Goal: Task Accomplishment & Management: Use online tool/utility

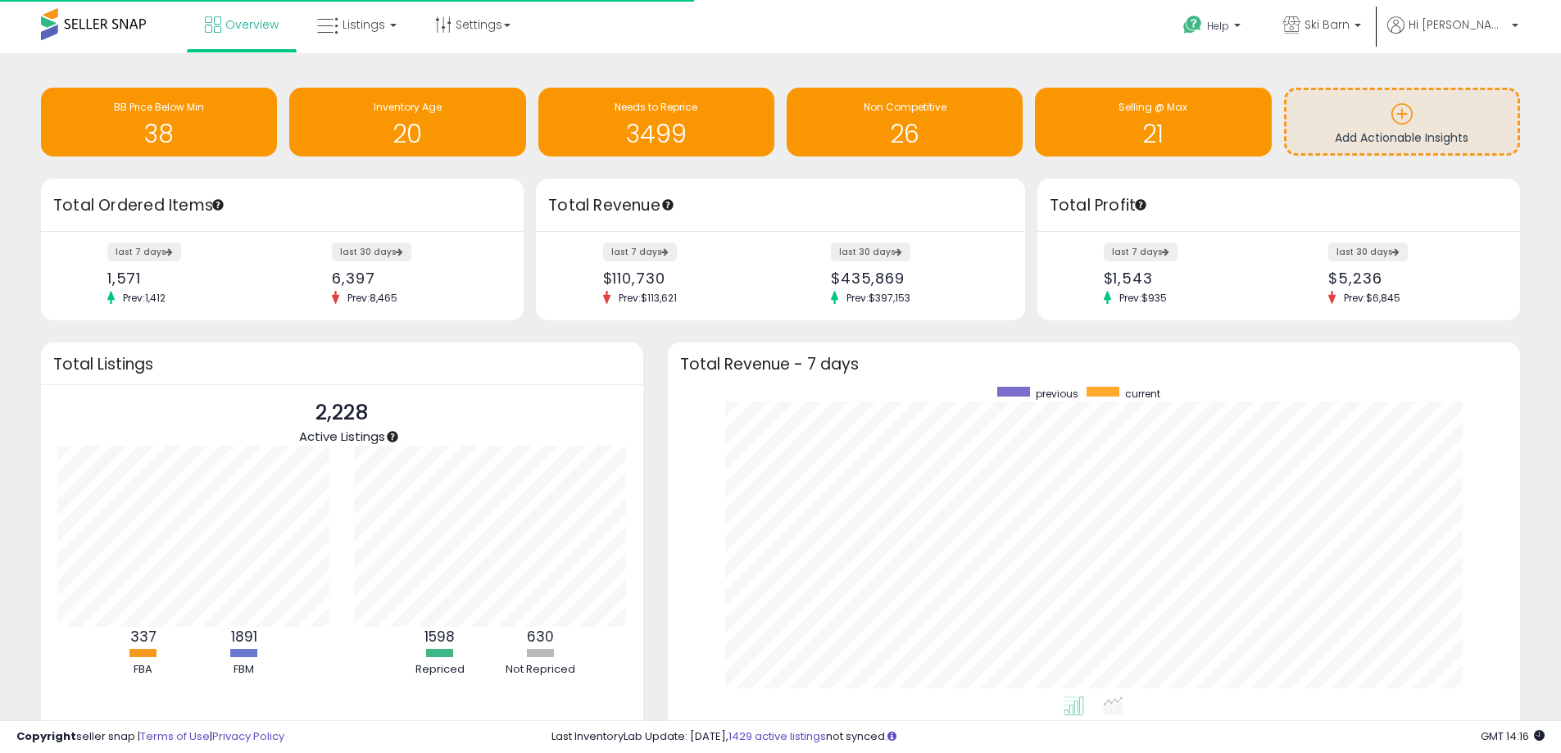
scroll to position [310, 820]
click at [352, 30] on span "Listings" at bounding box center [364, 24] width 43 height 16
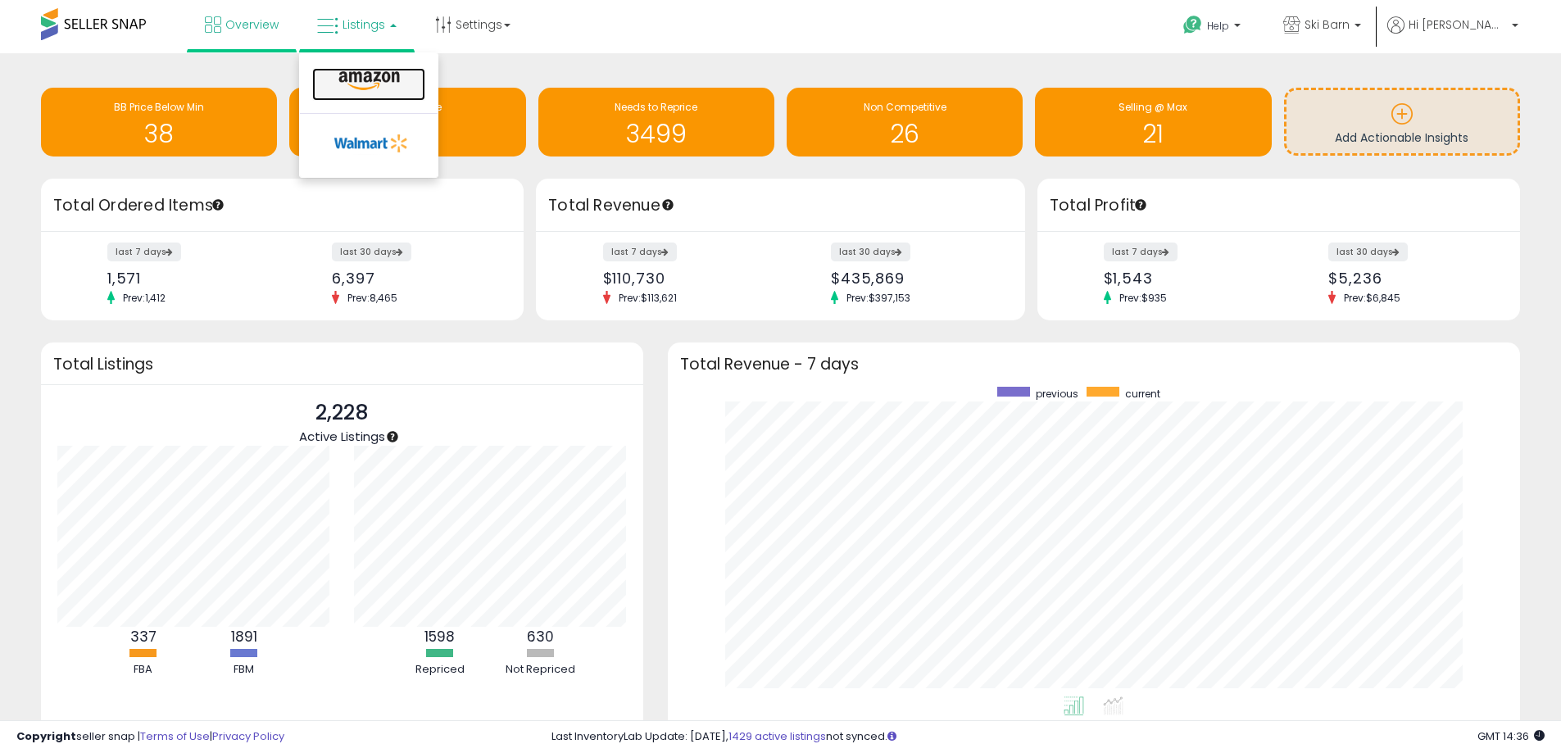
click at [353, 77] on icon at bounding box center [369, 80] width 71 height 21
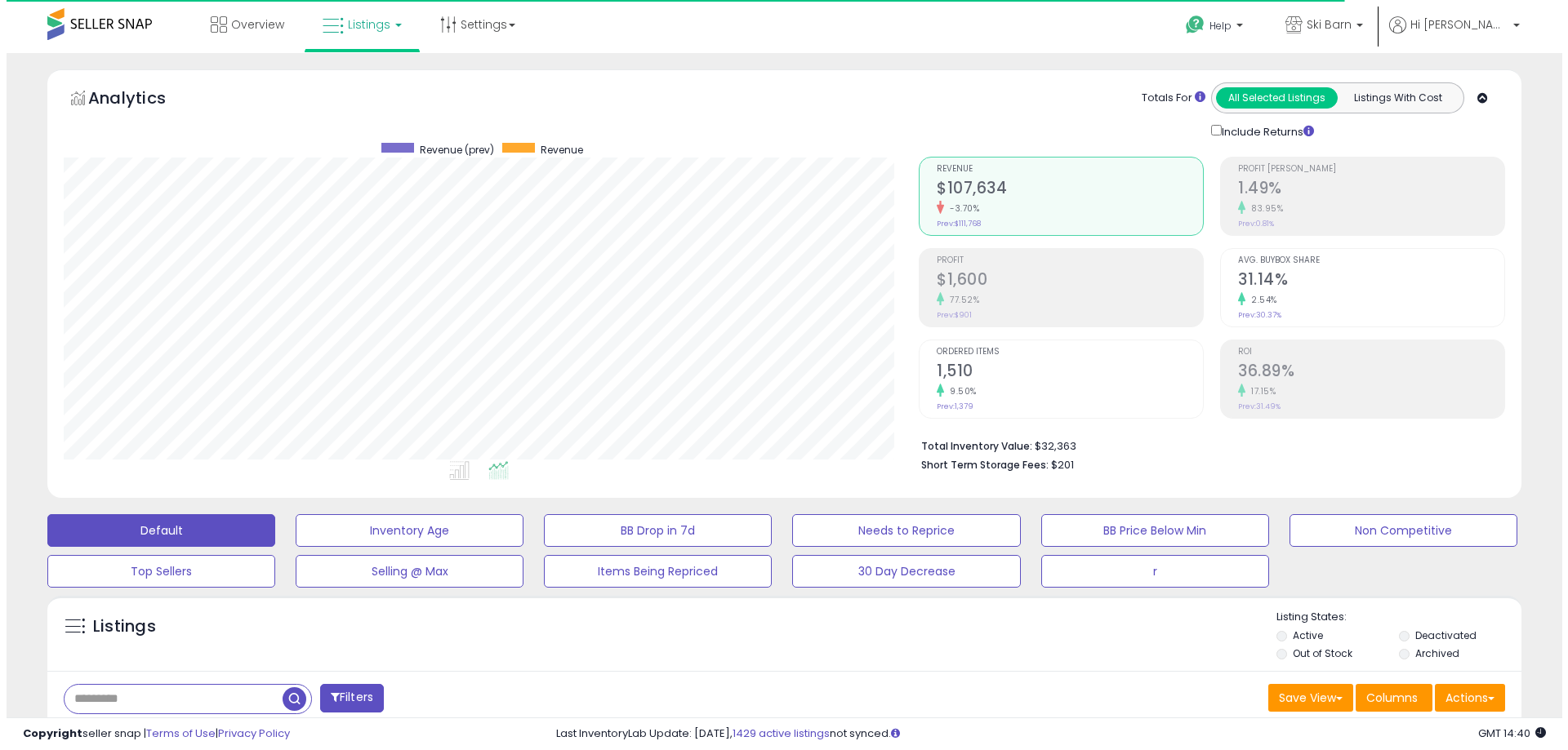
scroll to position [335, 855]
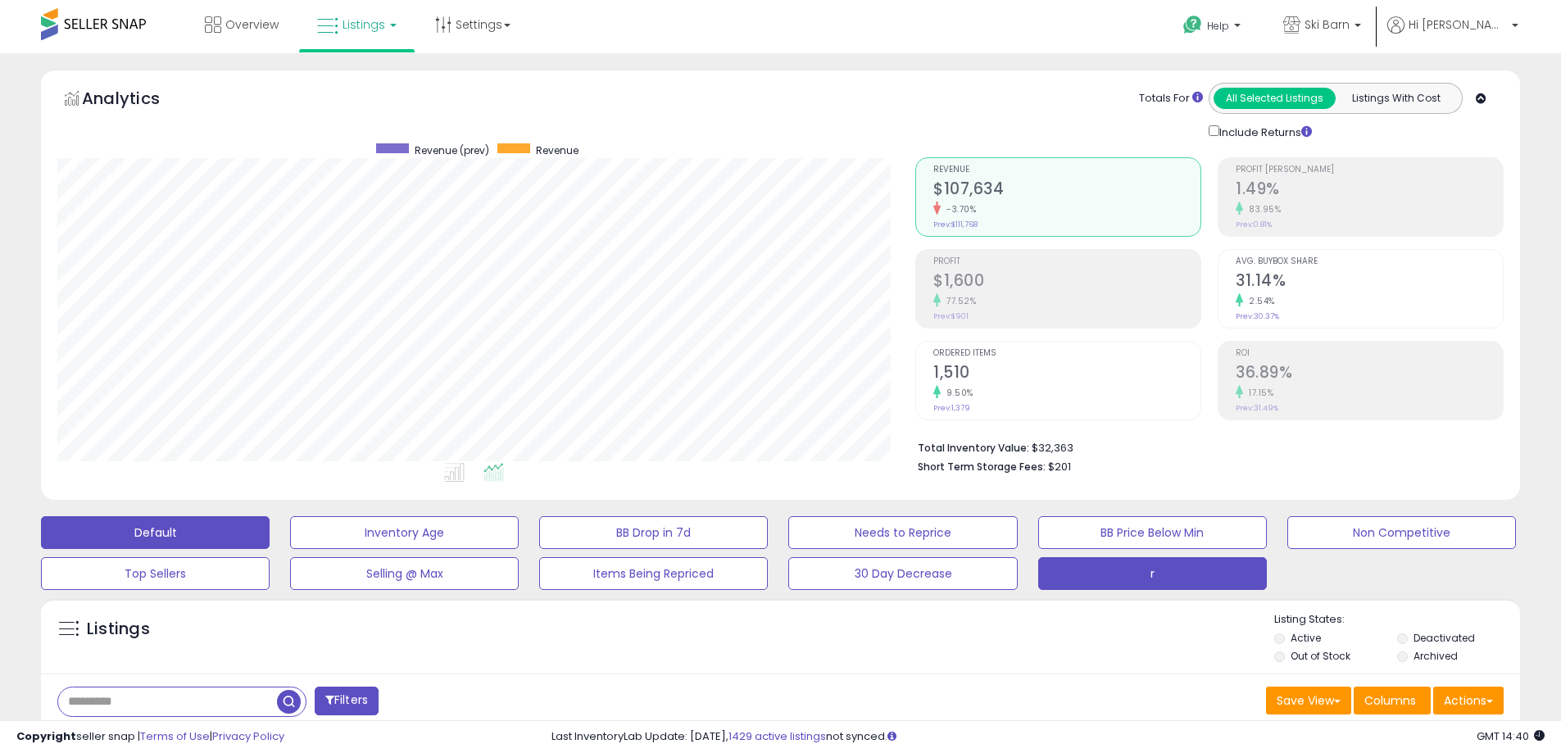
click at [519, 549] on button "r" at bounding box center [404, 532] width 229 height 33
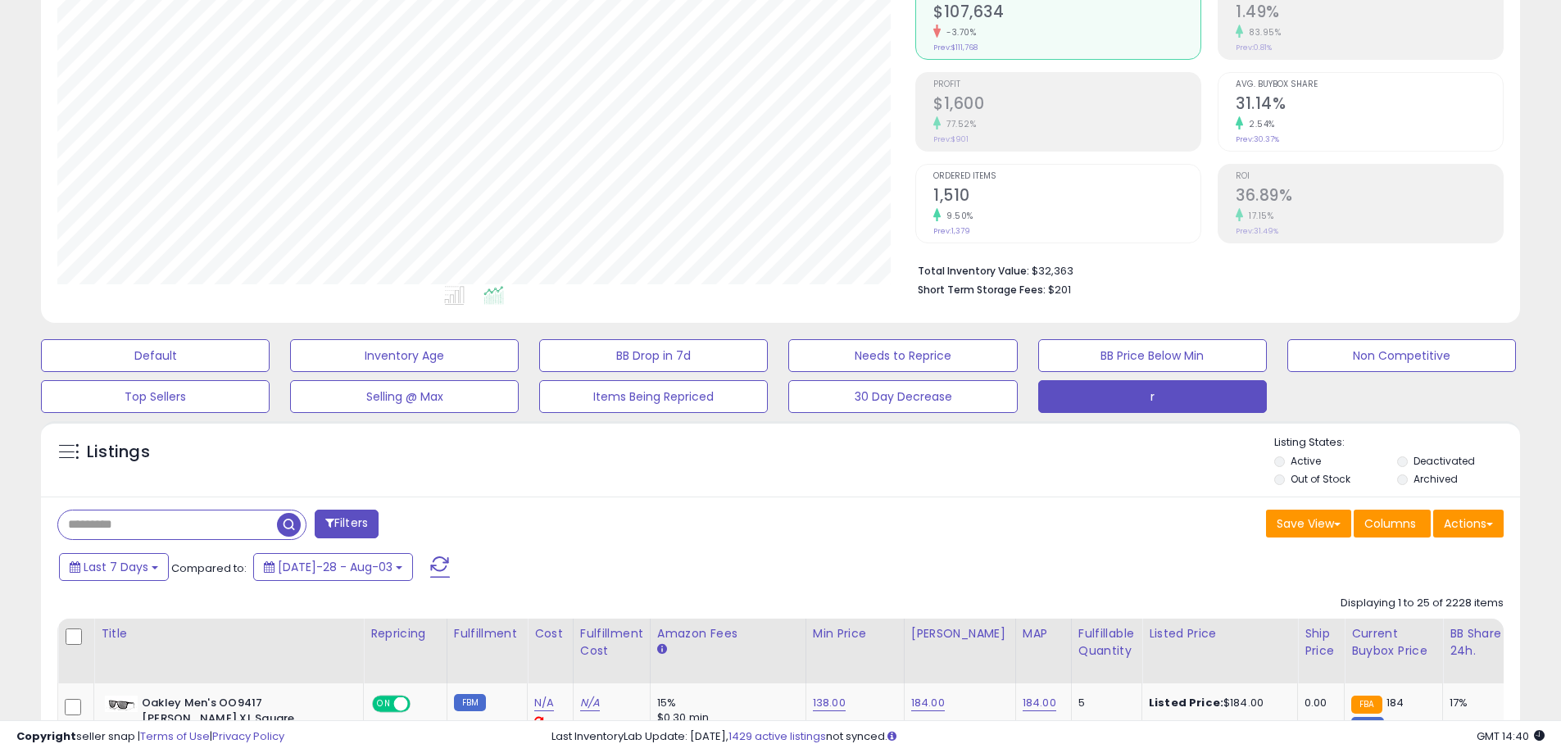
scroll to position [410, 0]
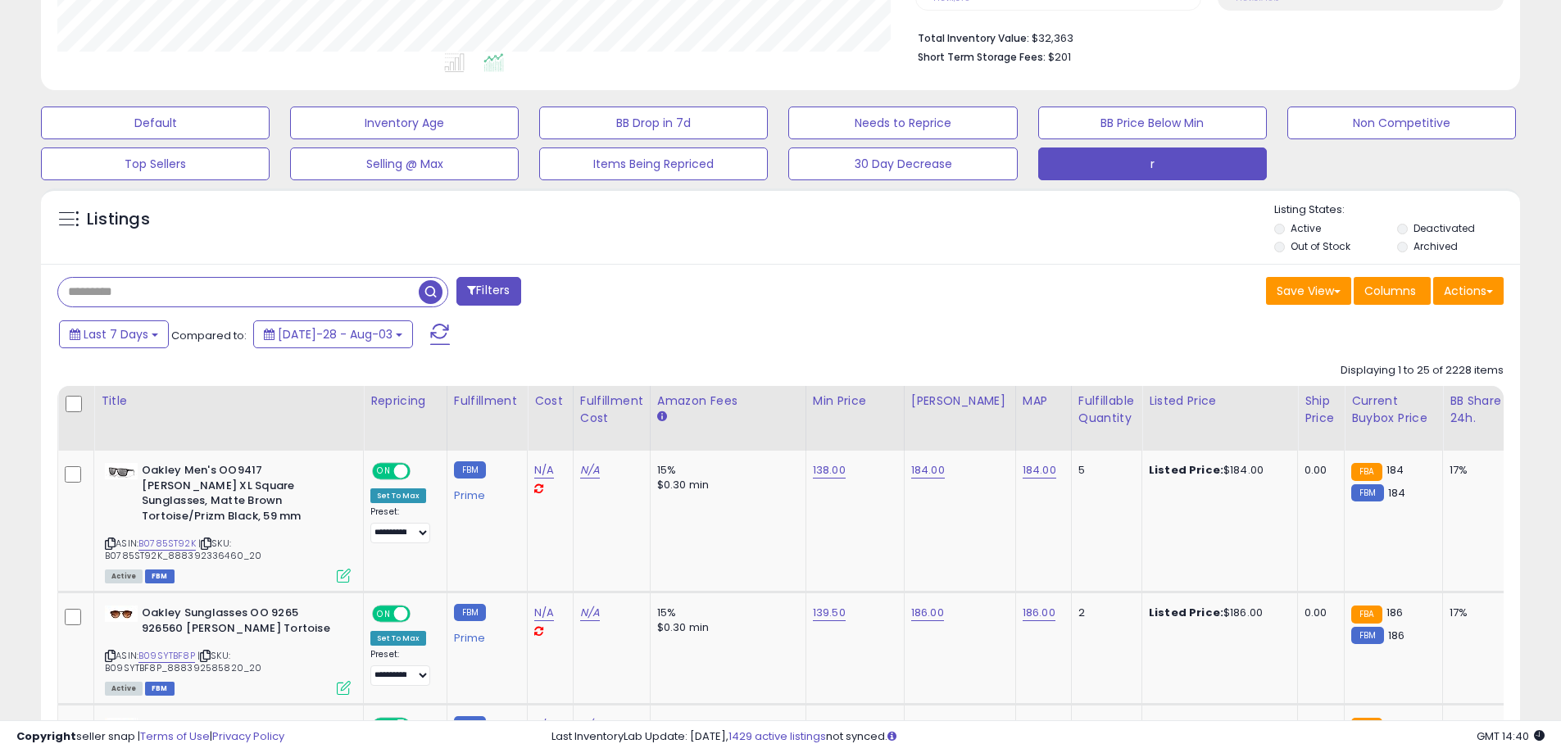
click at [173, 301] on input "text" at bounding box center [238, 292] width 361 height 29
type input "******"
click at [429, 291] on span "button" at bounding box center [431, 292] width 24 height 24
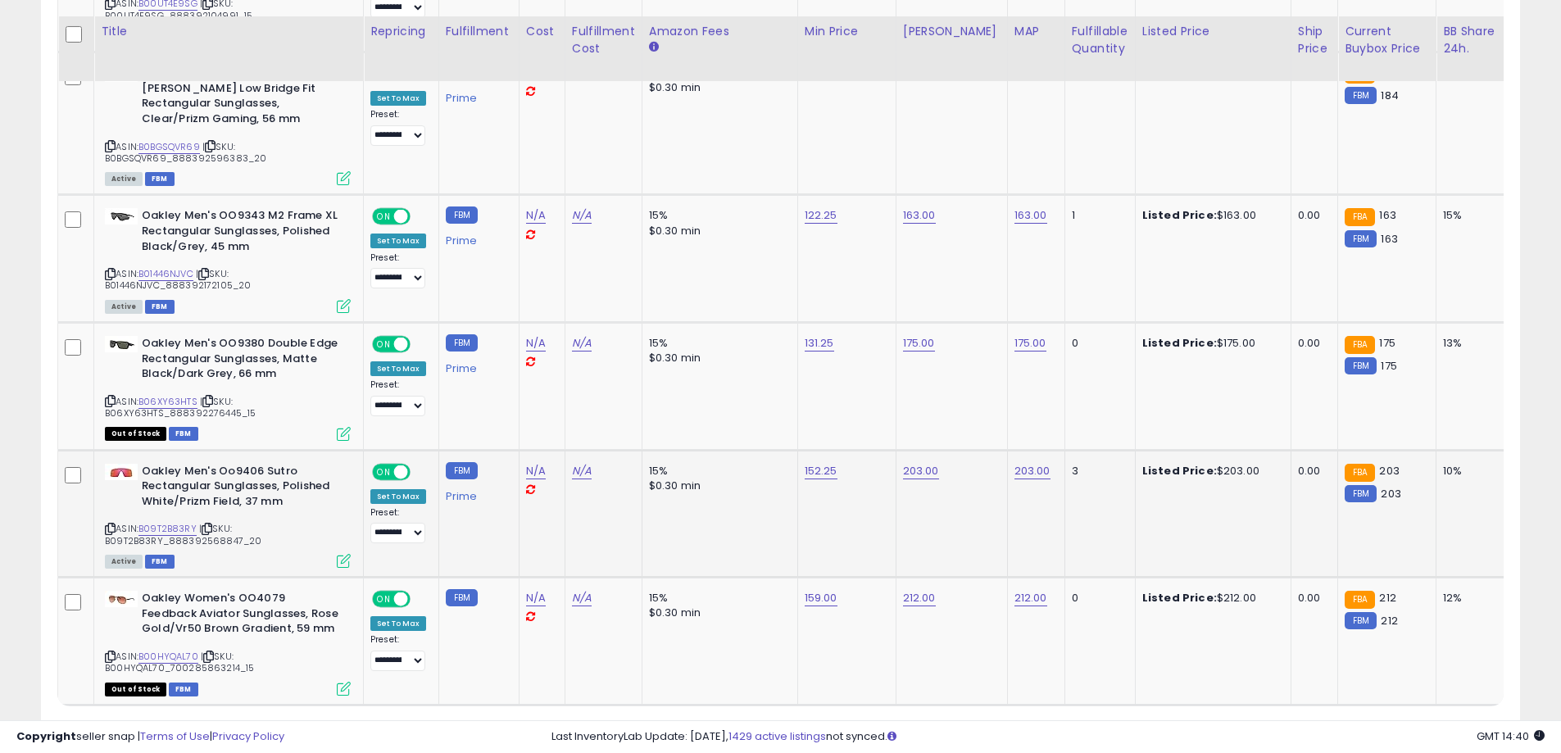
scroll to position [3496, 0]
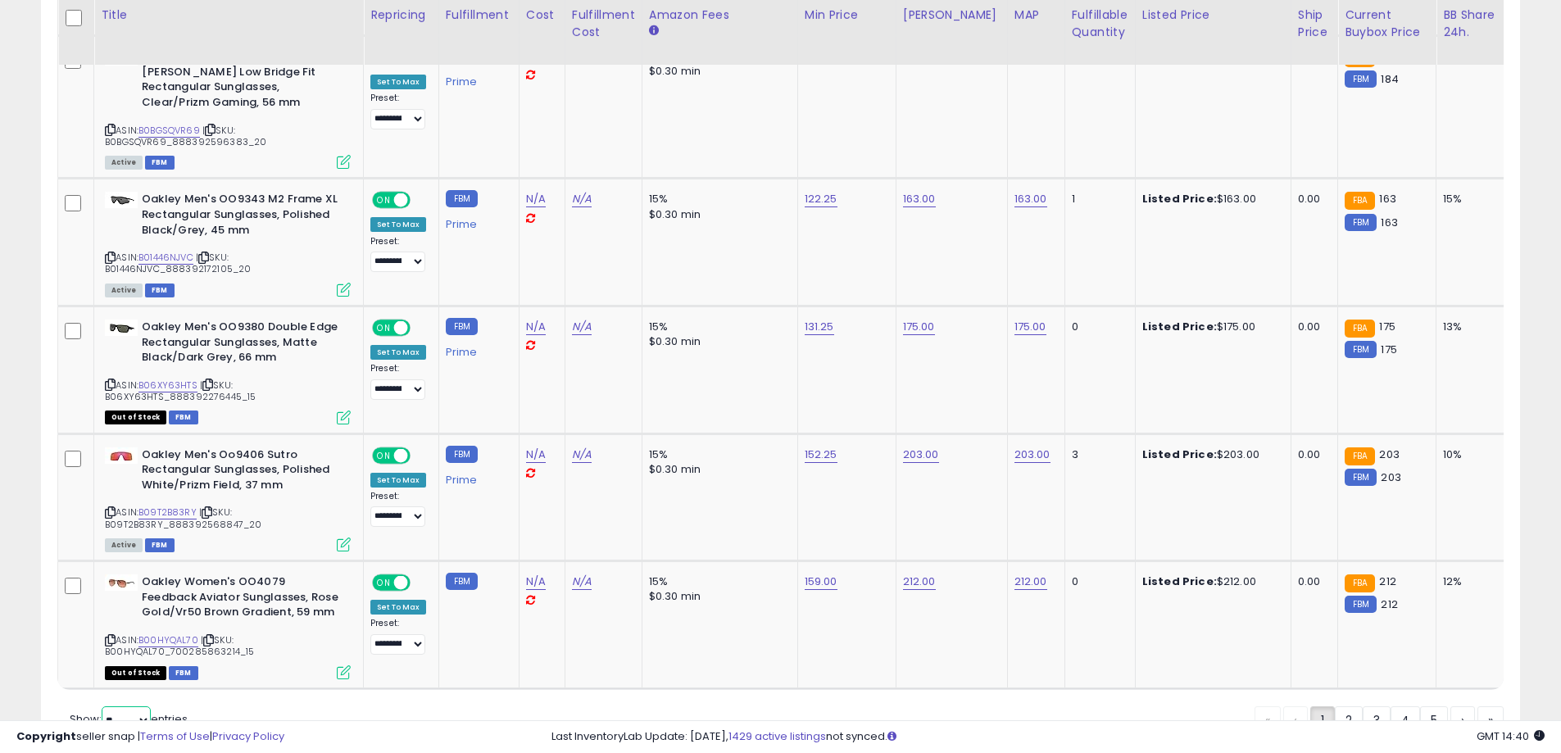
click at [139, 706] on select "** **" at bounding box center [126, 720] width 49 height 28
select select "**"
click at [103, 706] on select "** **" at bounding box center [126, 720] width 49 height 28
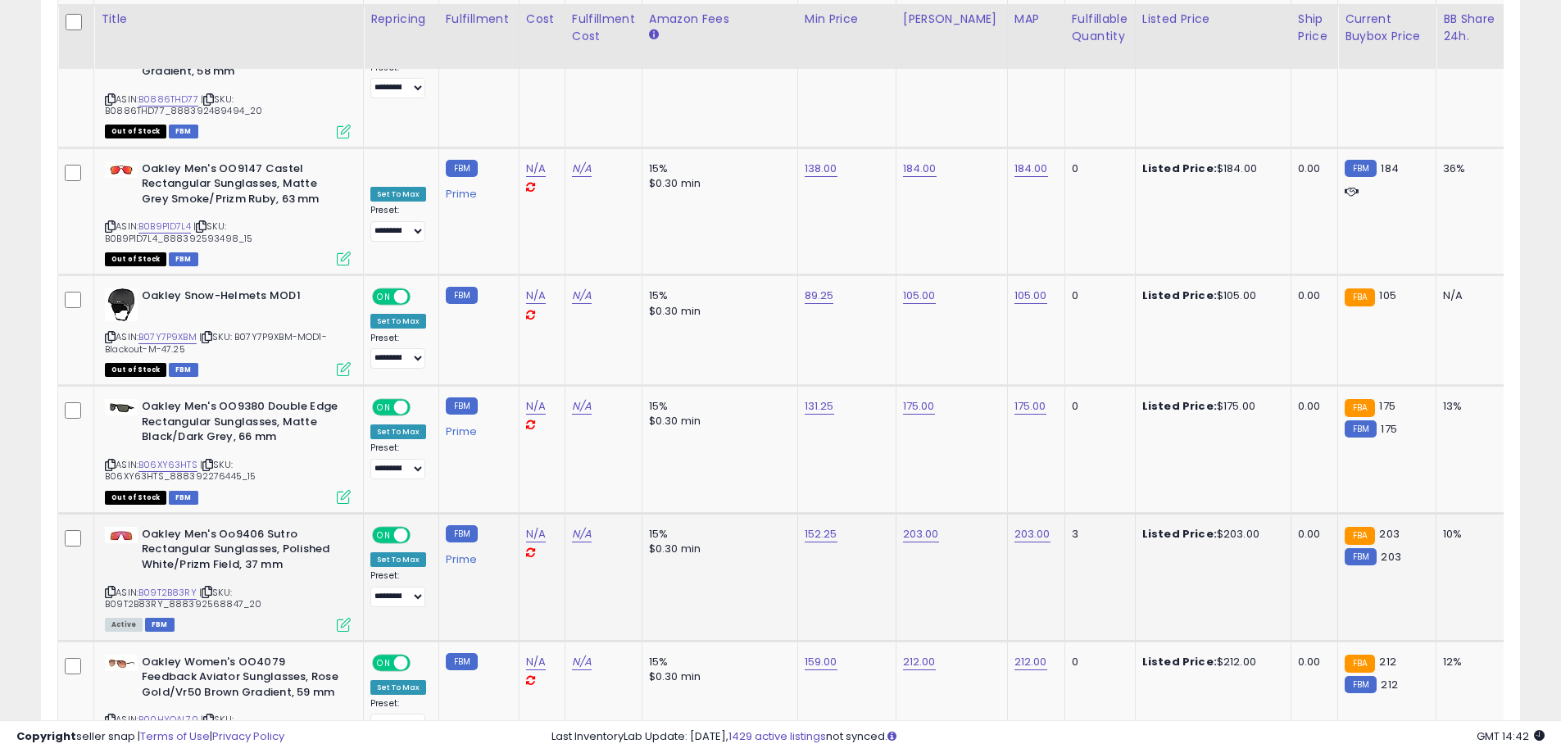
scroll to position [6703, 0]
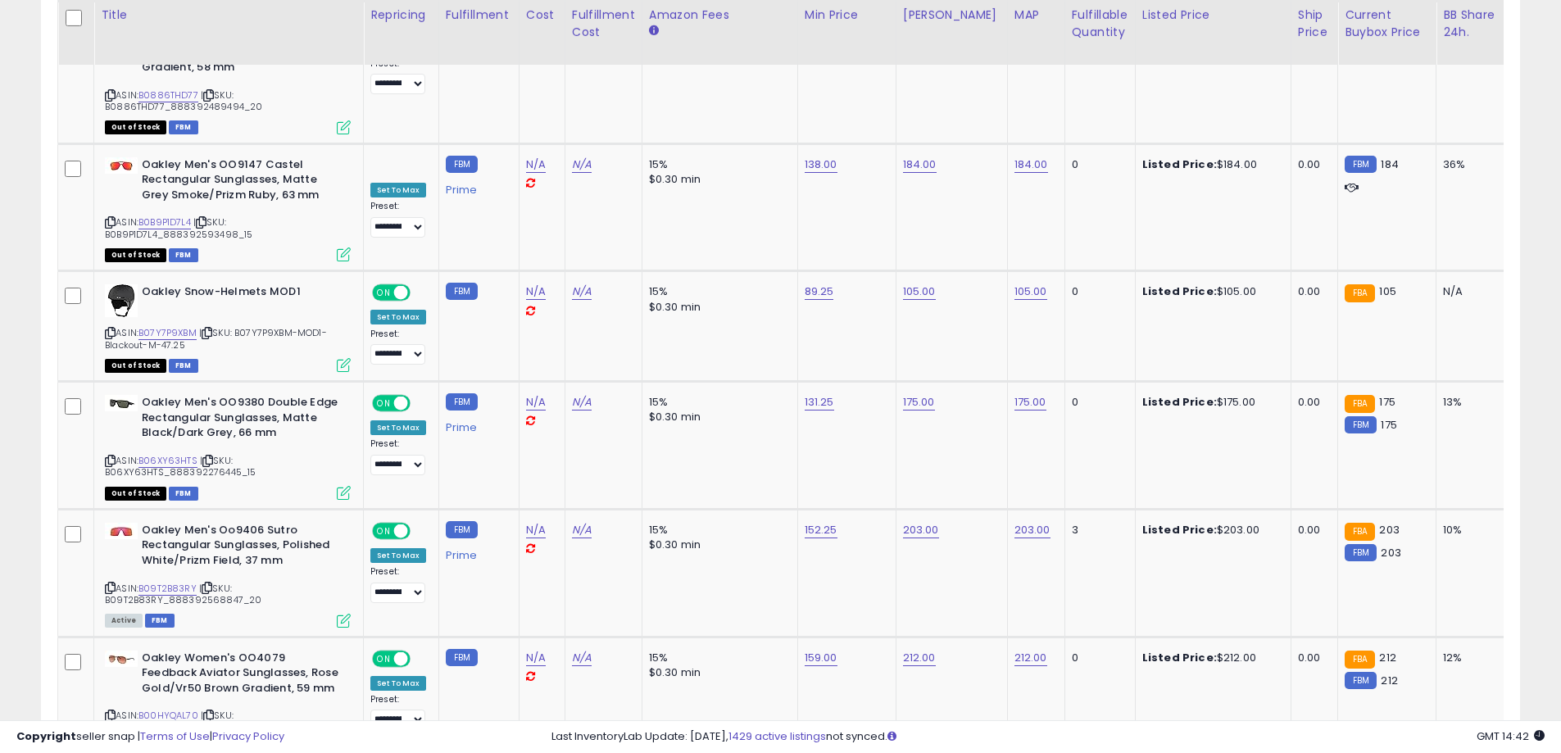
drag, startPoint x: 1348, startPoint y: 643, endPoint x: 1351, endPoint y: 609, distance: 34.6
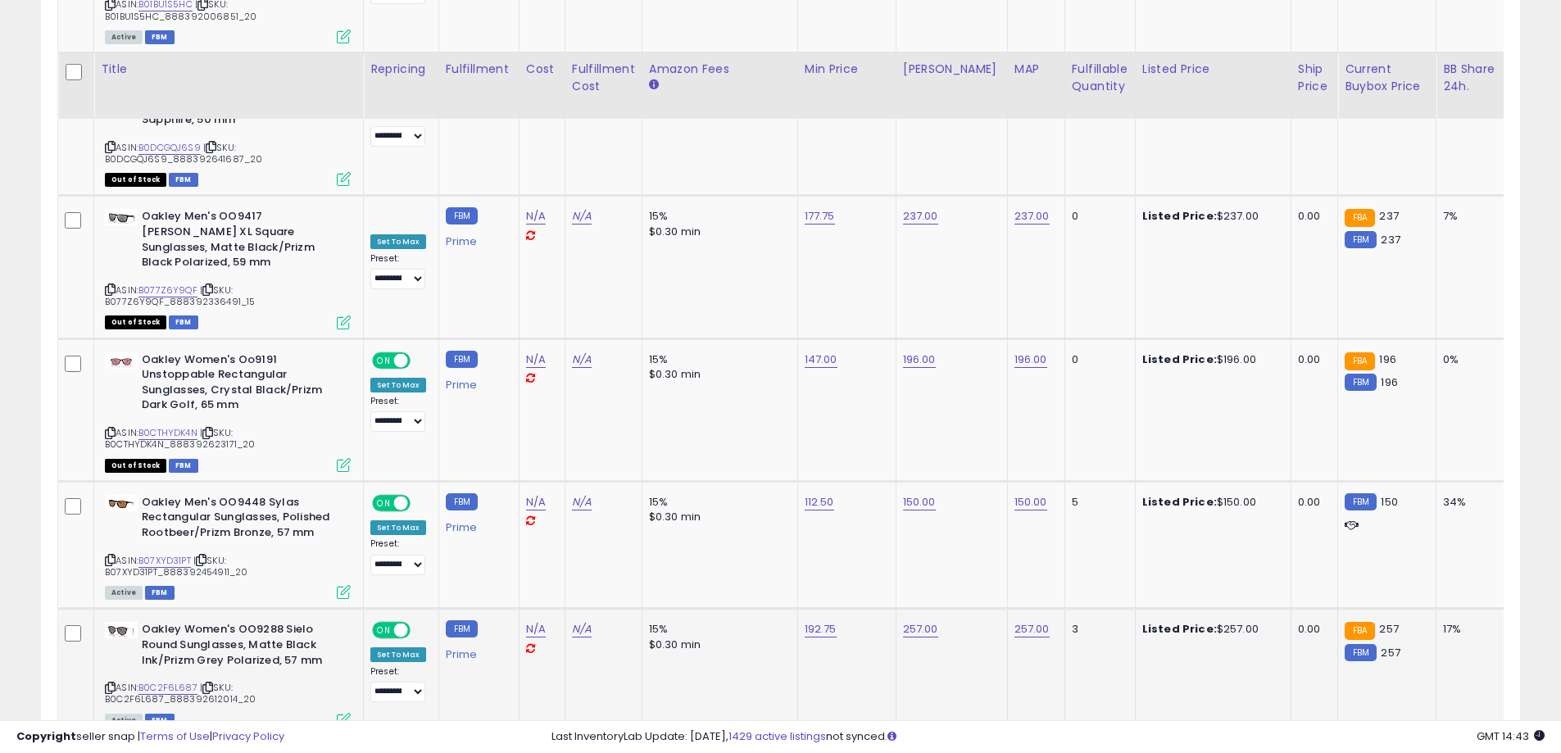
scroll to position [6884, 0]
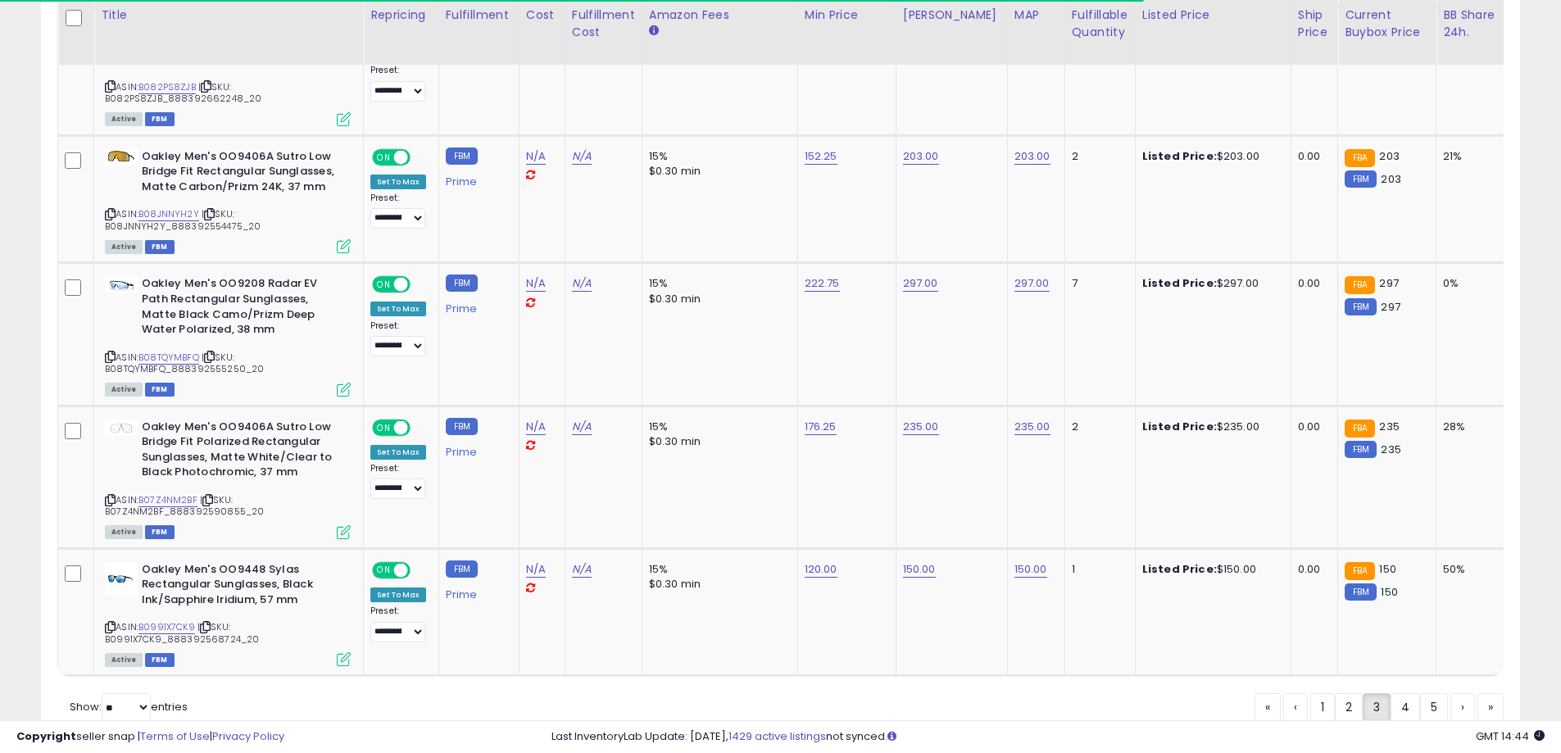
scroll to position [6959, 0]
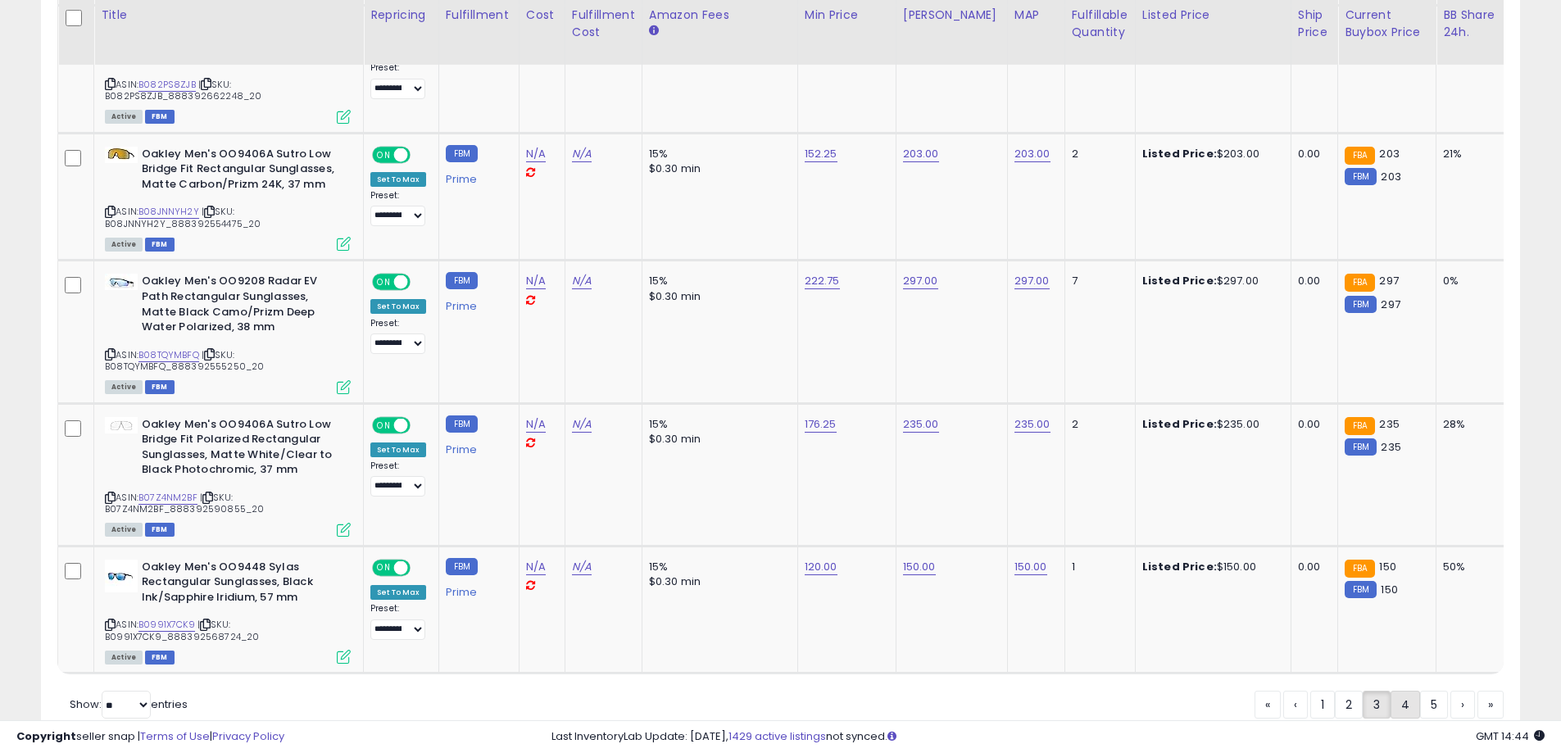
click at [1451, 691] on link "4" at bounding box center [1463, 705] width 25 height 28
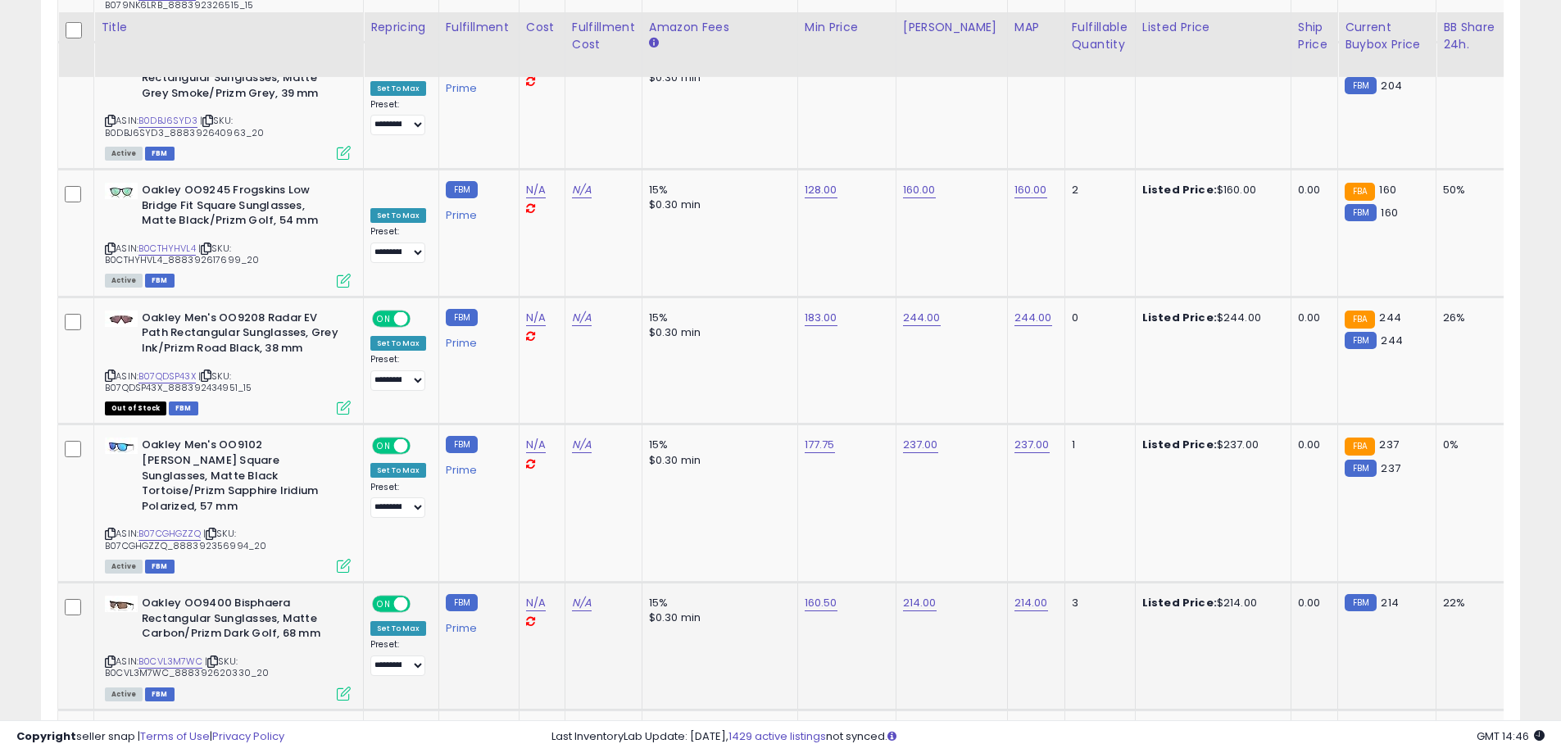
scroll to position [6914, 0]
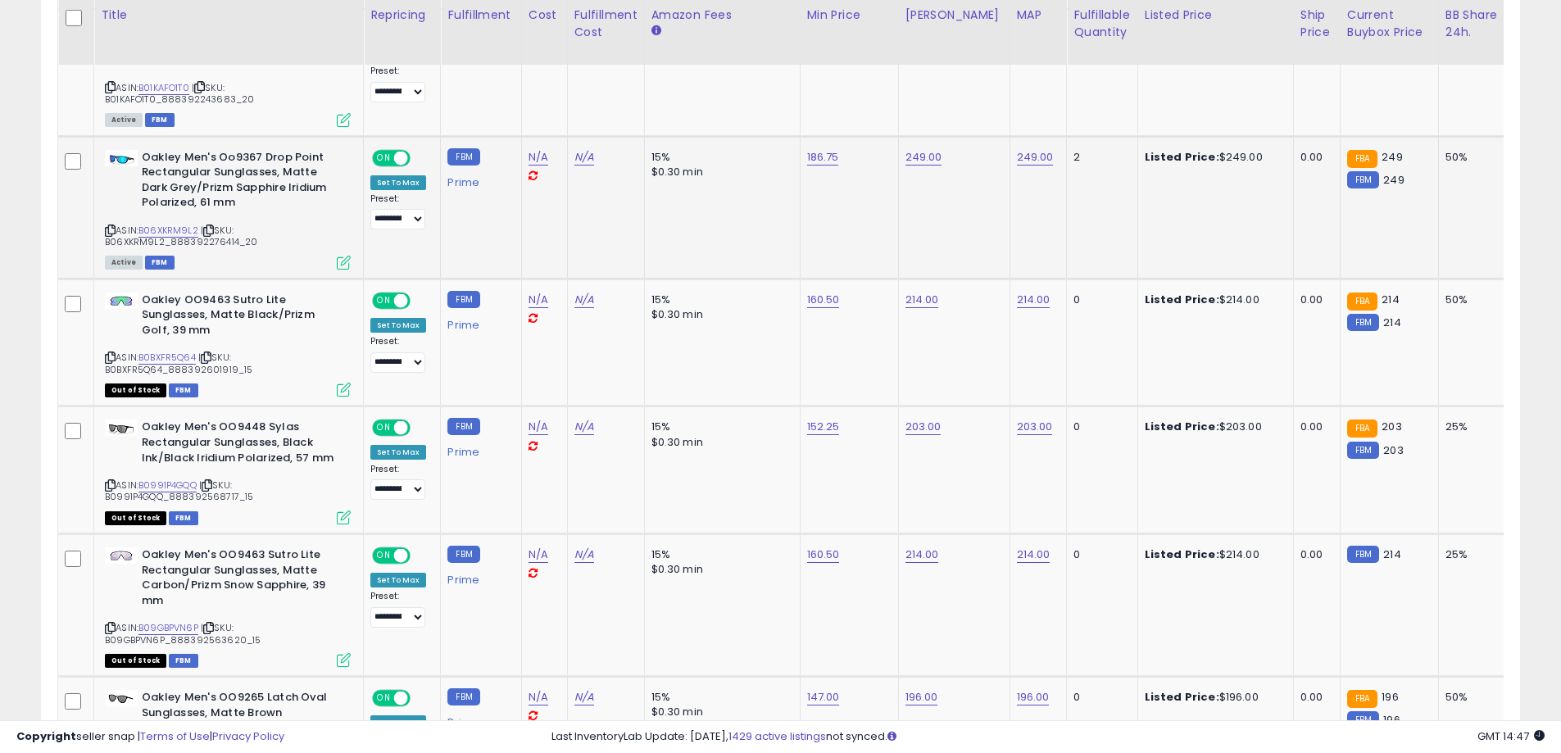
scroll to position [1220, 0]
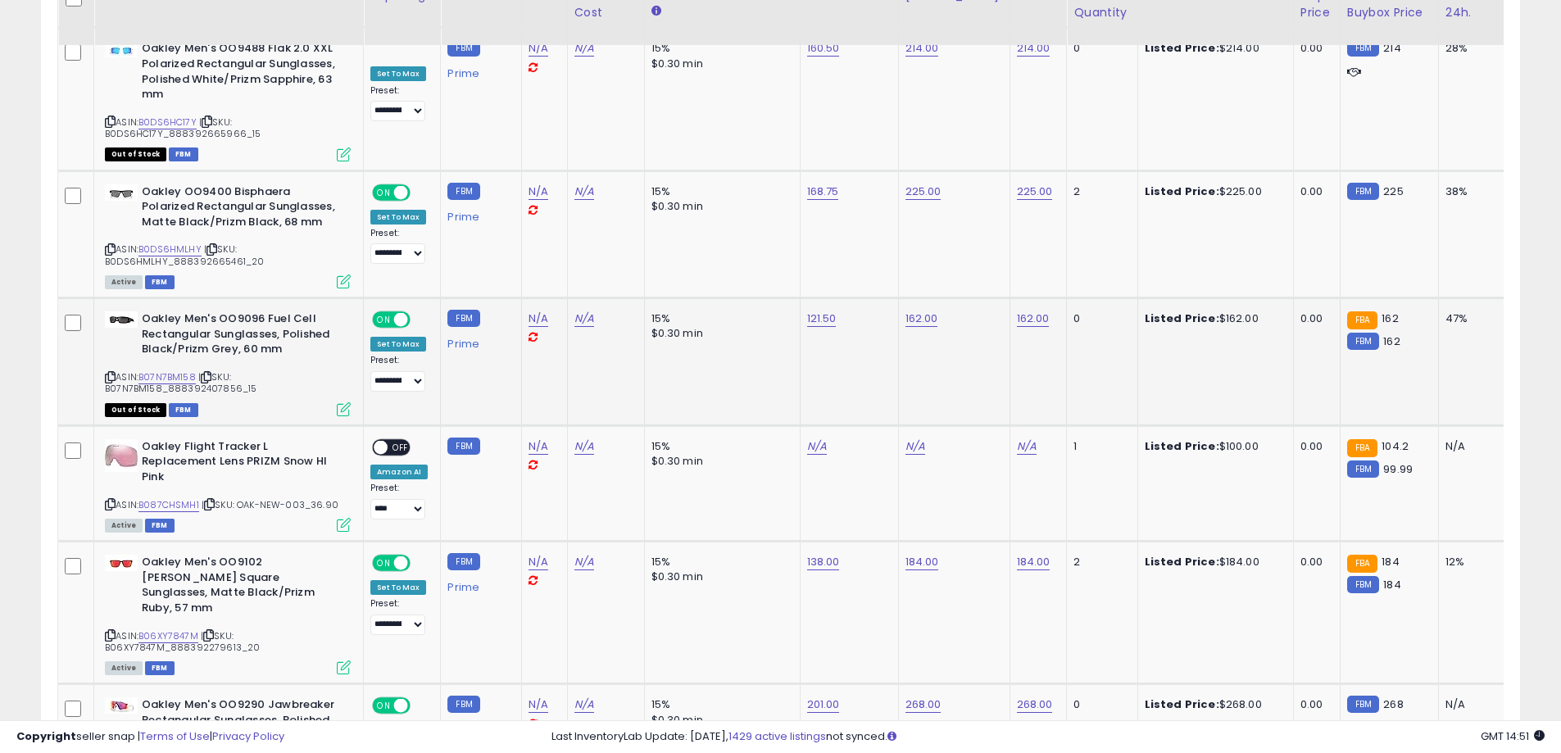
scroll to position [3951, 0]
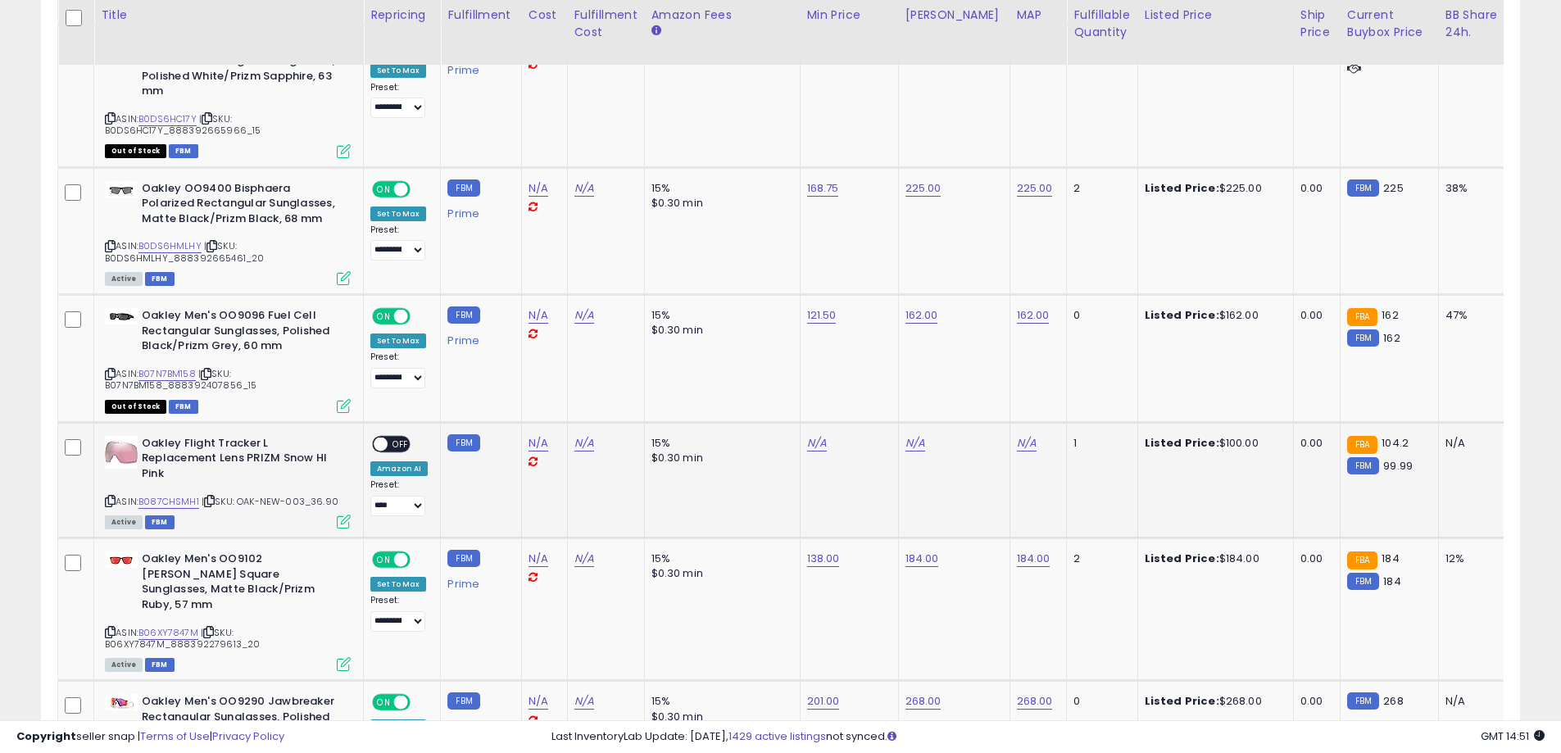
drag, startPoint x: 338, startPoint y: 424, endPoint x: 243, endPoint y: 420, distance: 95.1
click at [243, 436] on div "ASIN: B087CHSMH1 | SKU: OAK-NEW-003_36.90 Active FBM" at bounding box center [228, 481] width 246 height 91
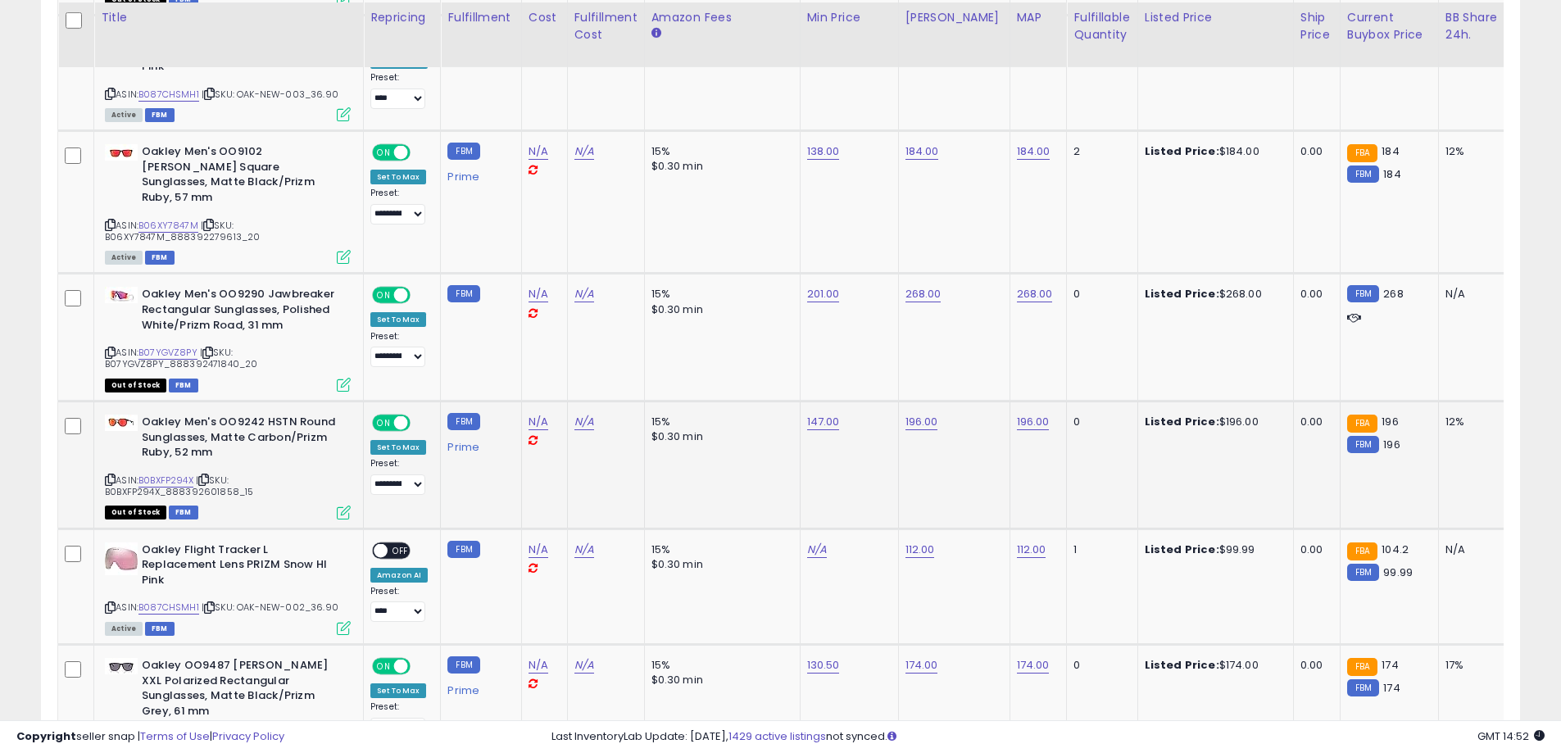
scroll to position [4361, 0]
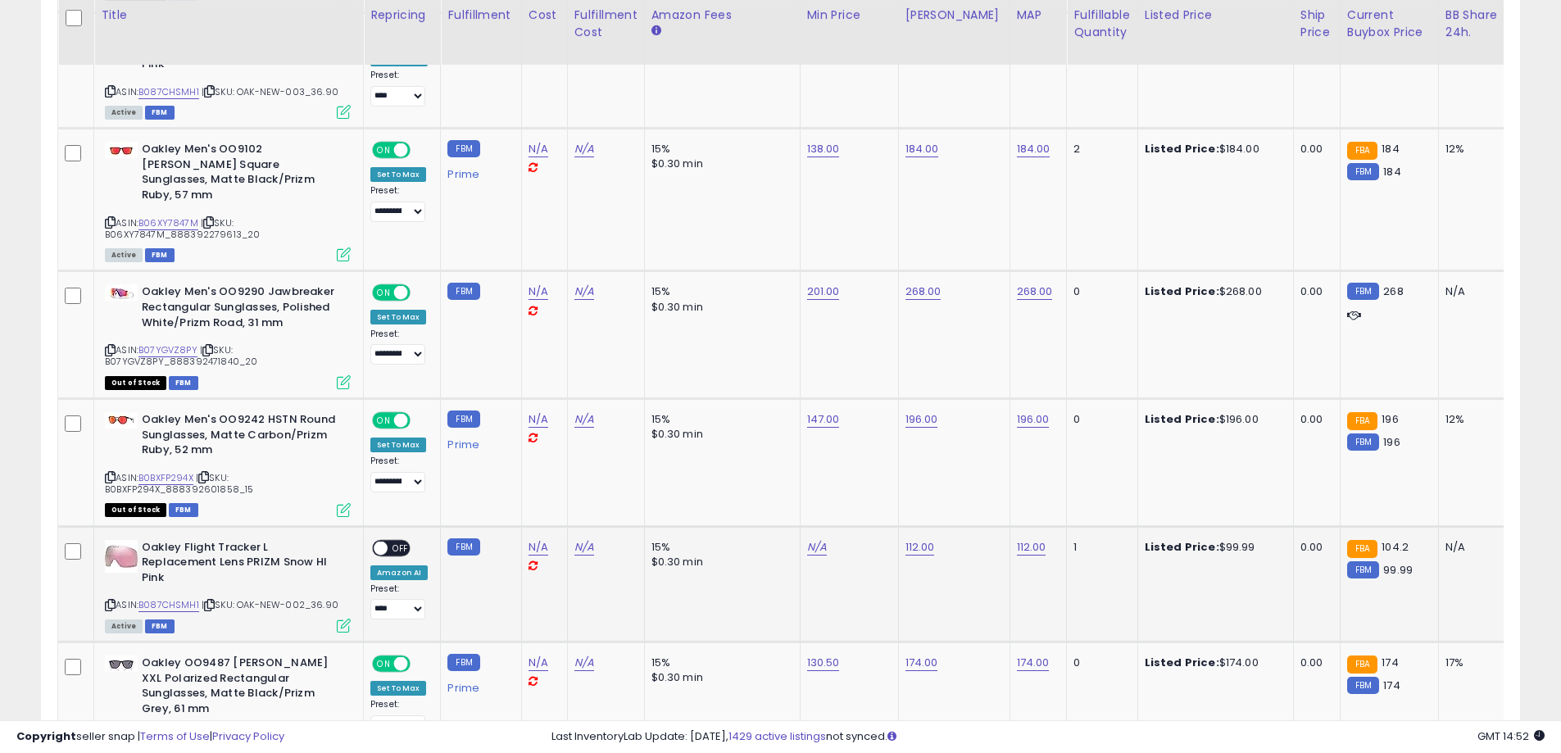
drag, startPoint x: 327, startPoint y: 514, endPoint x: 241, endPoint y: 501, distance: 87.0
click at [241, 540] on div "ASIN: B087CHSMH1 | SKU: OAK-NEW-002_36.90 Active FBM" at bounding box center [228, 585] width 246 height 91
click at [287, 540] on b "Oakley Flight Tracker L Replacement Lens PRIZM Snow HI Pink" at bounding box center [241, 565] width 199 height 50
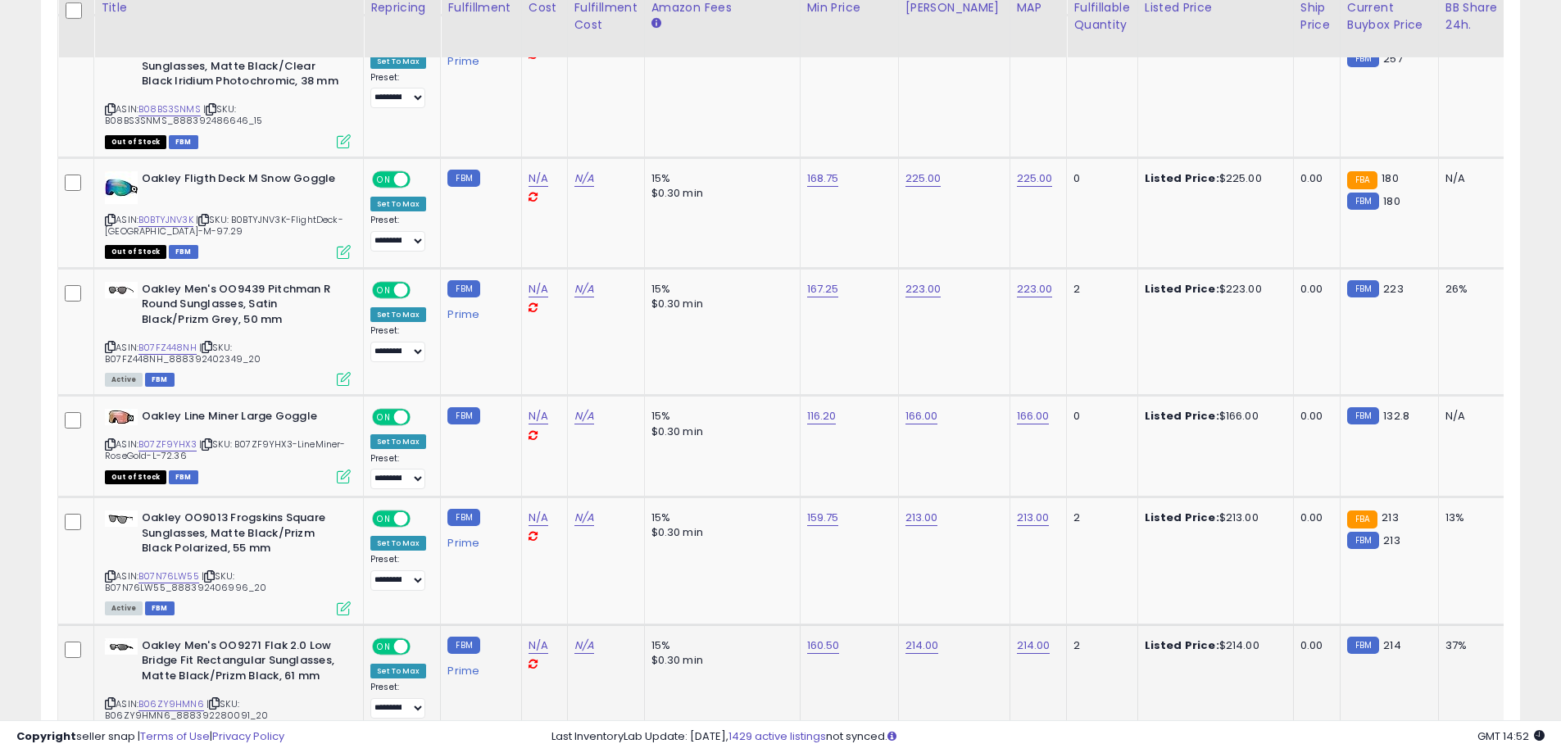
scroll to position [6739, 0]
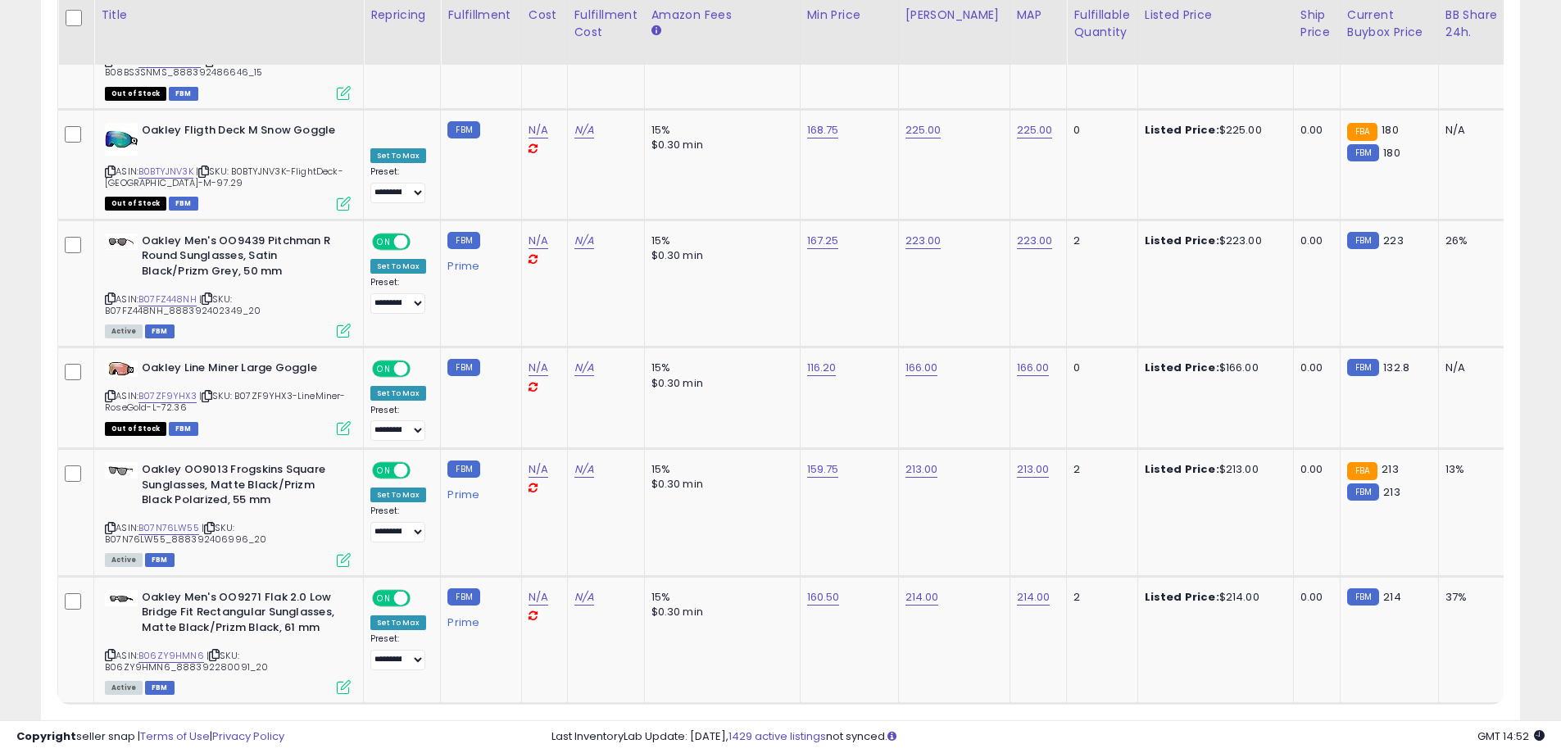
click at [1451, 721] on link "6" at bounding box center [1463, 735] width 25 height 28
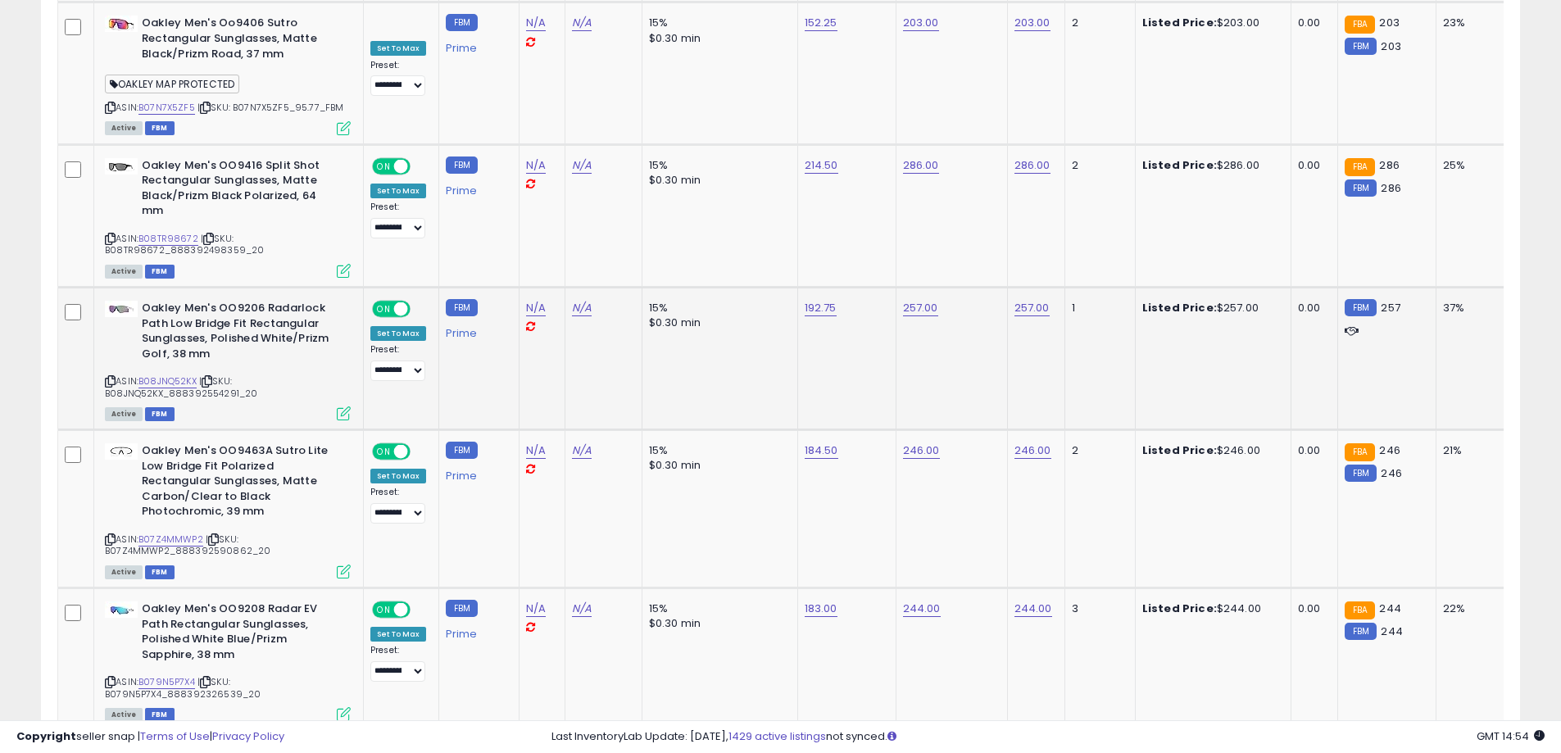
scroll to position [6847, 0]
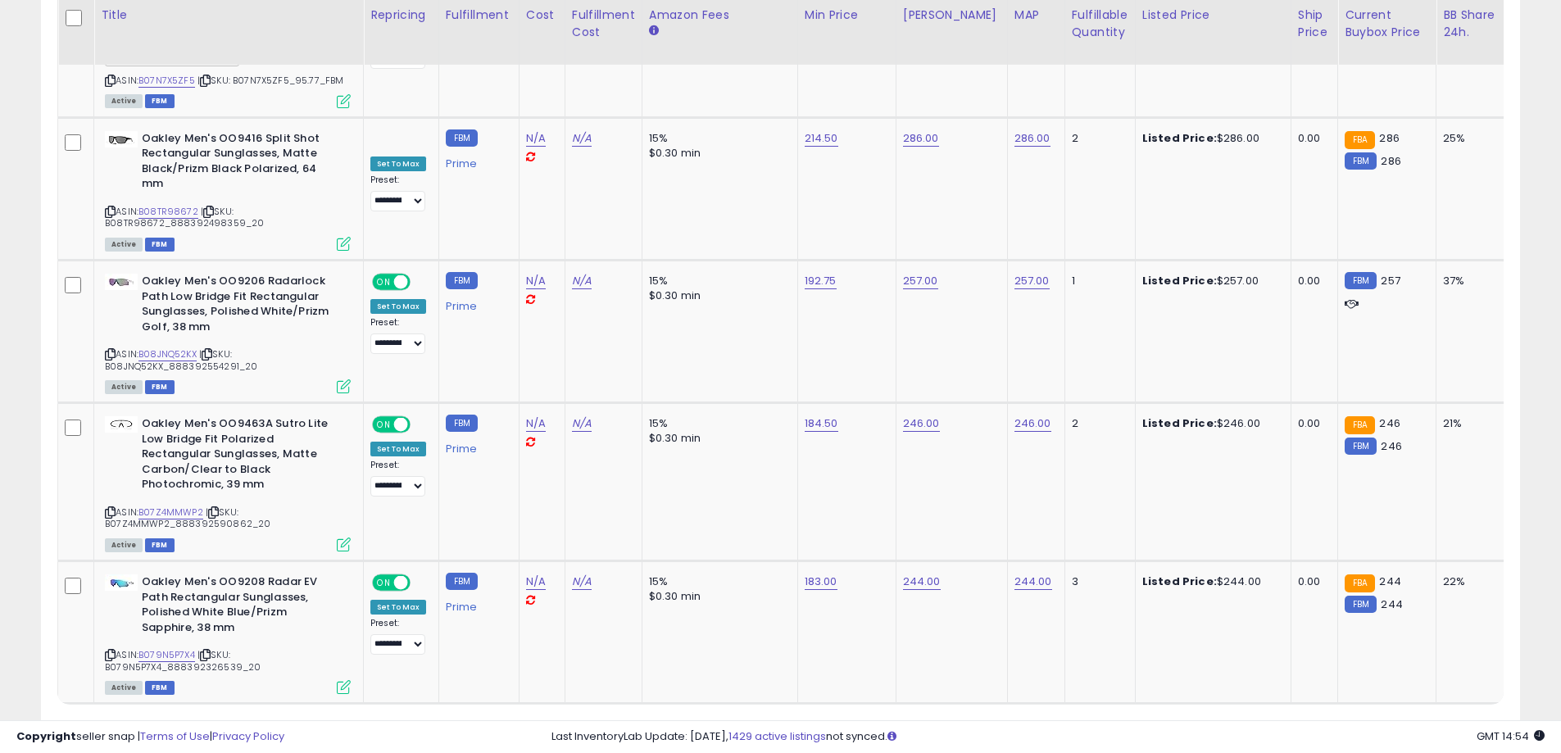
click at [1451, 721] on link "7" at bounding box center [1463, 735] width 25 height 28
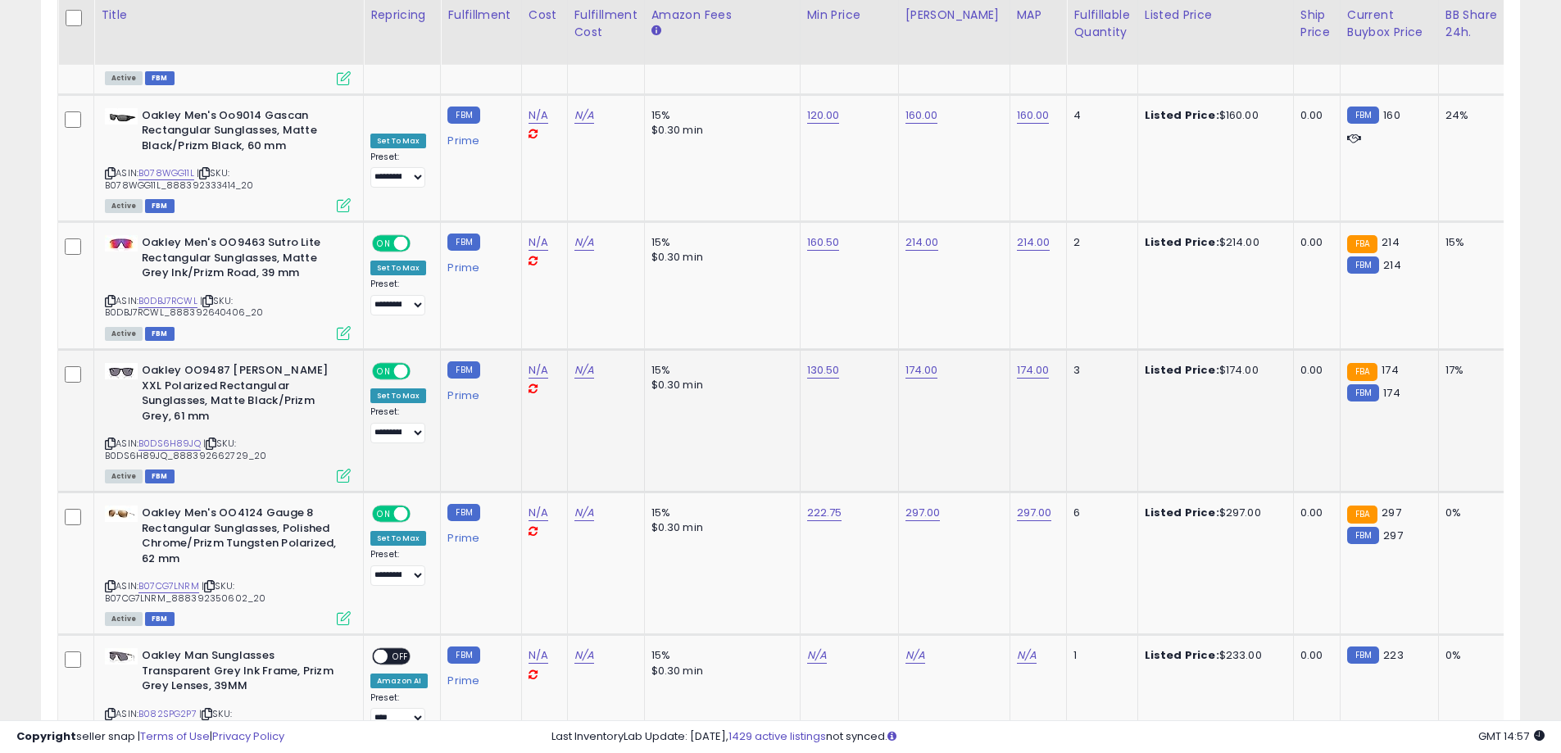
scroll to position [5727, 0]
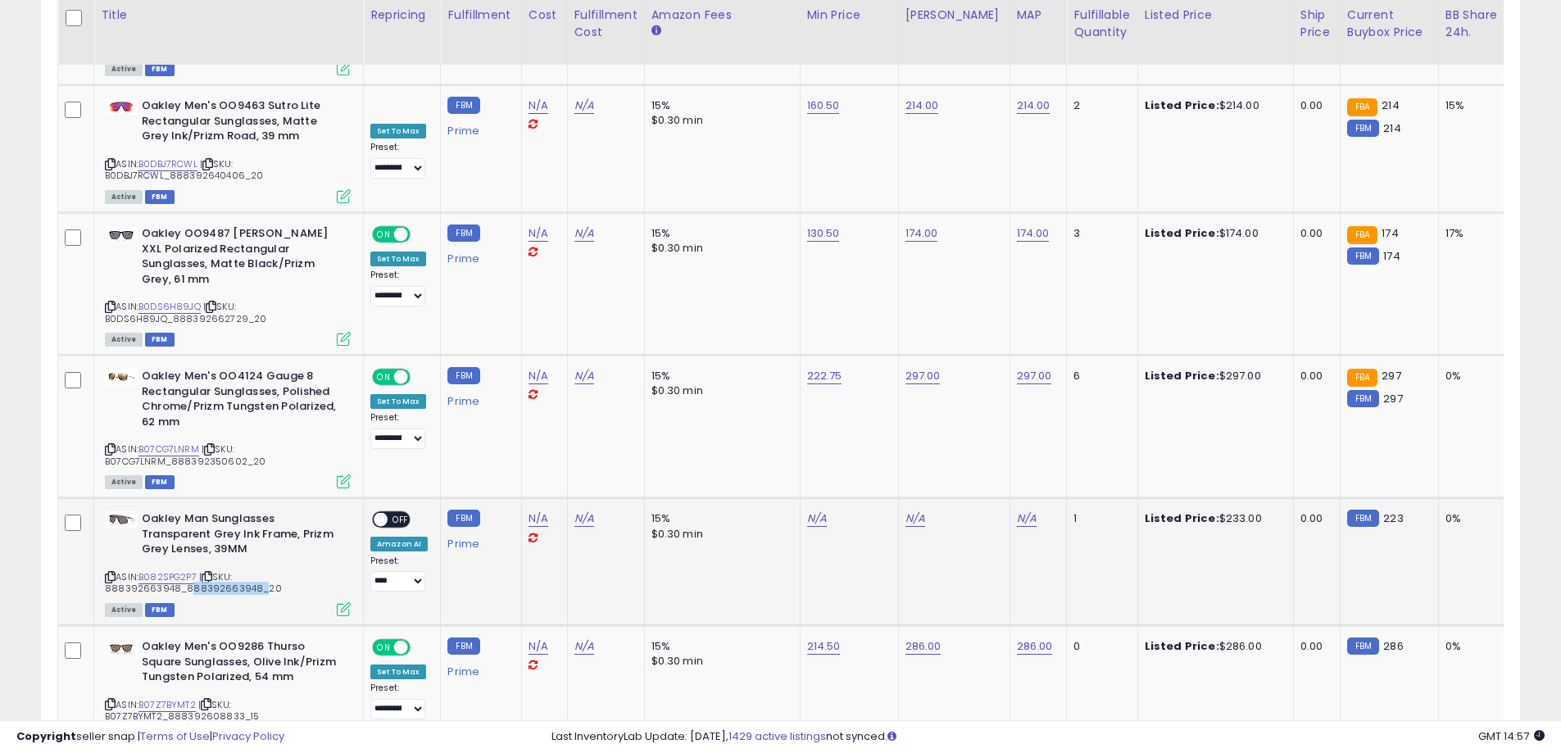
drag, startPoint x: 247, startPoint y: 452, endPoint x: 180, endPoint y: 448, distance: 66.5
click at [175, 570] on span "| SKU: 888392663948_888392663948_20" at bounding box center [193, 582] width 177 height 25
copy div "G2P7 | SKU: 888392663948_888392663948"
click at [260, 511] on div "ASIN: B082SPG2P7 | SKU: 888392663948_888392663948_20 Active FBM" at bounding box center [228, 562] width 246 height 103
drag, startPoint x: 270, startPoint y: 455, endPoint x: 102, endPoint y: 447, distance: 167.4
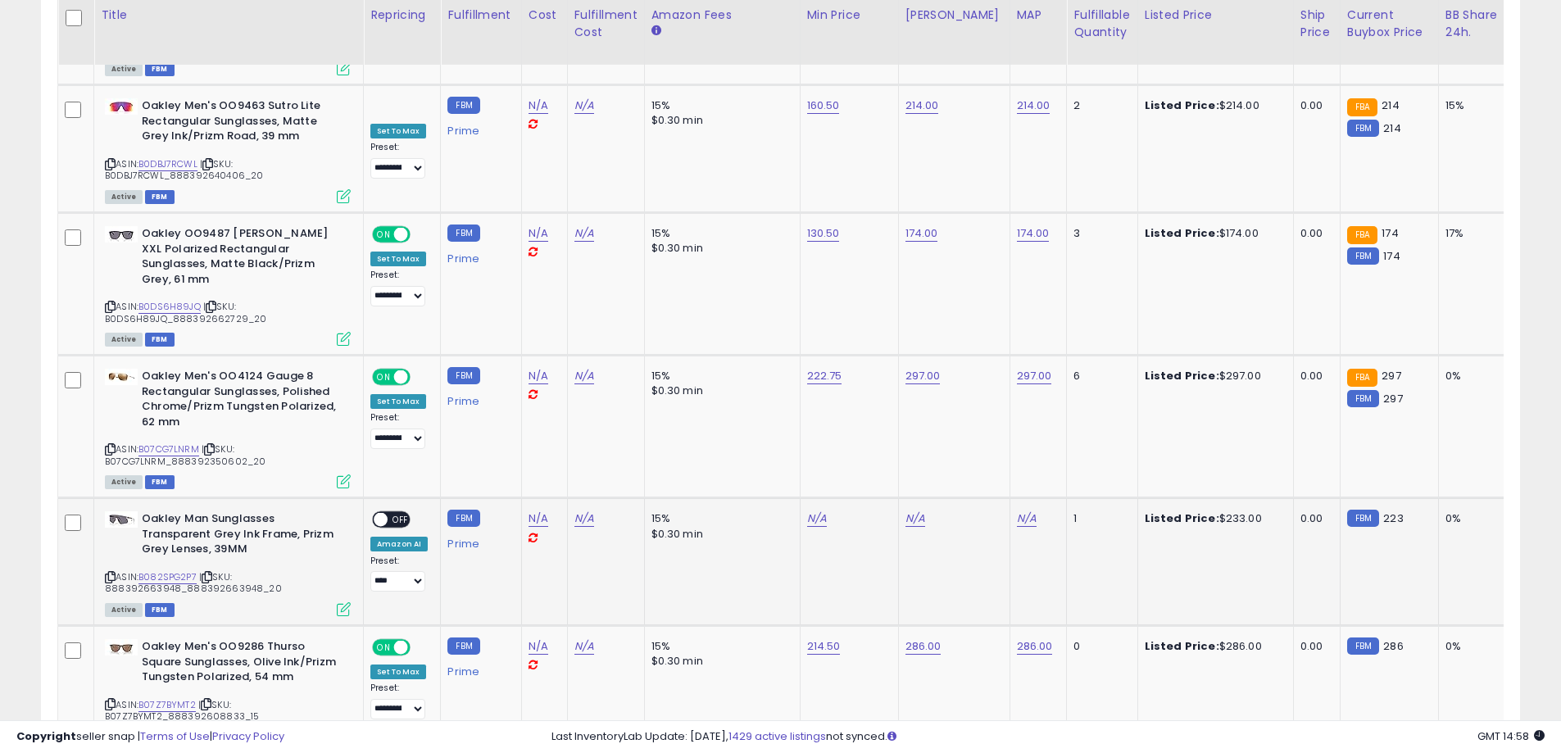
click at [102, 511] on div "Oakley Man Sunglasses Transparent Grey Ink Frame, Prizm Grey Lenses, 39MM ASIN:…" at bounding box center [226, 562] width 250 height 103
copy span "888392663948_888392663948_20"
click at [179, 570] on link "B082SPG2P7" at bounding box center [168, 577] width 58 height 14
click at [1017, 511] on link "N/A" at bounding box center [1027, 519] width 20 height 16
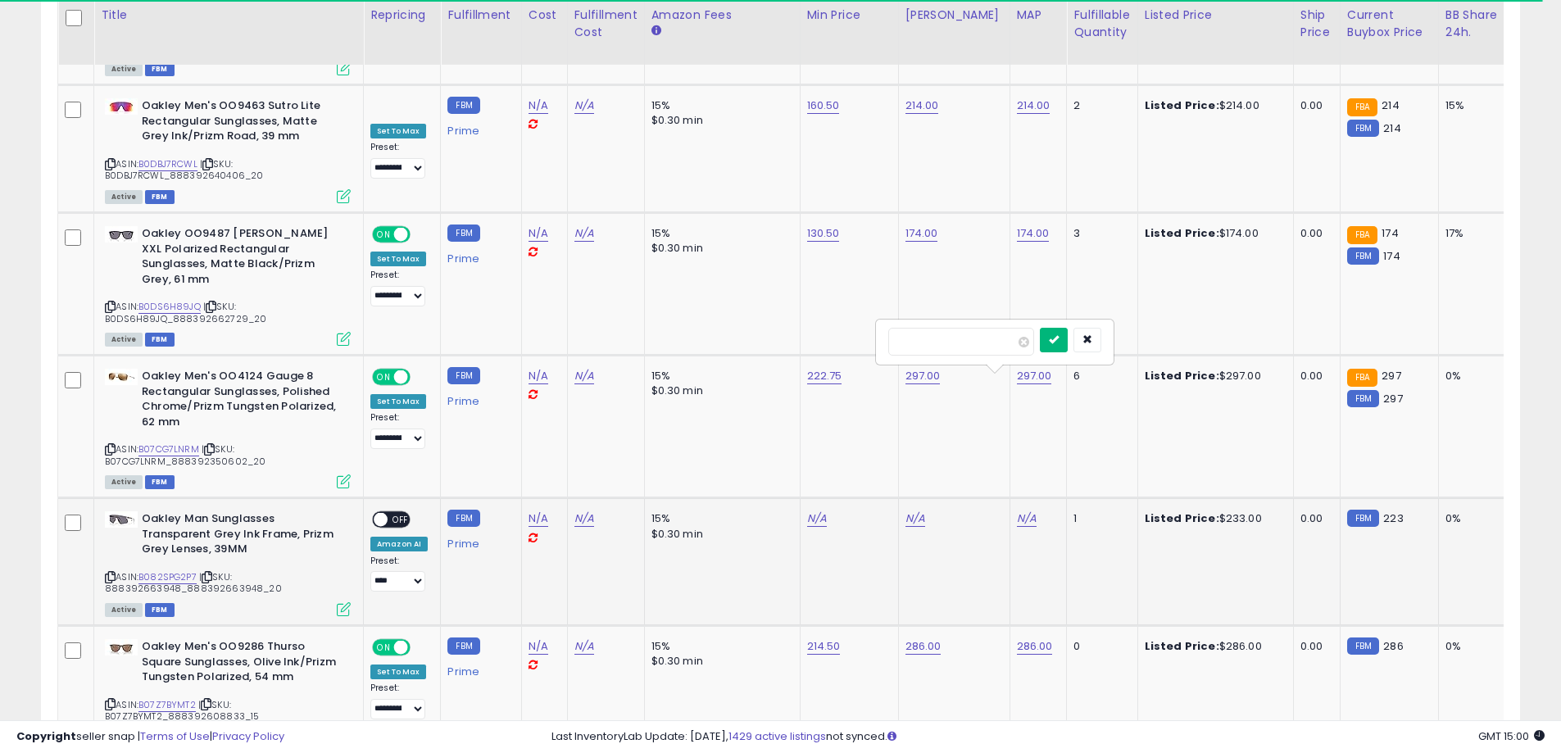
type input "***"
click at [1068, 343] on button "submit" at bounding box center [1054, 340] width 28 height 25
click at [906, 511] on link "N/A" at bounding box center [916, 519] width 20 height 16
drag, startPoint x: 898, startPoint y: 339, endPoint x: 893, endPoint y: 238, distance: 101.8
click at [896, 338] on input "number" at bounding box center [863, 342] width 146 height 28
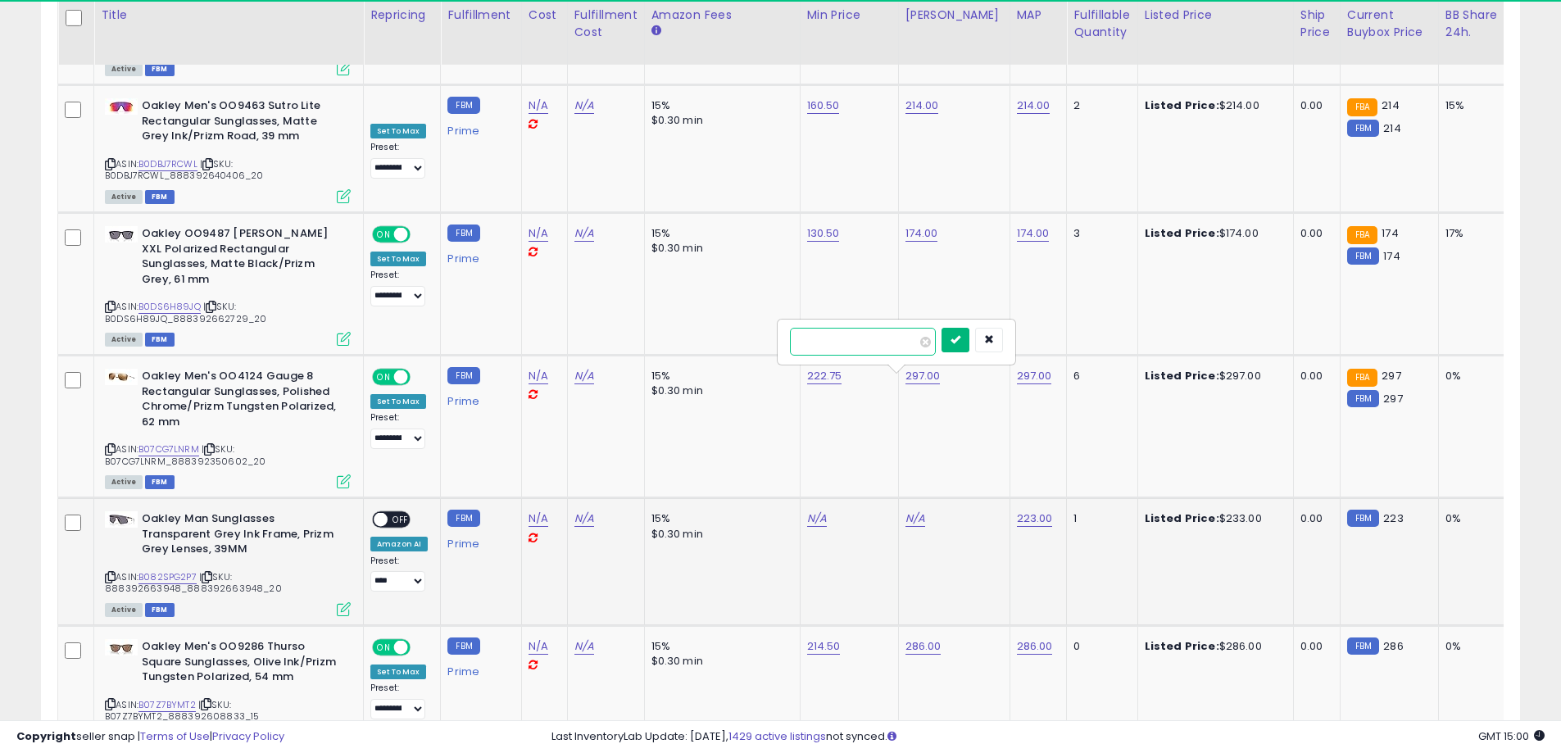
type input "******"
click at [970, 343] on button "submit" at bounding box center [956, 340] width 28 height 25
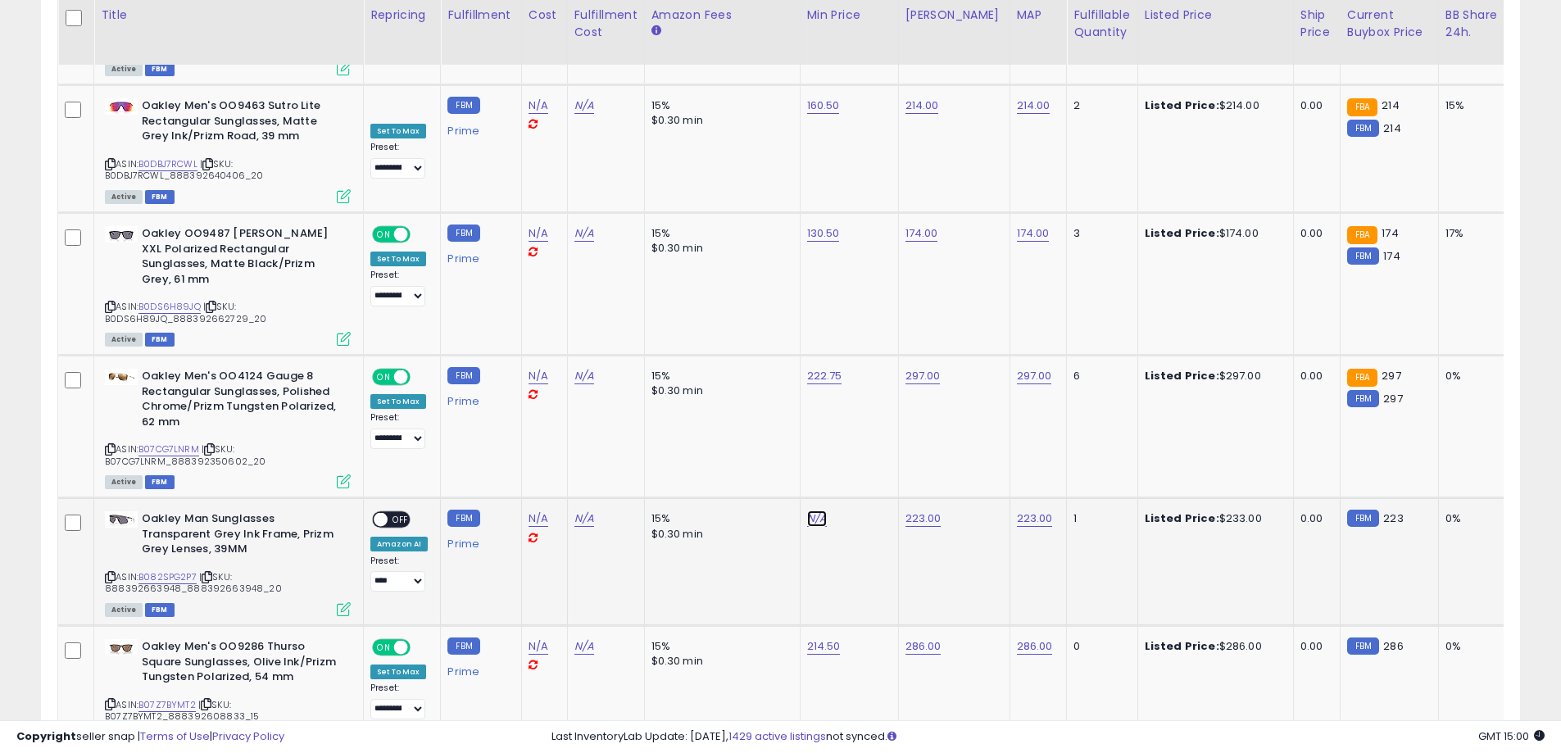
click at [813, 511] on link "N/A" at bounding box center [817, 519] width 20 height 16
click at [782, 343] on input "number" at bounding box center [765, 342] width 146 height 28
type input "*****"
click at [862, 341] on icon "submit" at bounding box center [857, 339] width 10 height 10
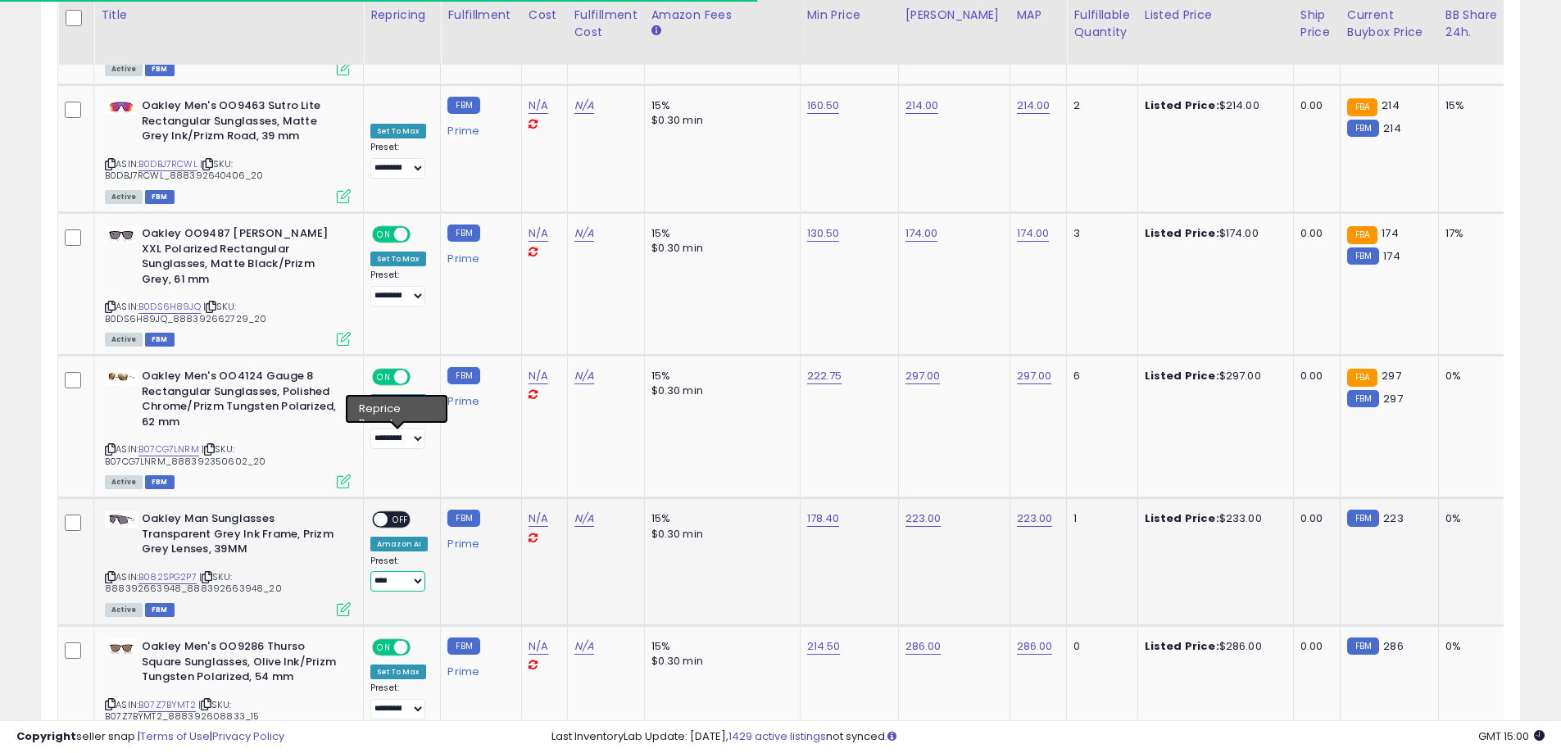
click at [394, 571] on select "**********" at bounding box center [397, 581] width 55 height 20
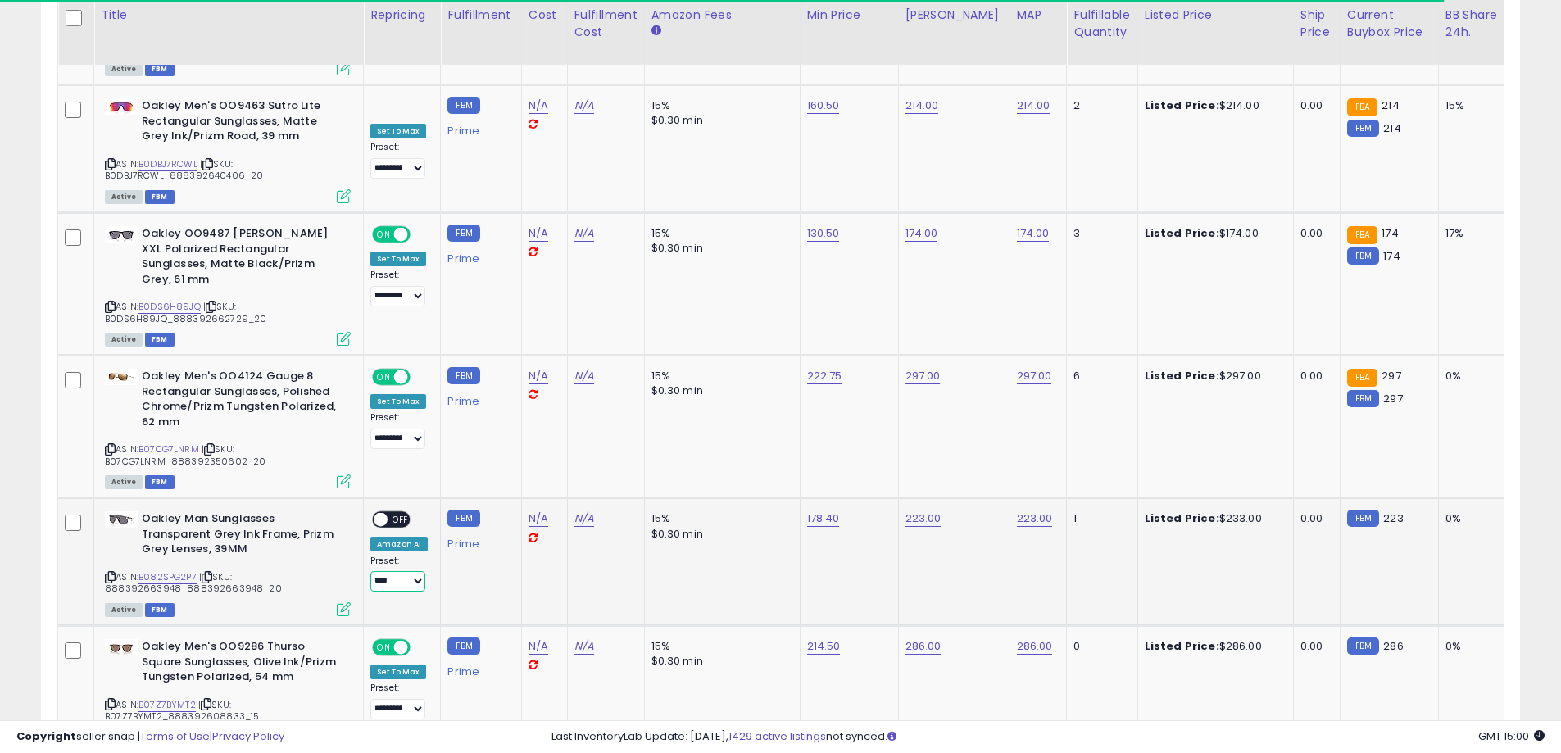
select select "**********"
click at [370, 571] on select "**********" at bounding box center [397, 581] width 55 height 20
click at [393, 511] on div "ON OFF" at bounding box center [391, 519] width 39 height 17
click at [395, 513] on span "OFF" at bounding box center [401, 520] width 26 height 14
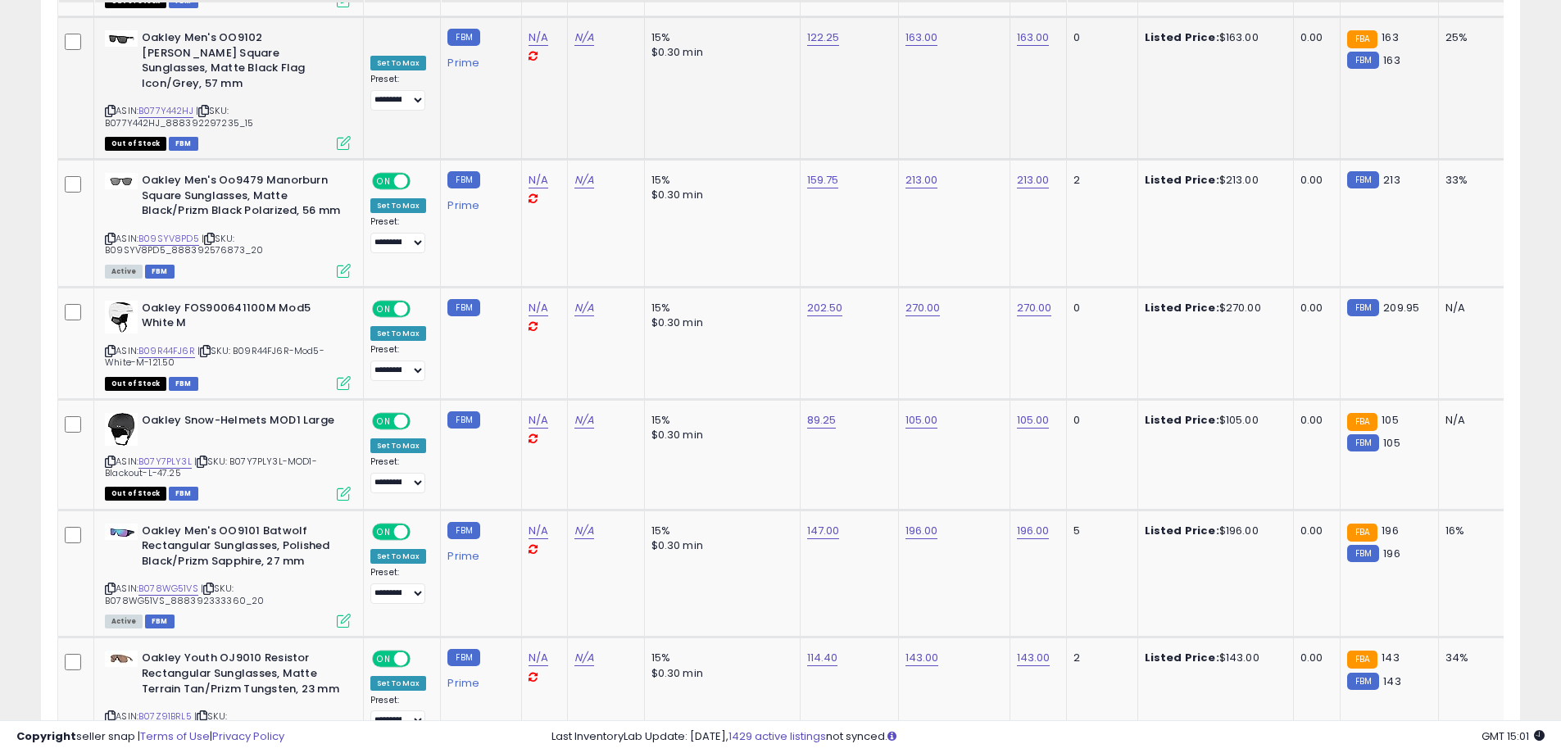
scroll to position [6750, 0]
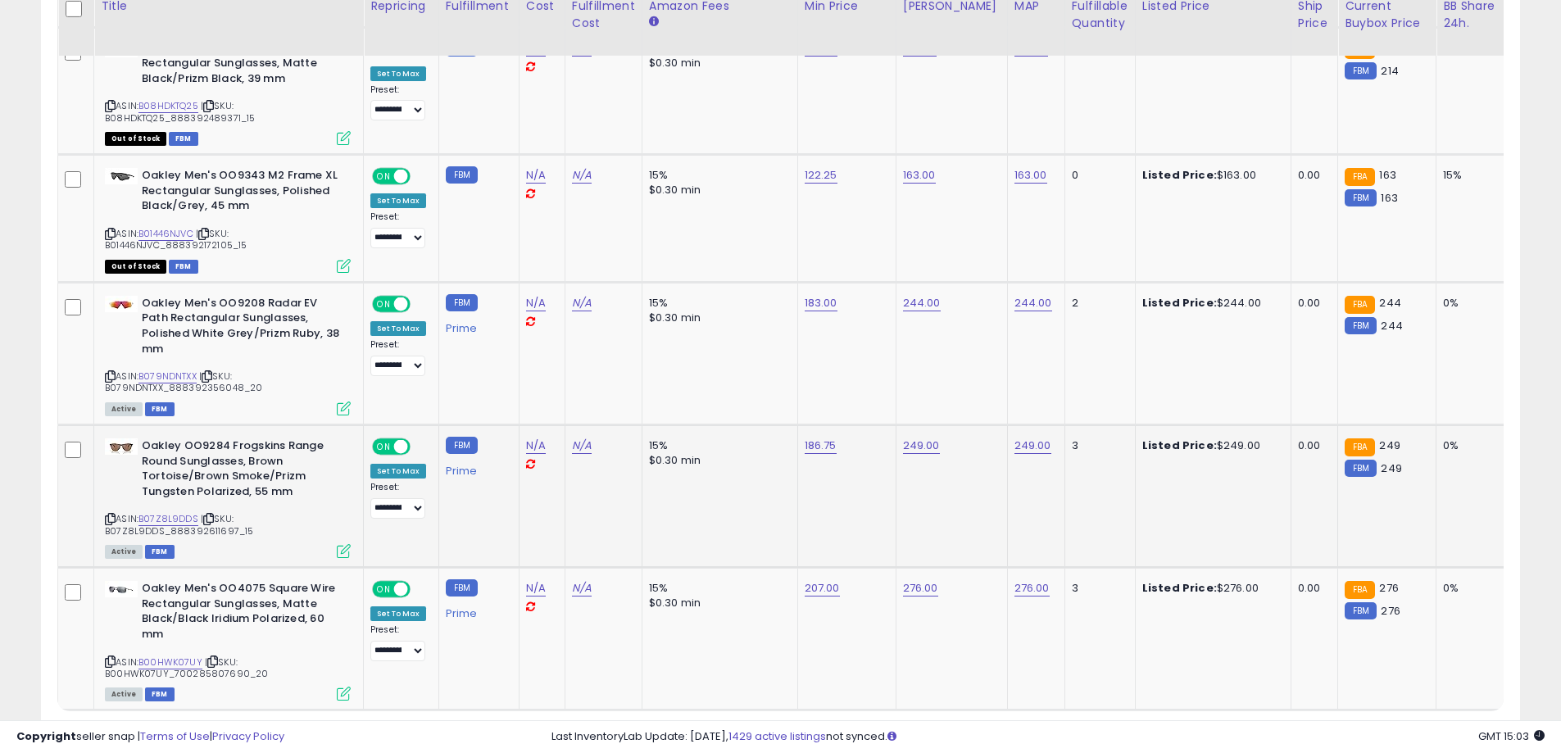
scroll to position [6853, 0]
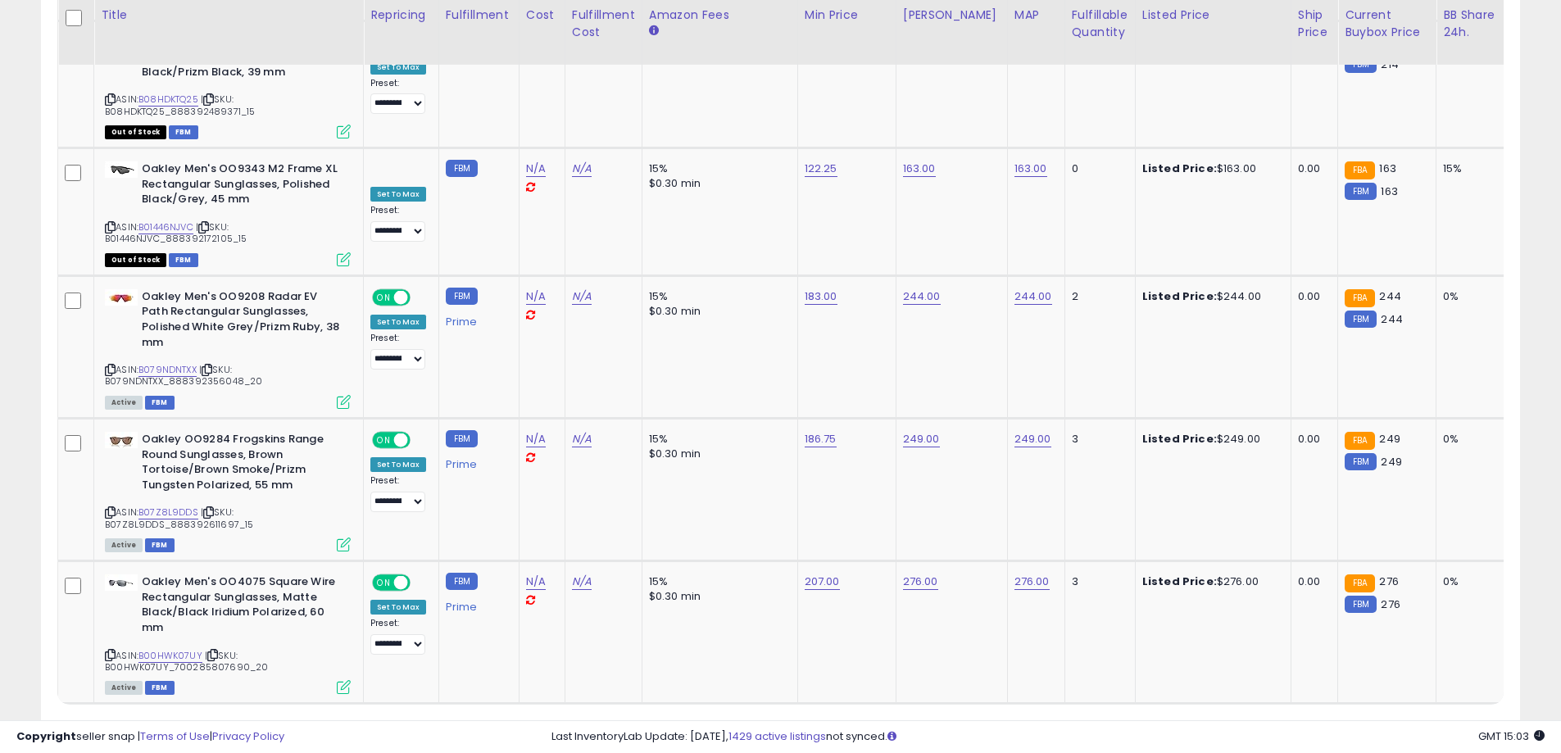
click at [1451, 721] on link "9" at bounding box center [1463, 735] width 25 height 28
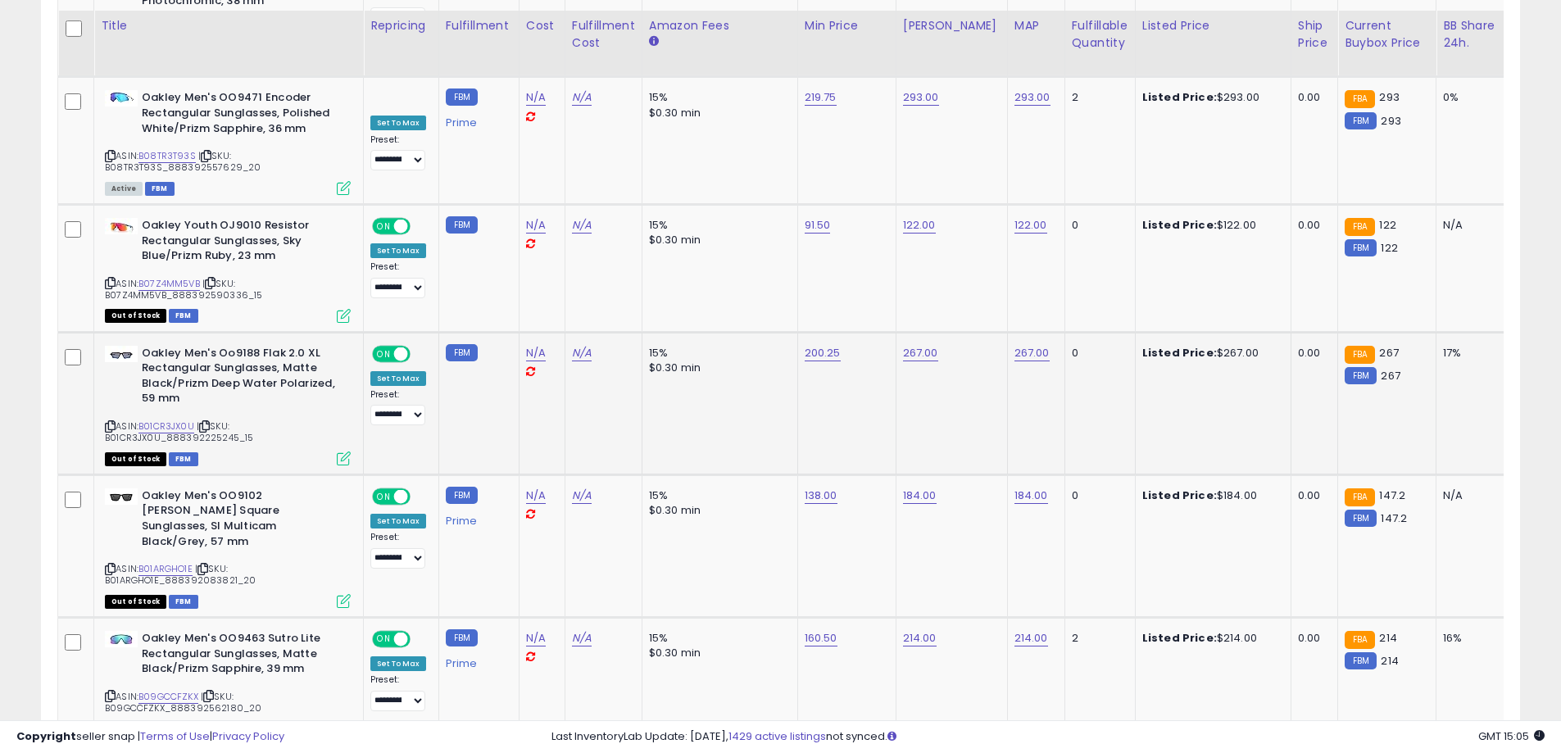
scroll to position [6903, 0]
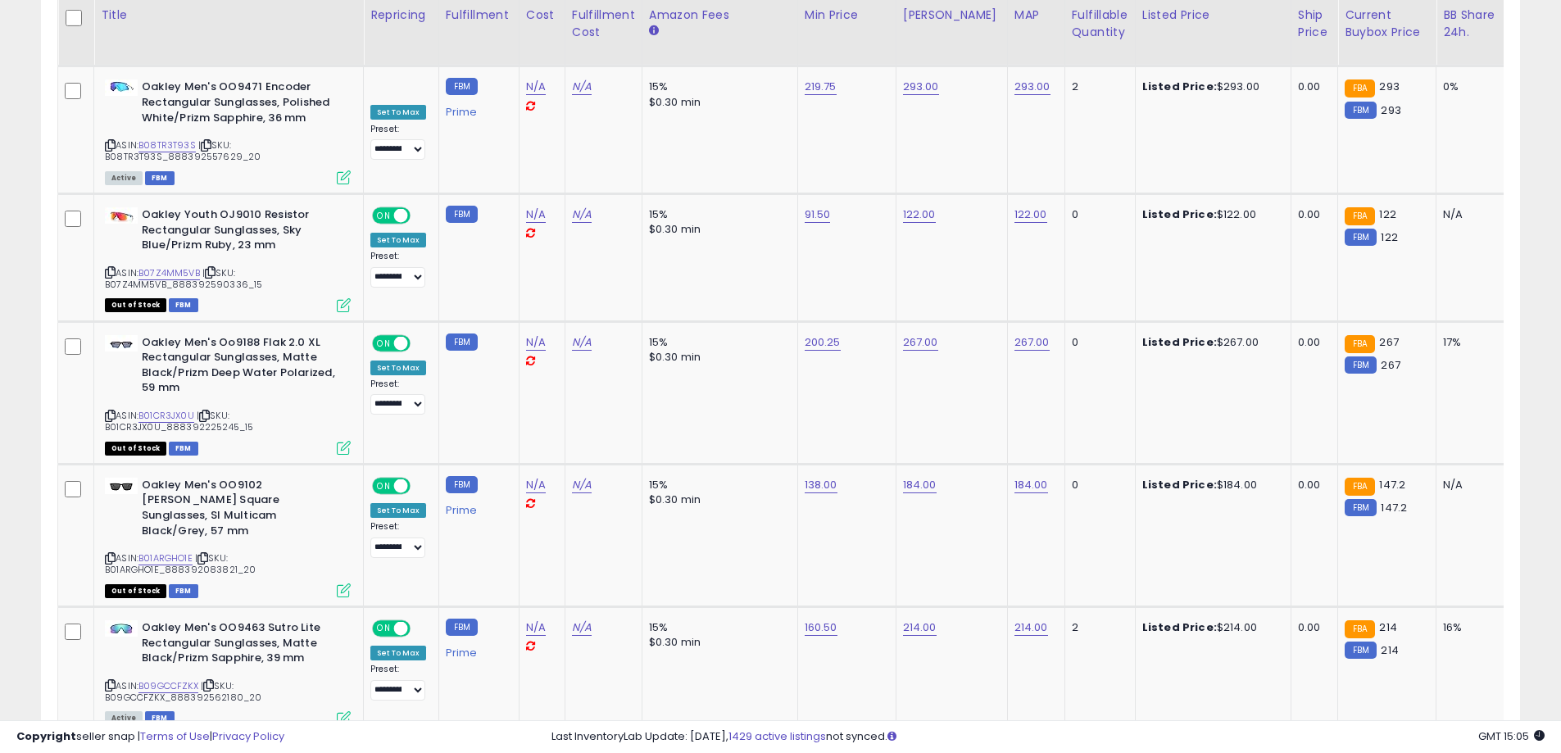
click at [1451, 752] on link "10" at bounding box center [1463, 766] width 25 height 28
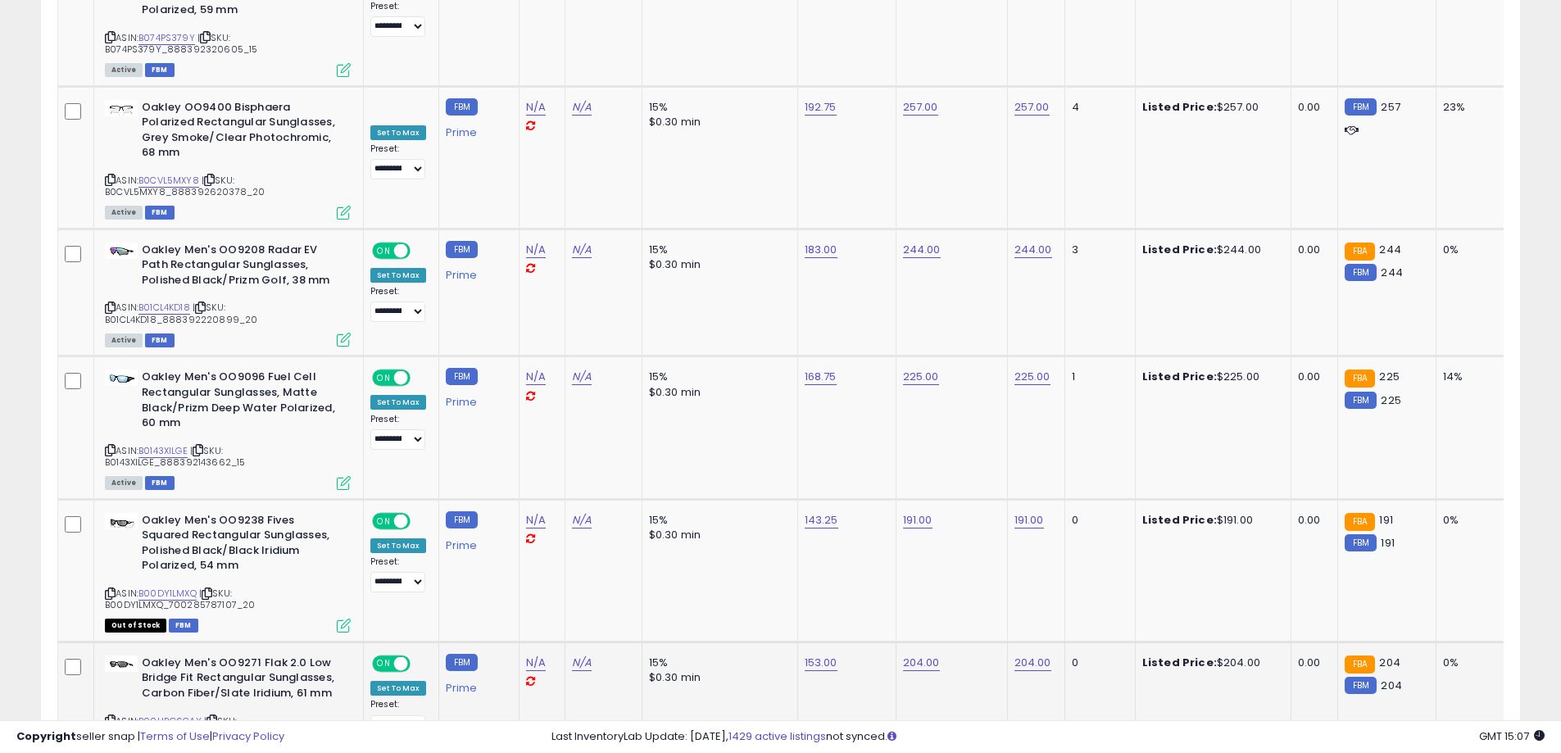
scroll to position [6933, 0]
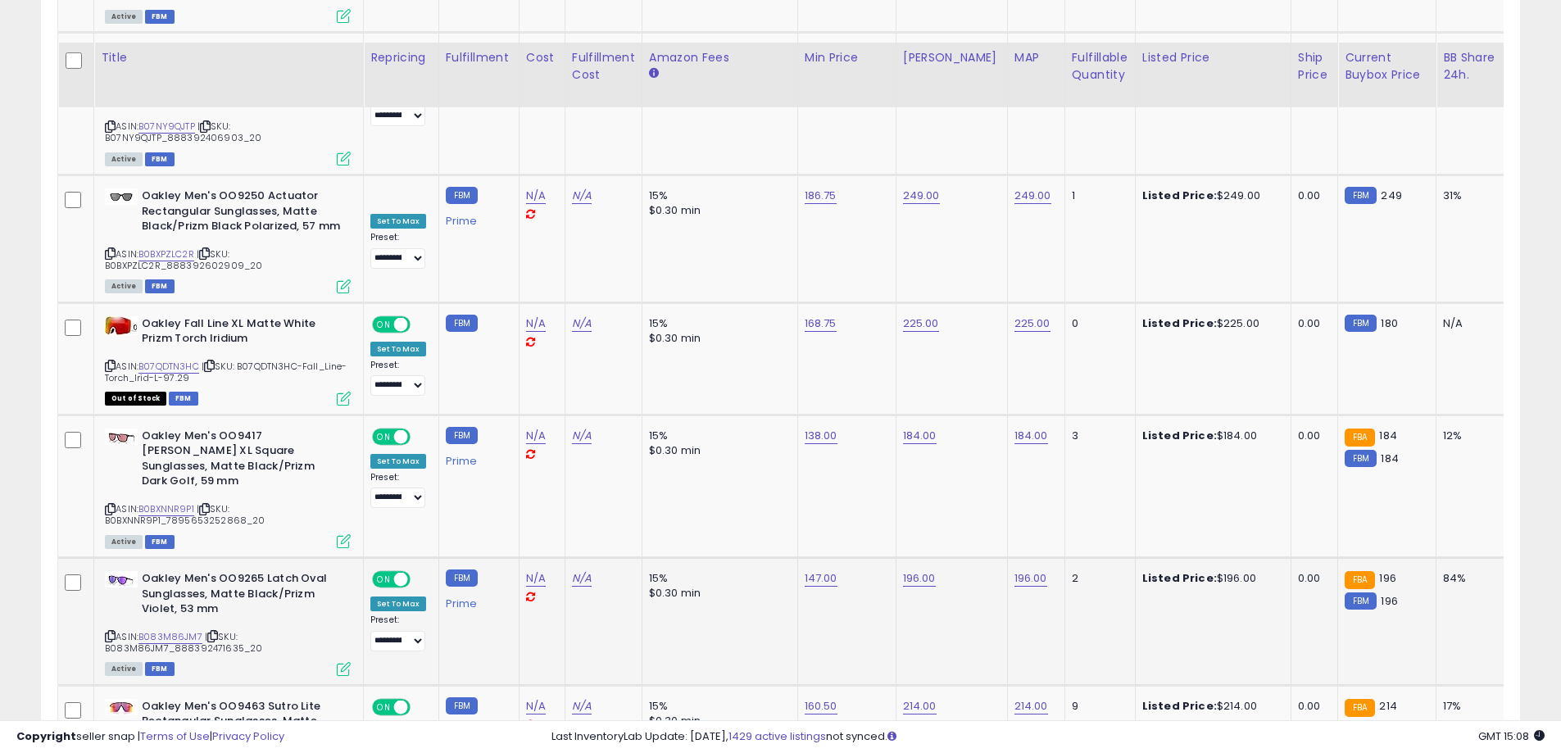
scroll to position [6762, 0]
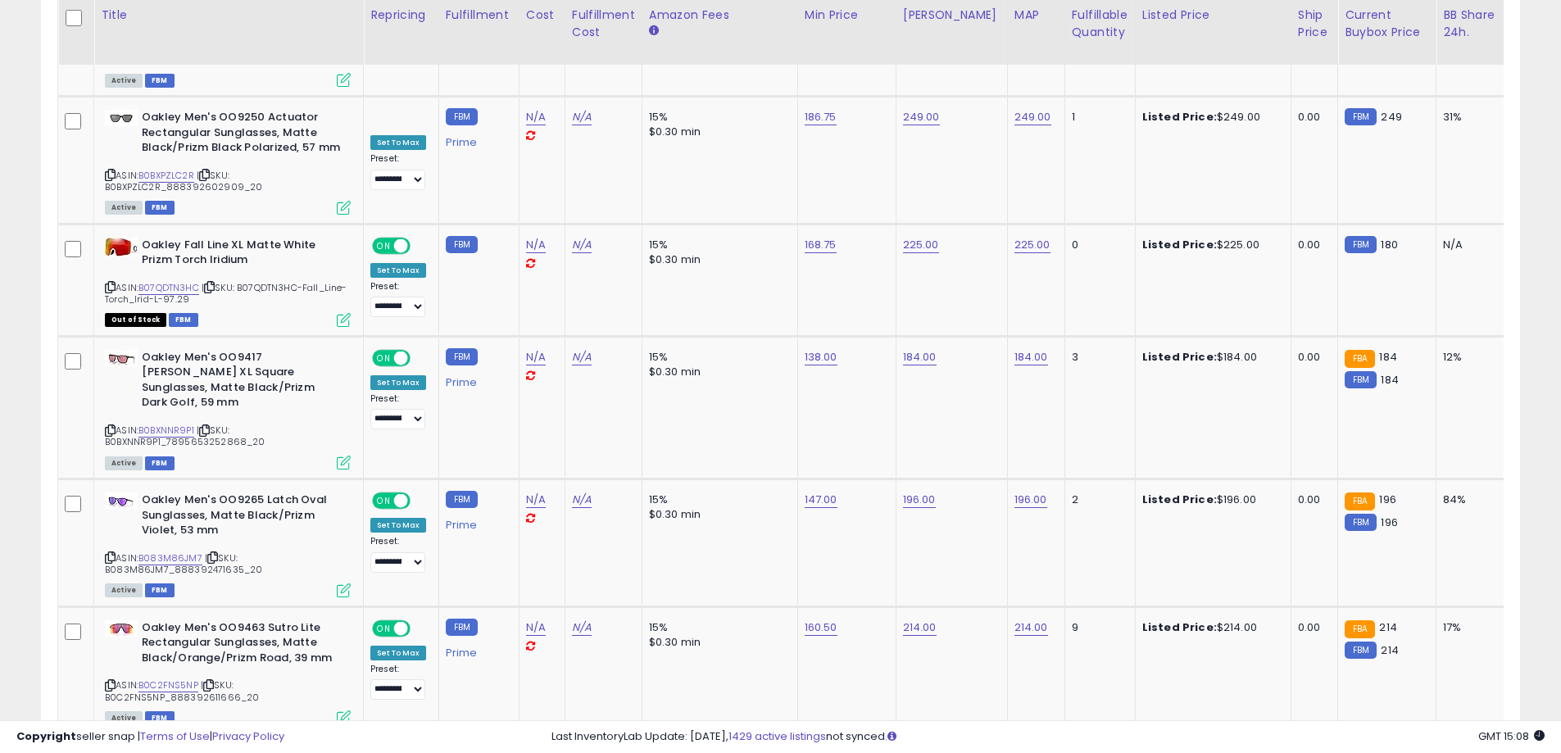
click at [1451, 752] on link "12" at bounding box center [1463, 766] width 25 height 28
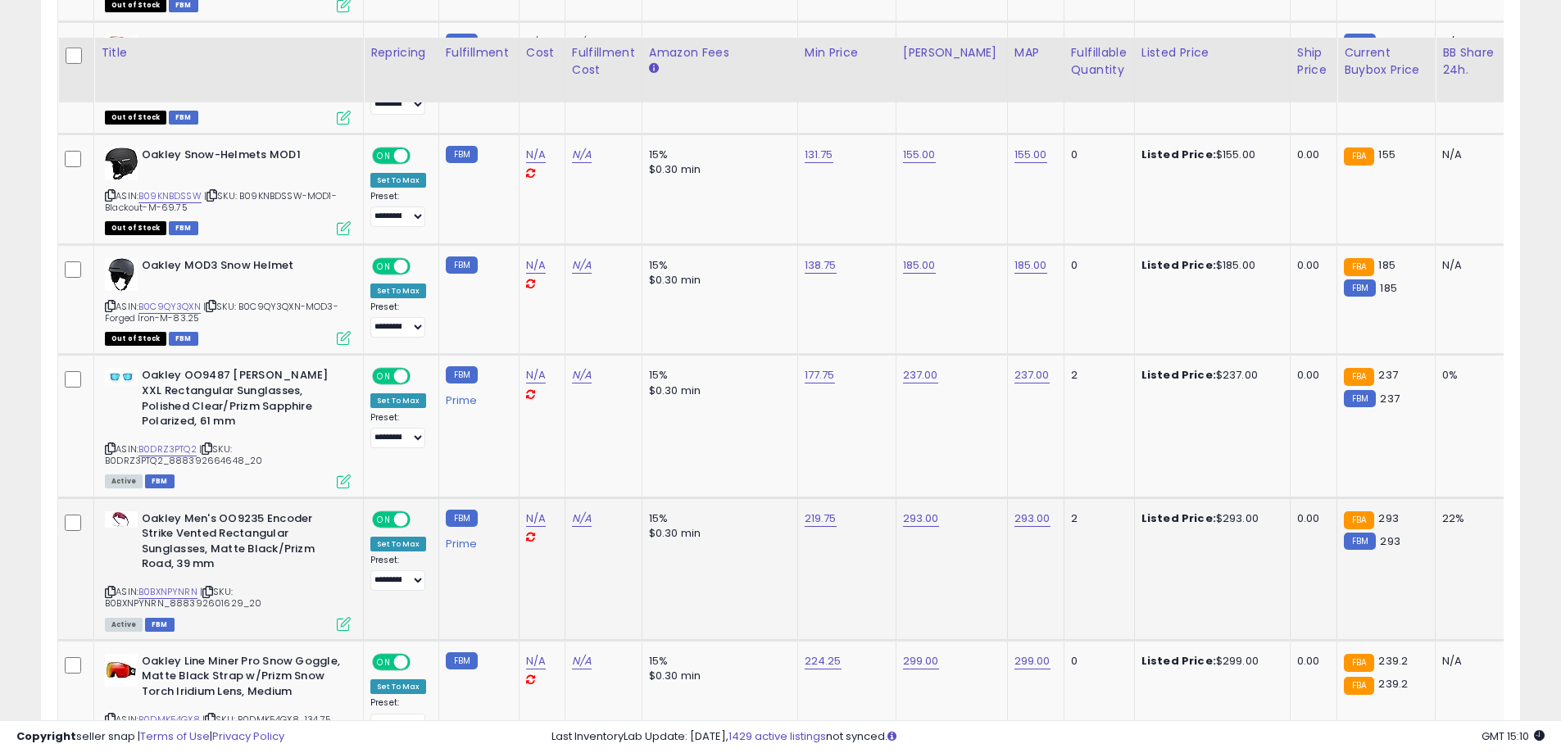
scroll to position [6264, 0]
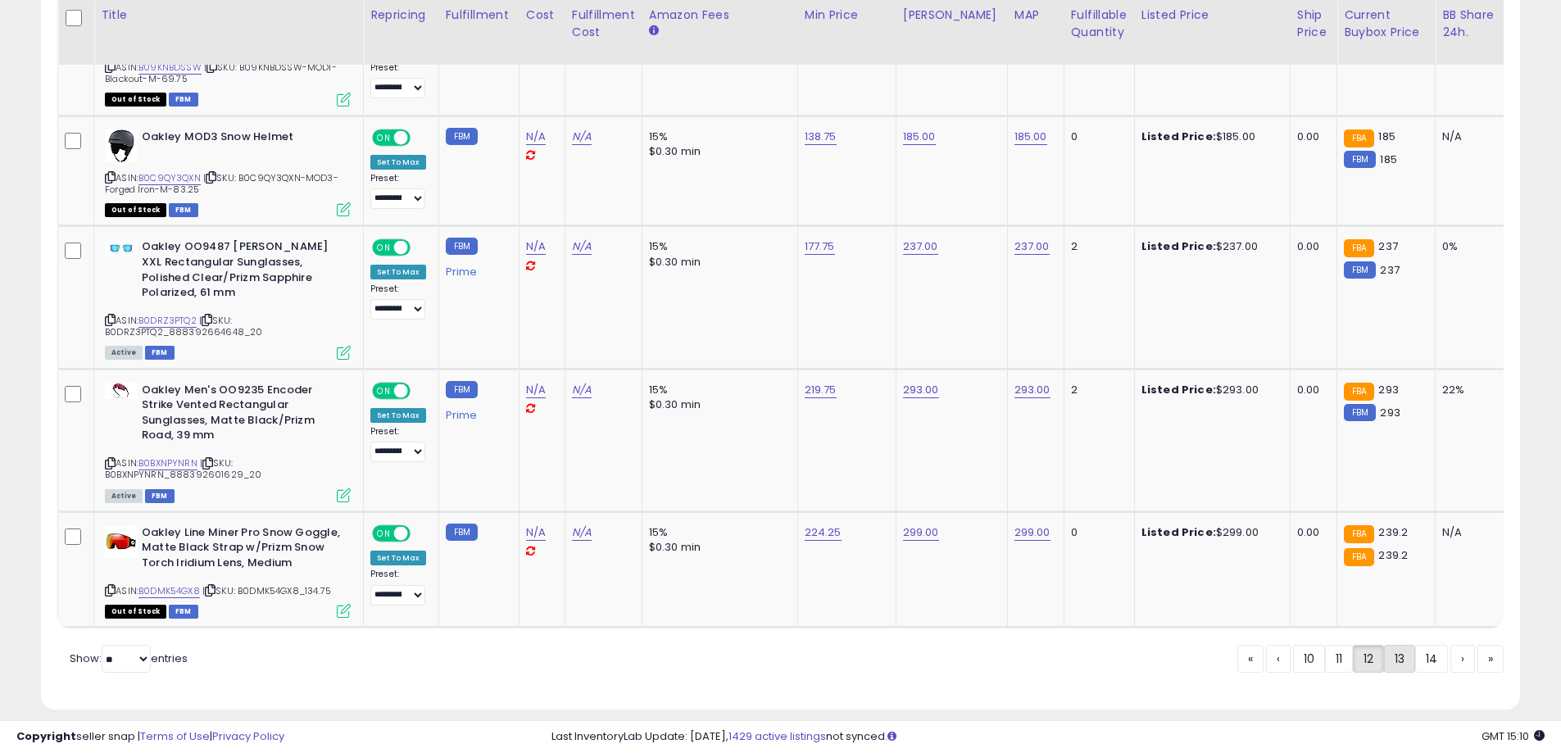
click at [1451, 645] on link "13" at bounding box center [1463, 659] width 25 height 28
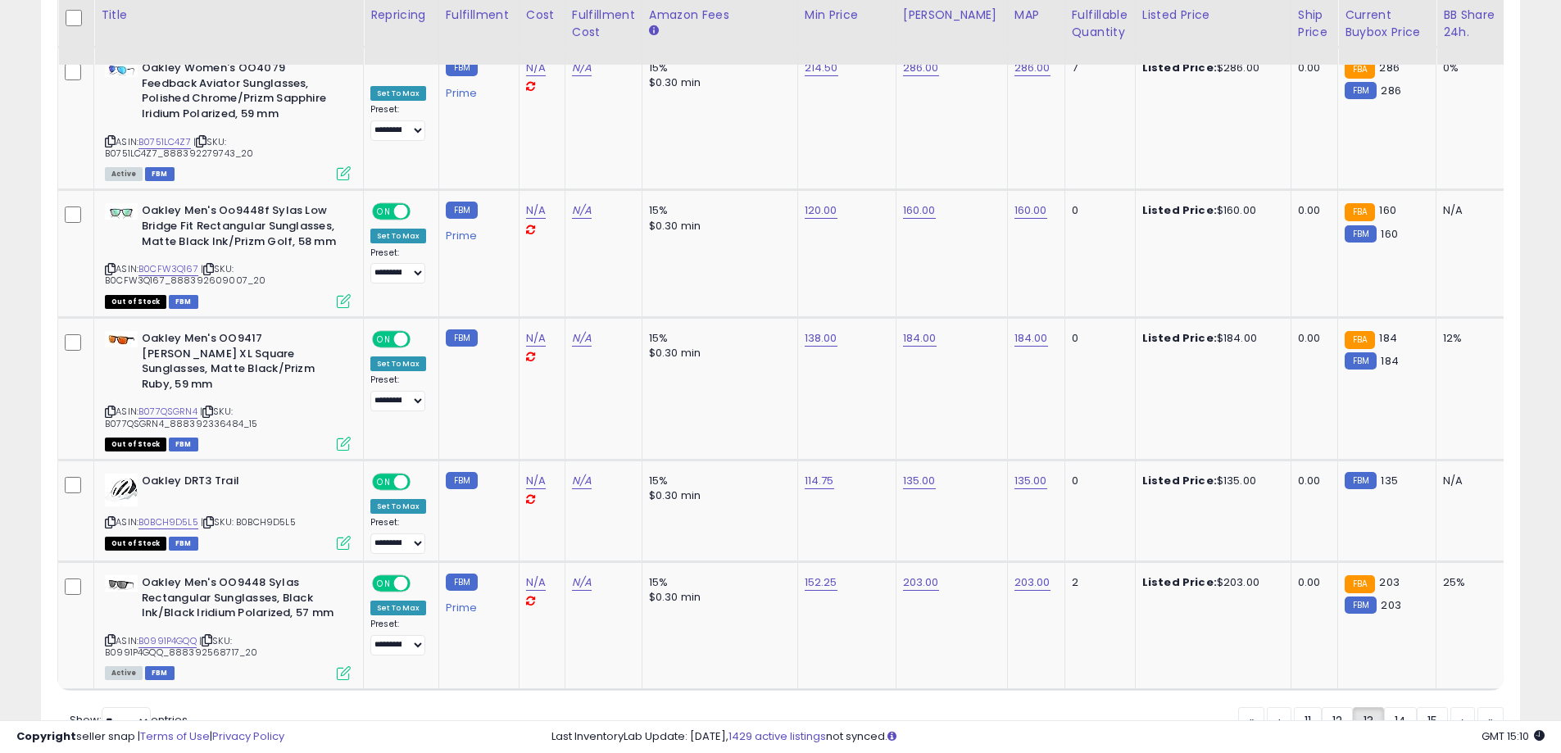
scroll to position [6835, 0]
click at [1451, 706] on link "14" at bounding box center [1463, 720] width 25 height 28
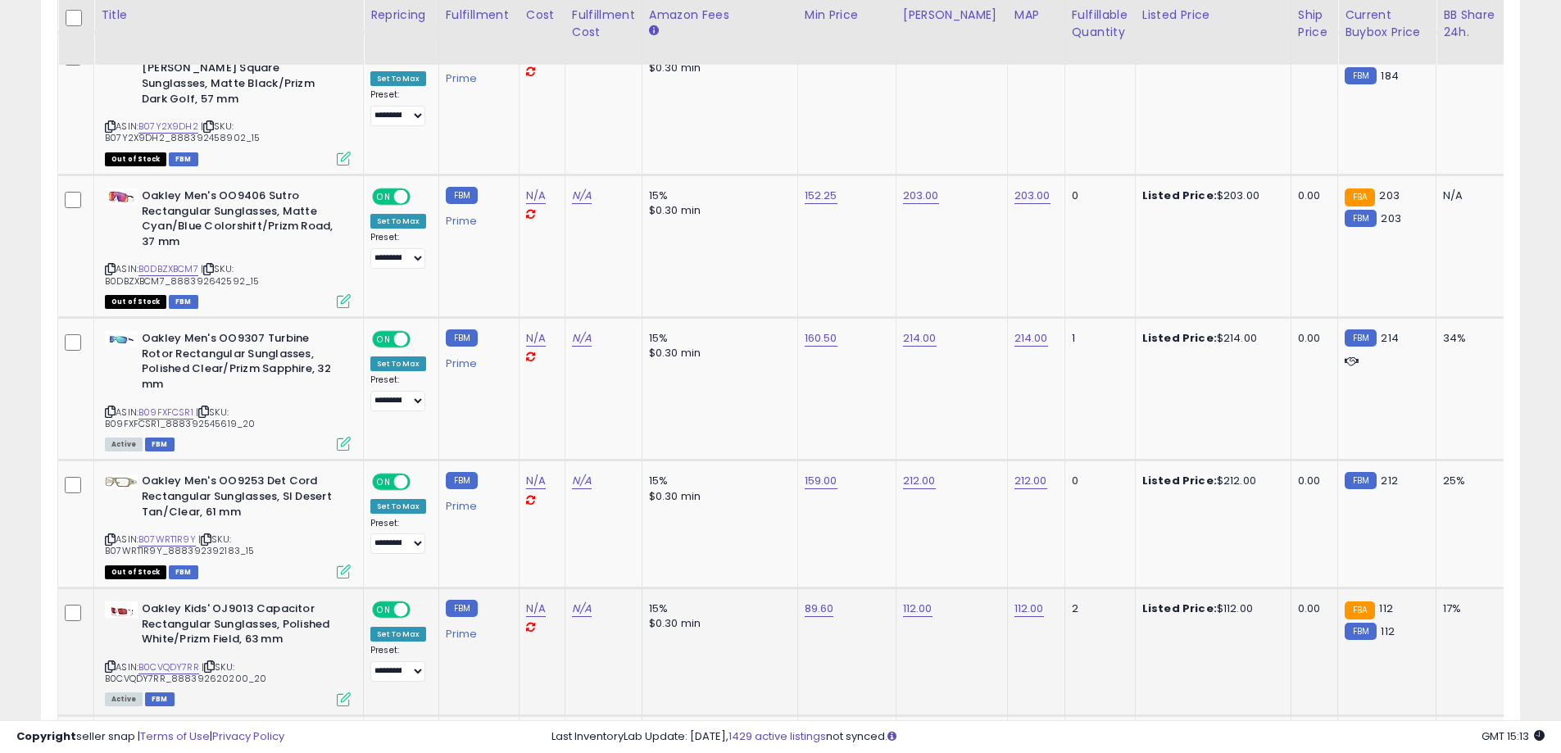
scroll to position [6792, 0]
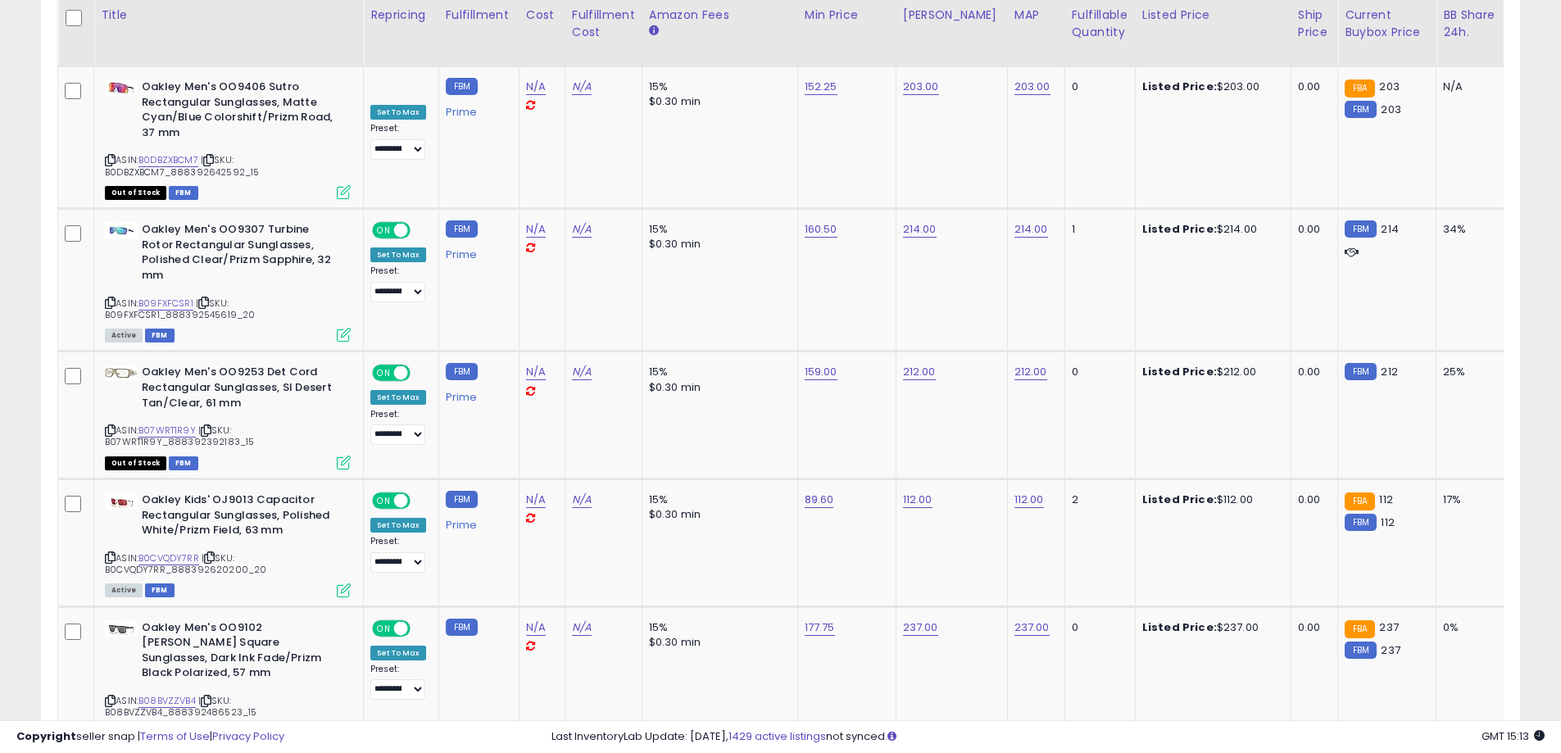
drag, startPoint x: 1435, startPoint y: 641, endPoint x: 1488, endPoint y: 580, distance: 80.7
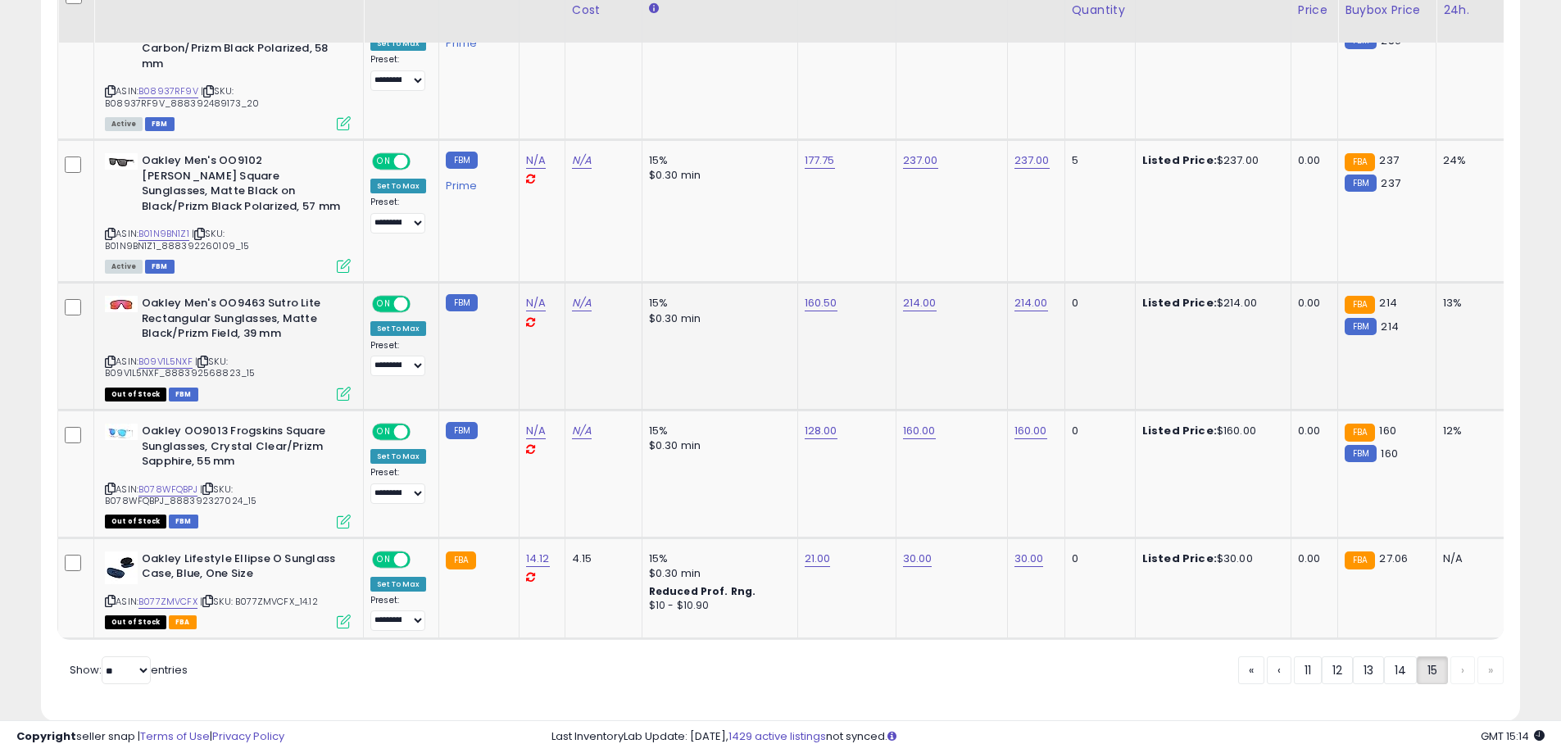
scroll to position [1160, 0]
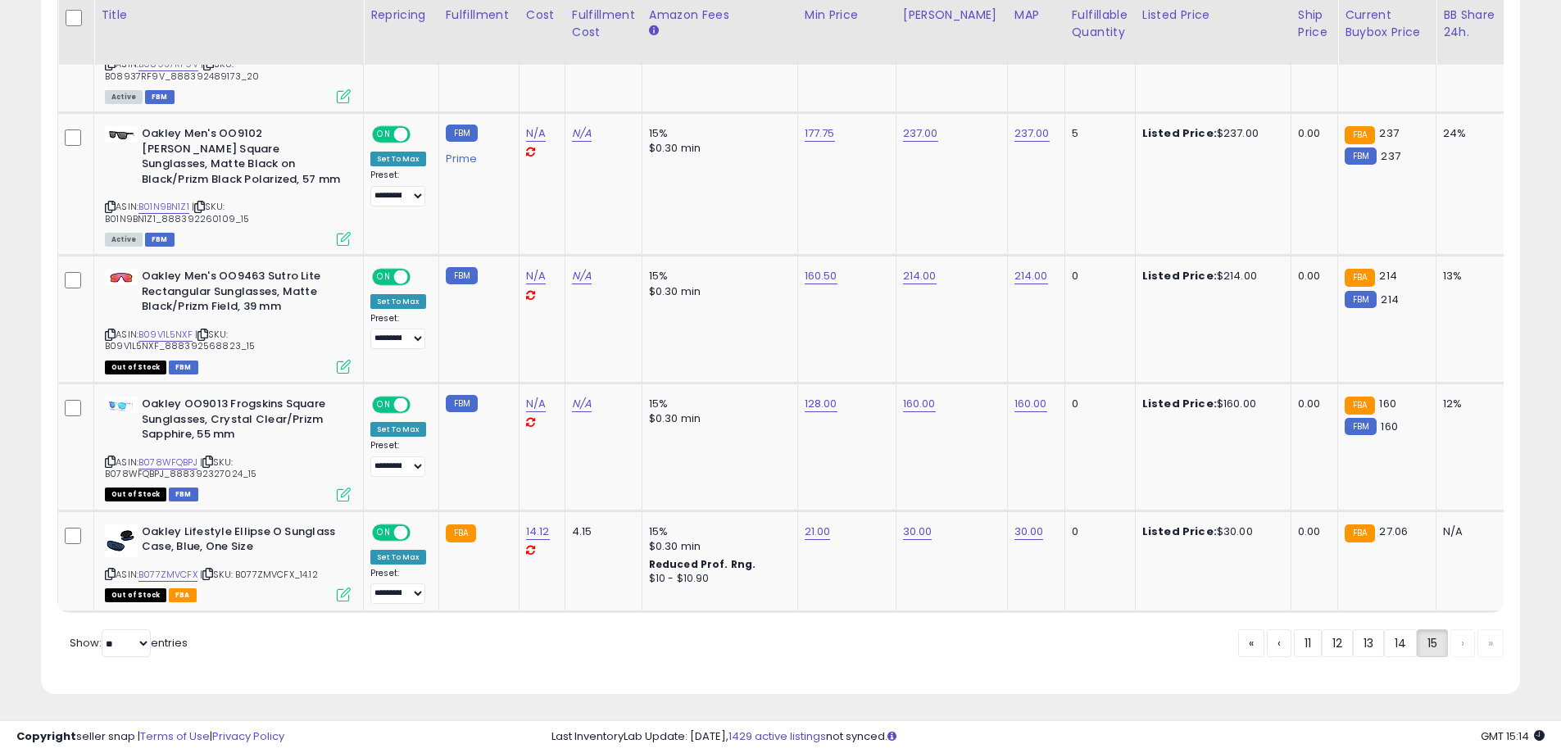
click at [1461, 647] on div "« ‹ 11 12 13 14 15 › »" at bounding box center [1371, 645] width 266 height 32
click at [1482, 643] on div "« ‹ 11 12 13 14 15 › »" at bounding box center [1371, 645] width 266 height 32
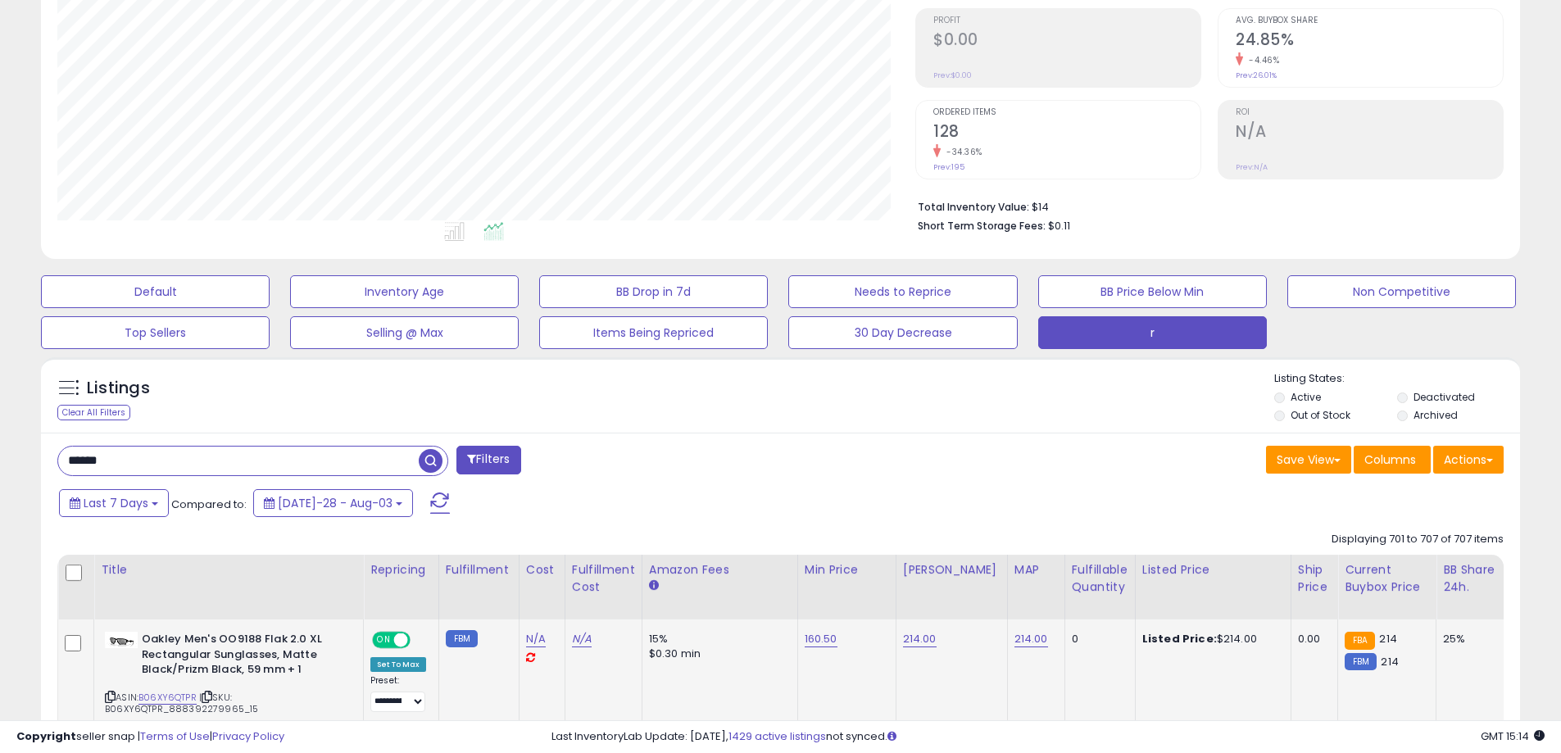
scroll to position [410, 0]
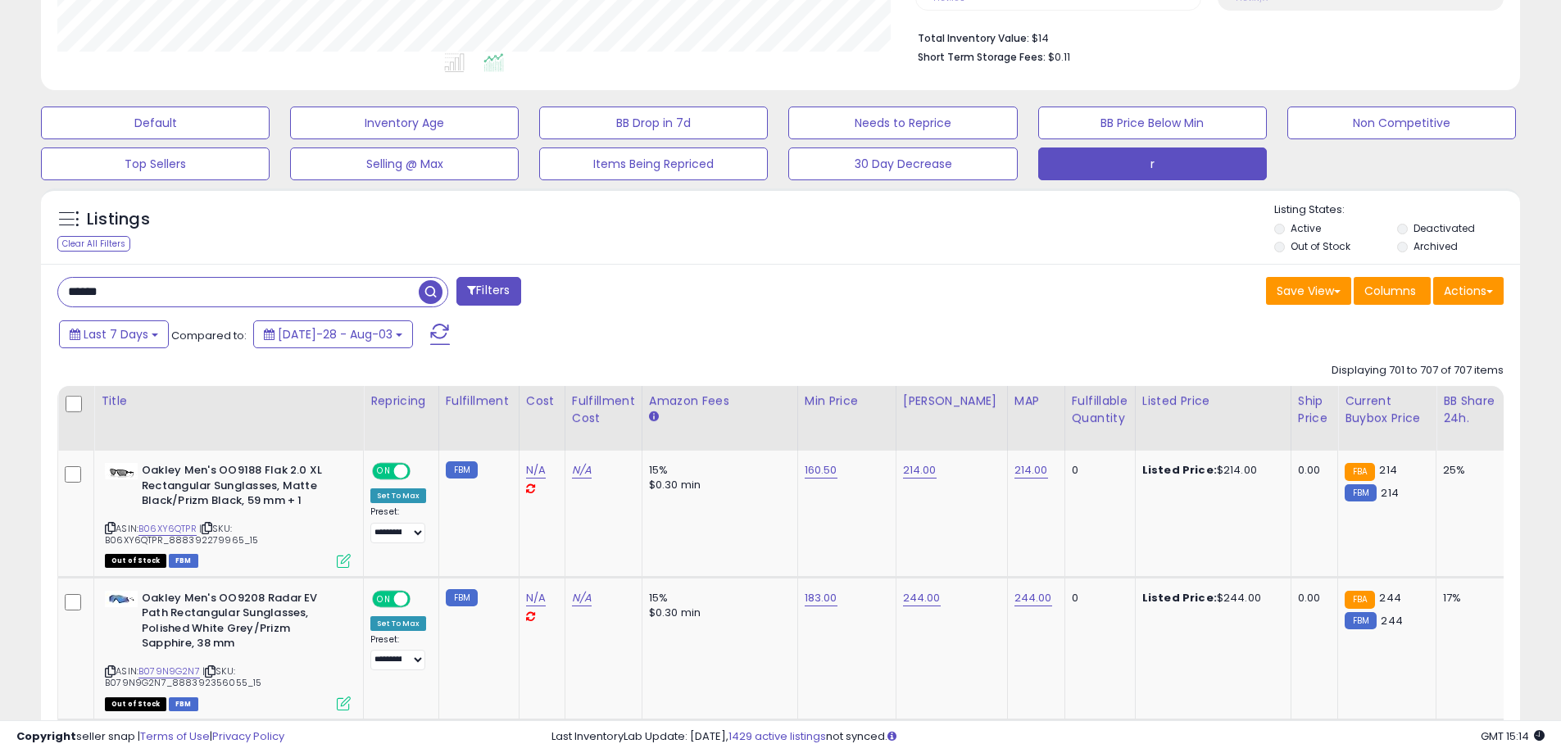
click at [348, 294] on input "******" at bounding box center [238, 292] width 361 height 29
type input "******"
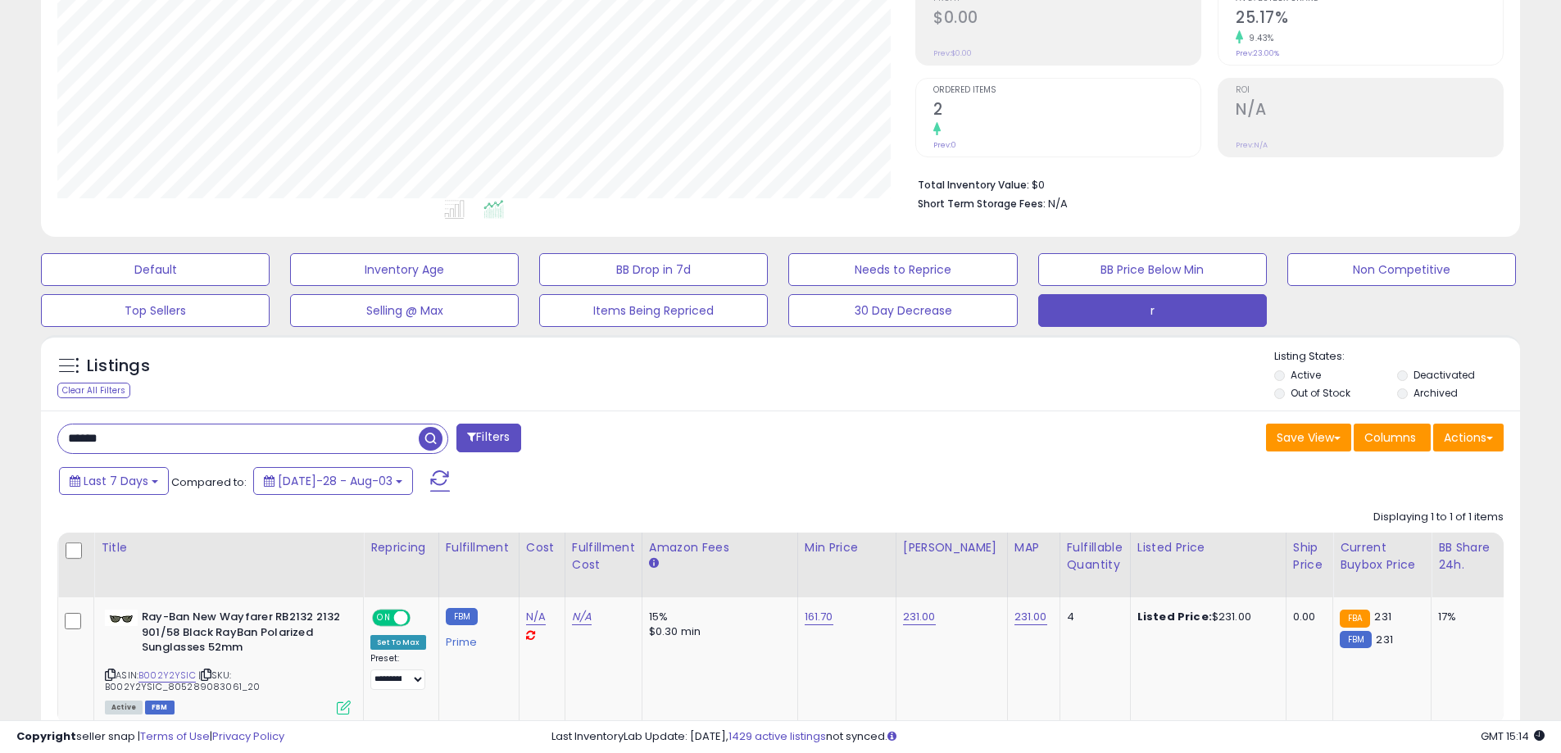
scroll to position [374, 0]
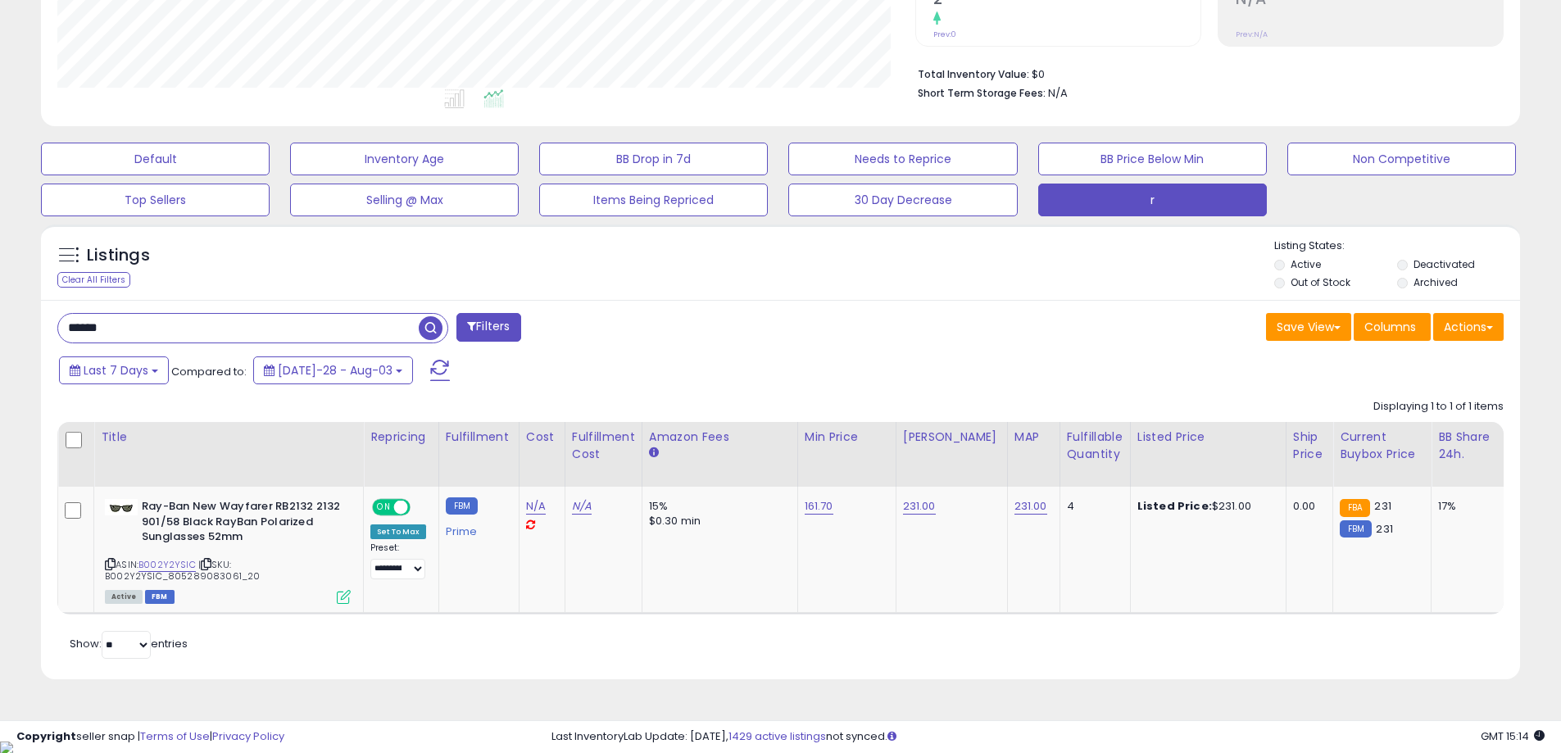
click at [354, 322] on input "******" at bounding box center [238, 328] width 361 height 29
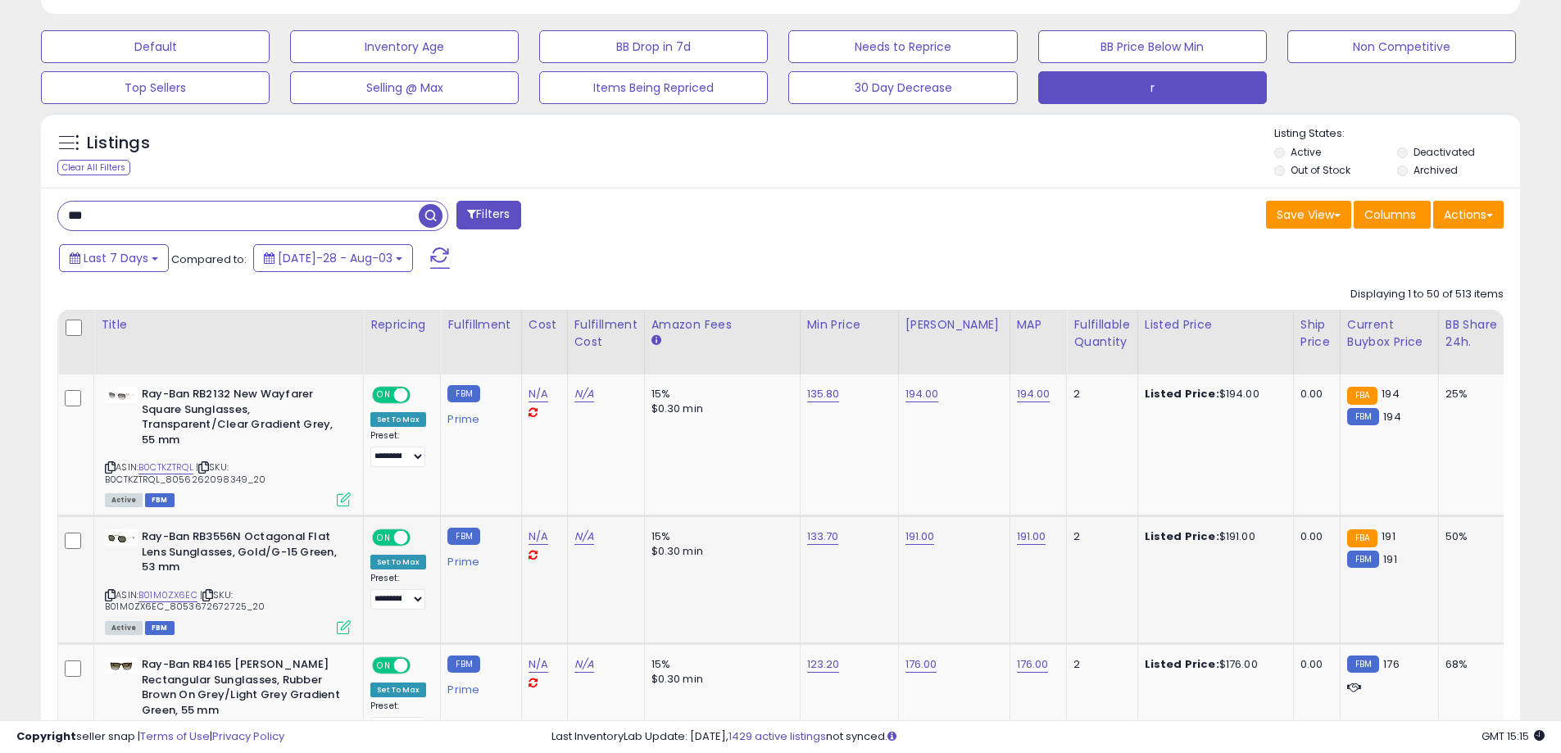
scroll to position [547, 0]
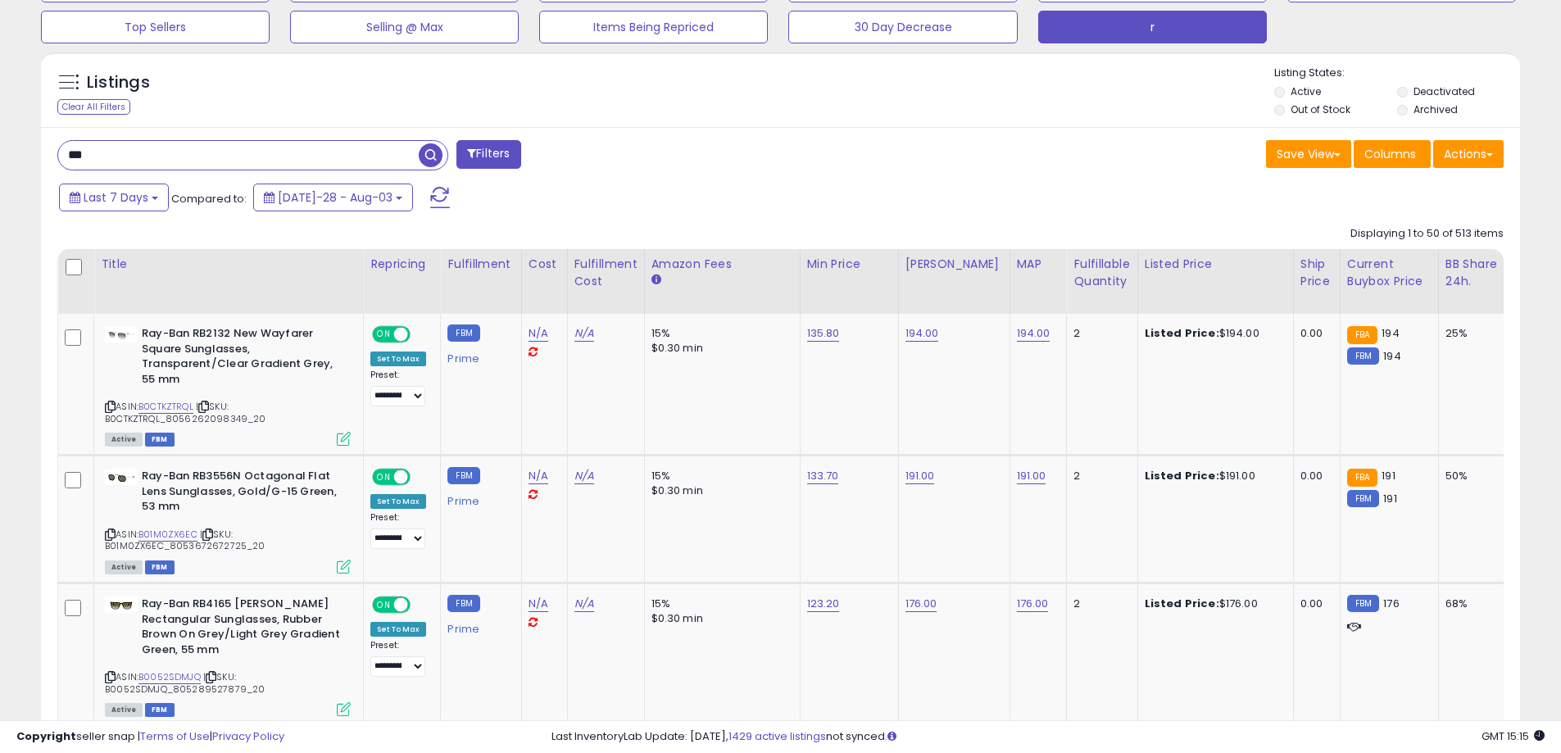
click at [174, 152] on input "***" at bounding box center [238, 155] width 361 height 29
type input "***"
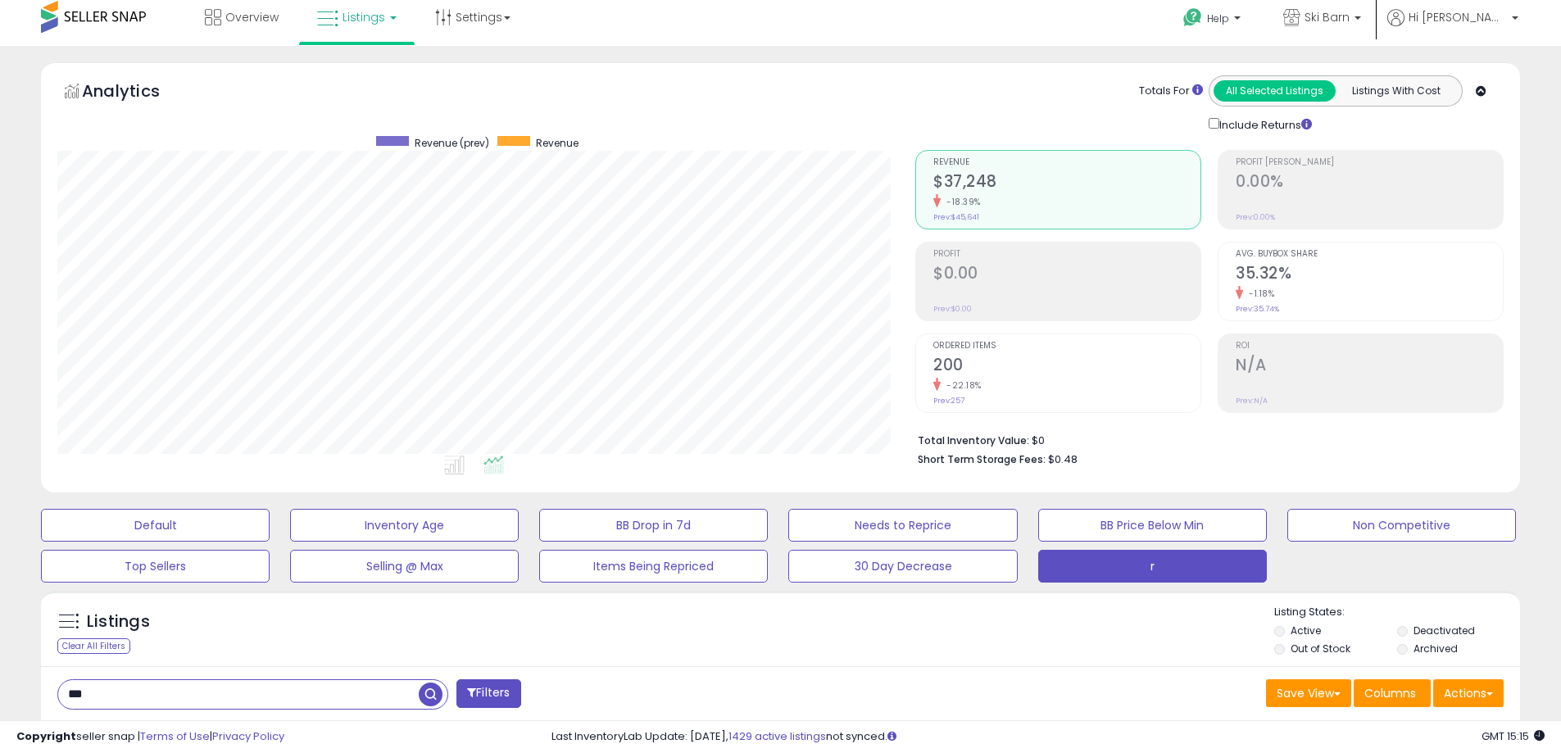
scroll to position [0, 0]
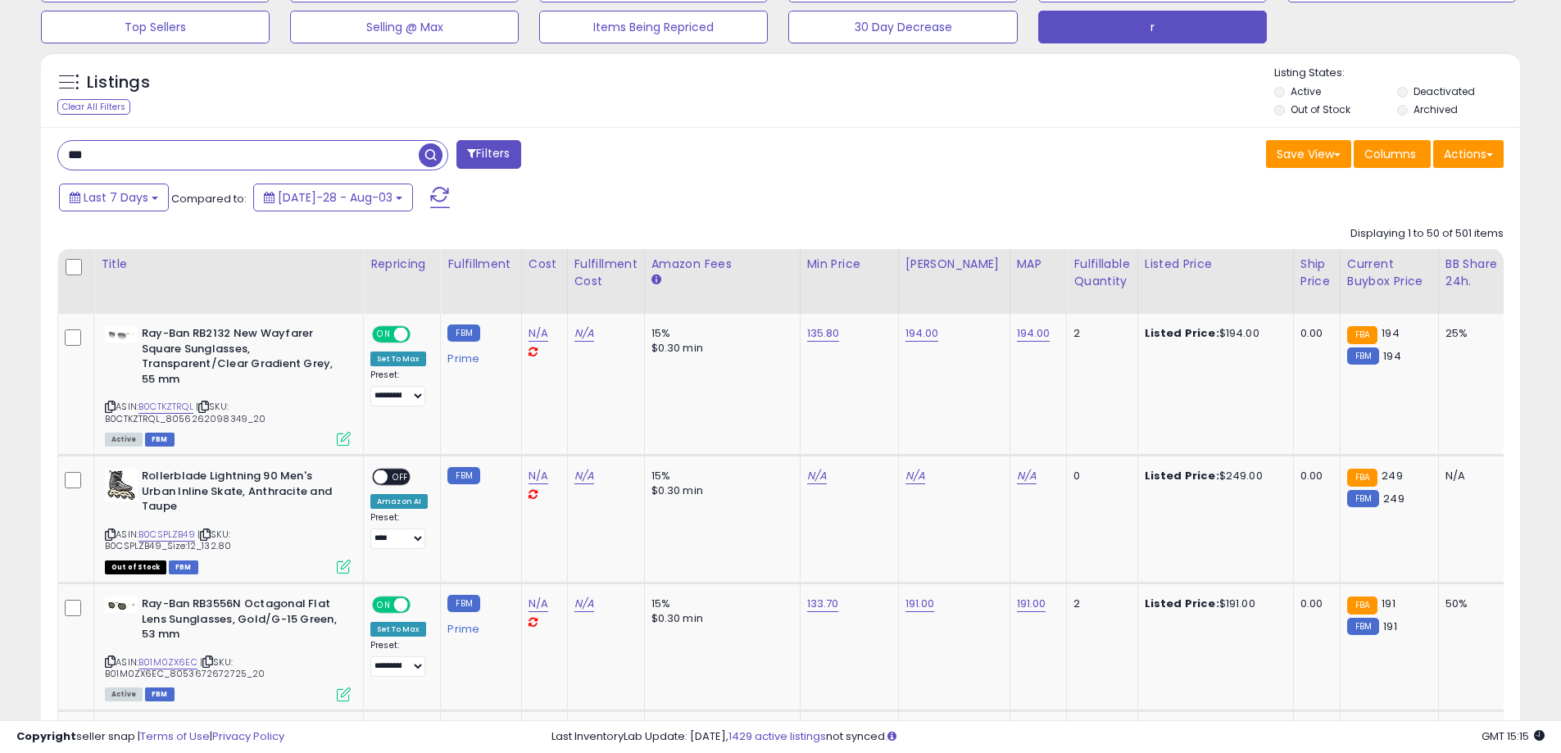
click at [308, 143] on input "***" at bounding box center [238, 155] width 361 height 29
type input "*******"
click at [429, 154] on span "button" at bounding box center [431, 155] width 24 height 24
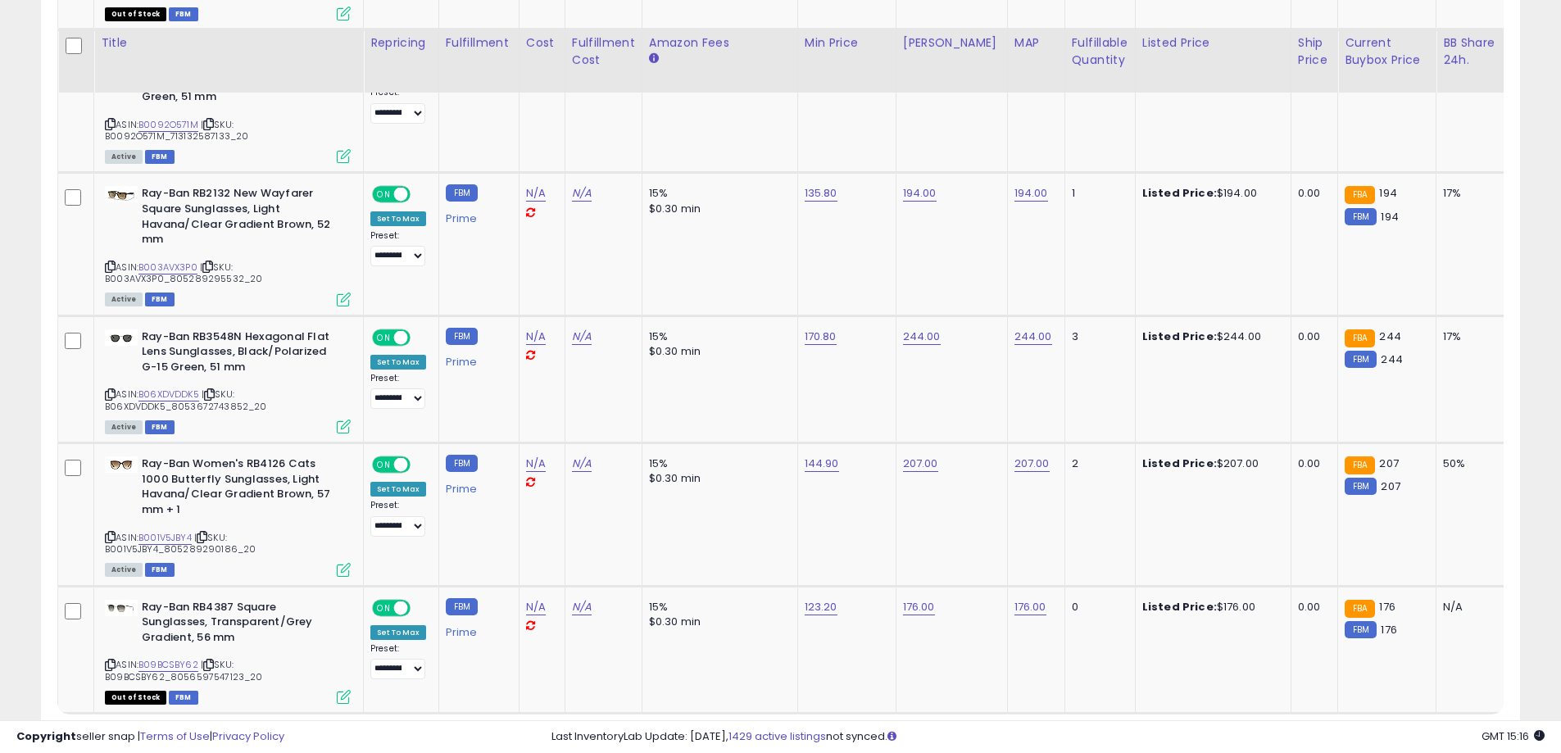
scroll to position [6762, 0]
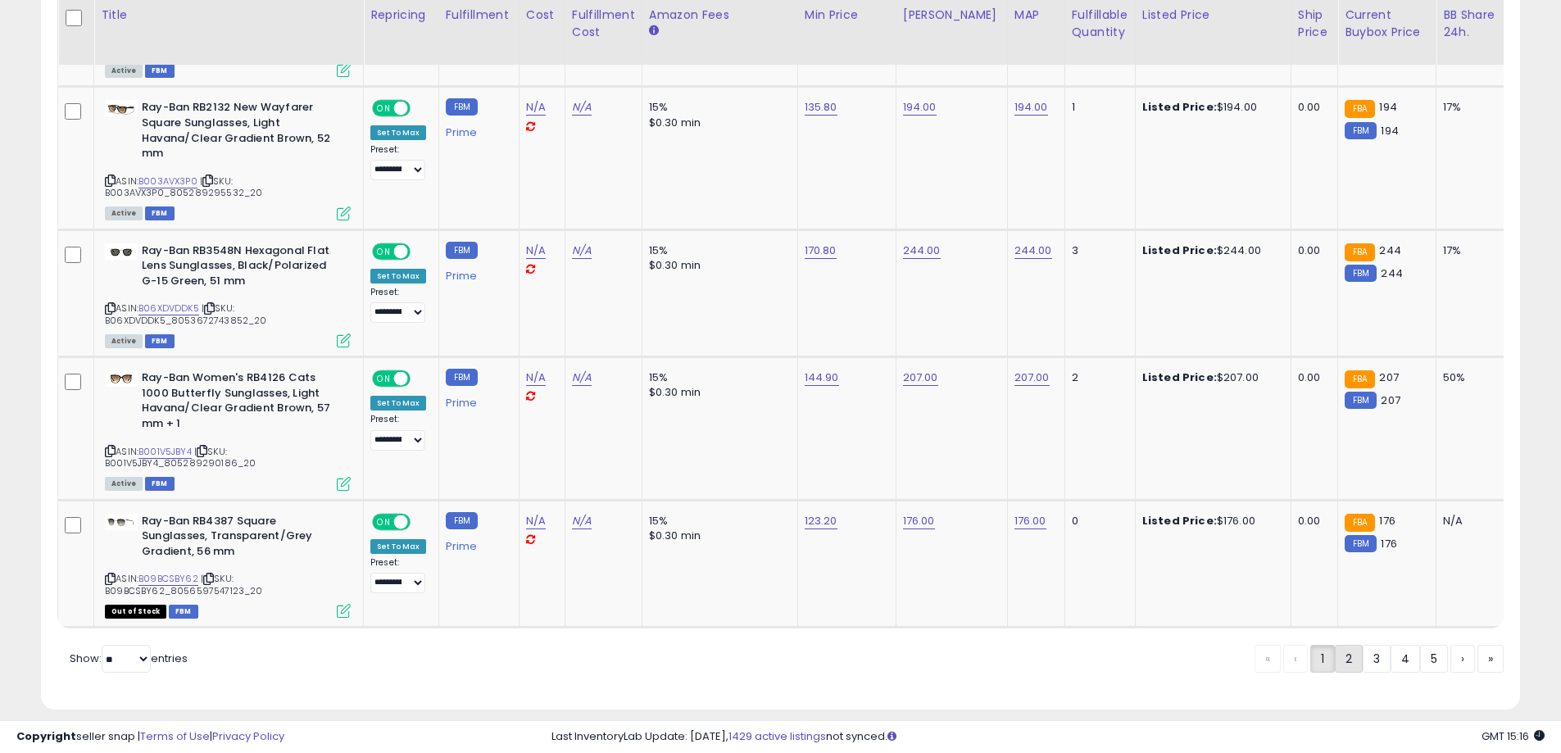
click at [1391, 645] on link "2" at bounding box center [1406, 659] width 30 height 28
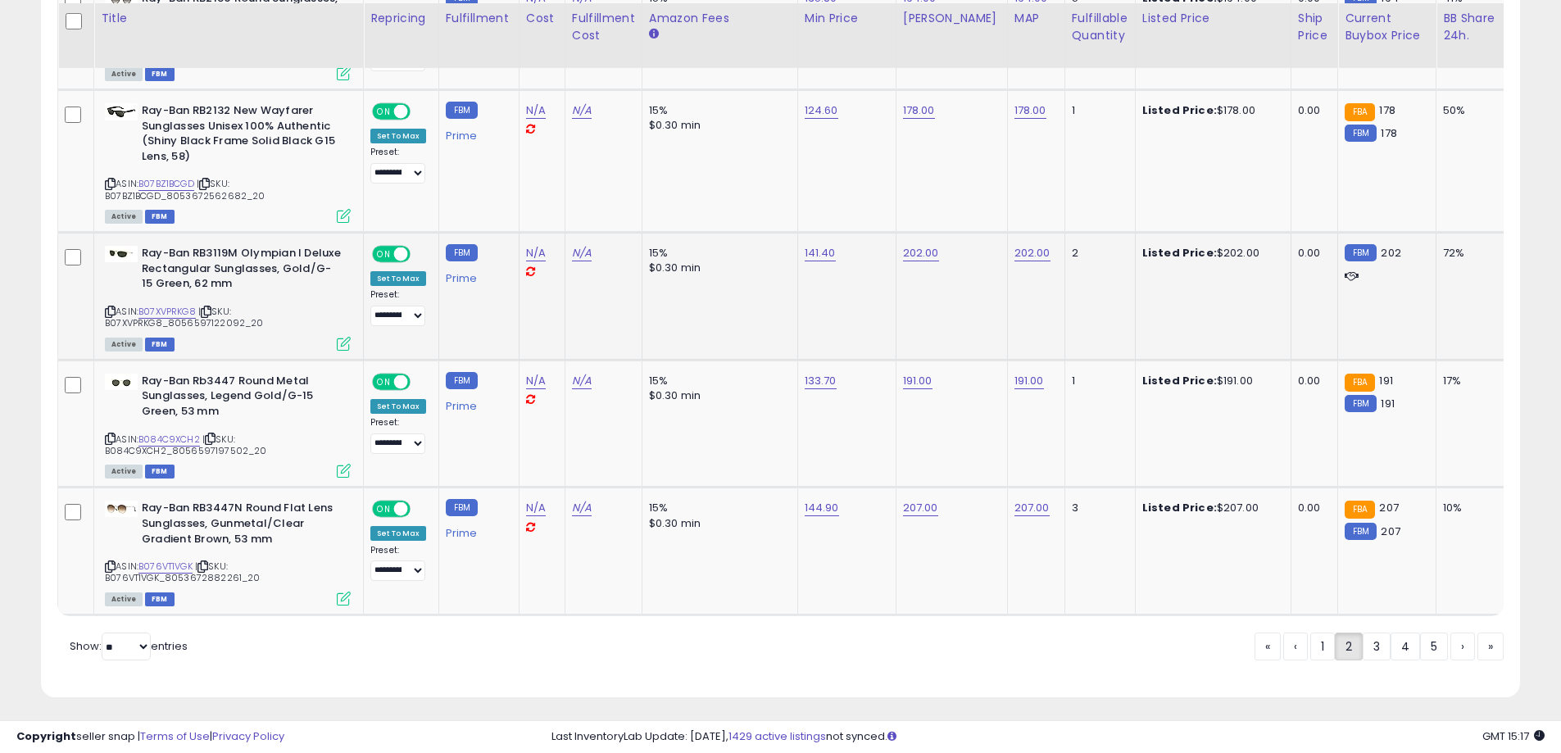
scroll to position [6671, 0]
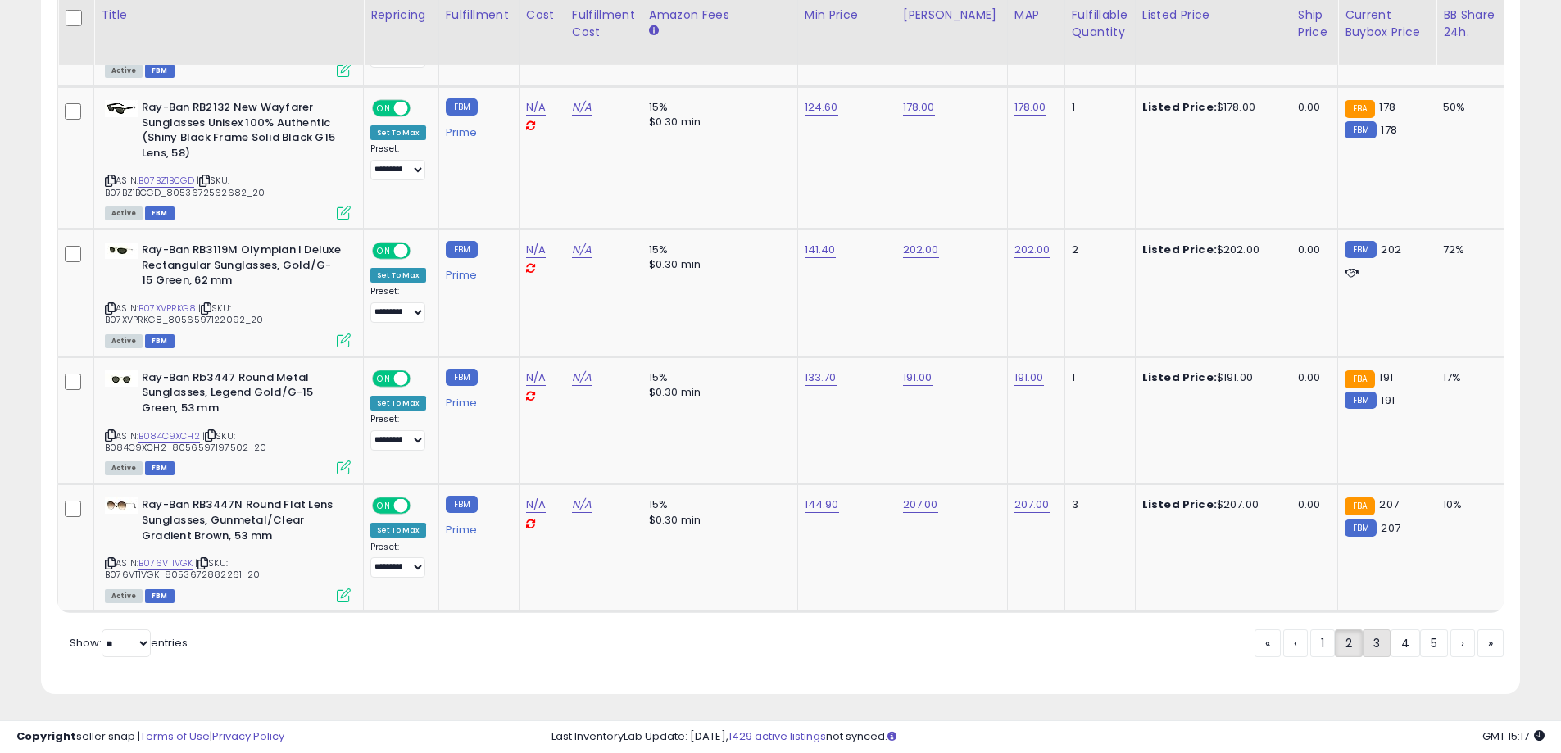
click at [1420, 641] on link "3" at bounding box center [1434, 643] width 28 height 28
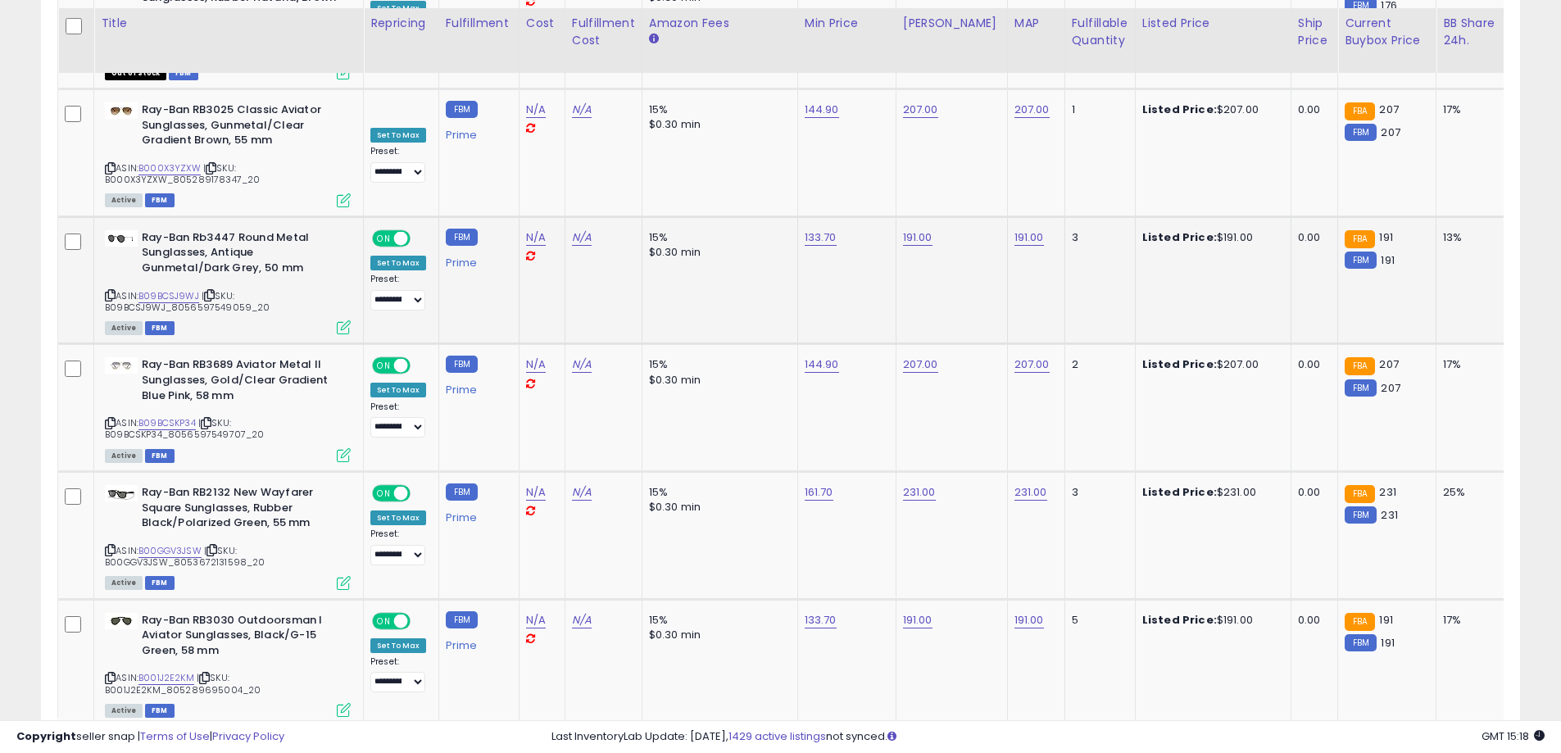
scroll to position [6701, 0]
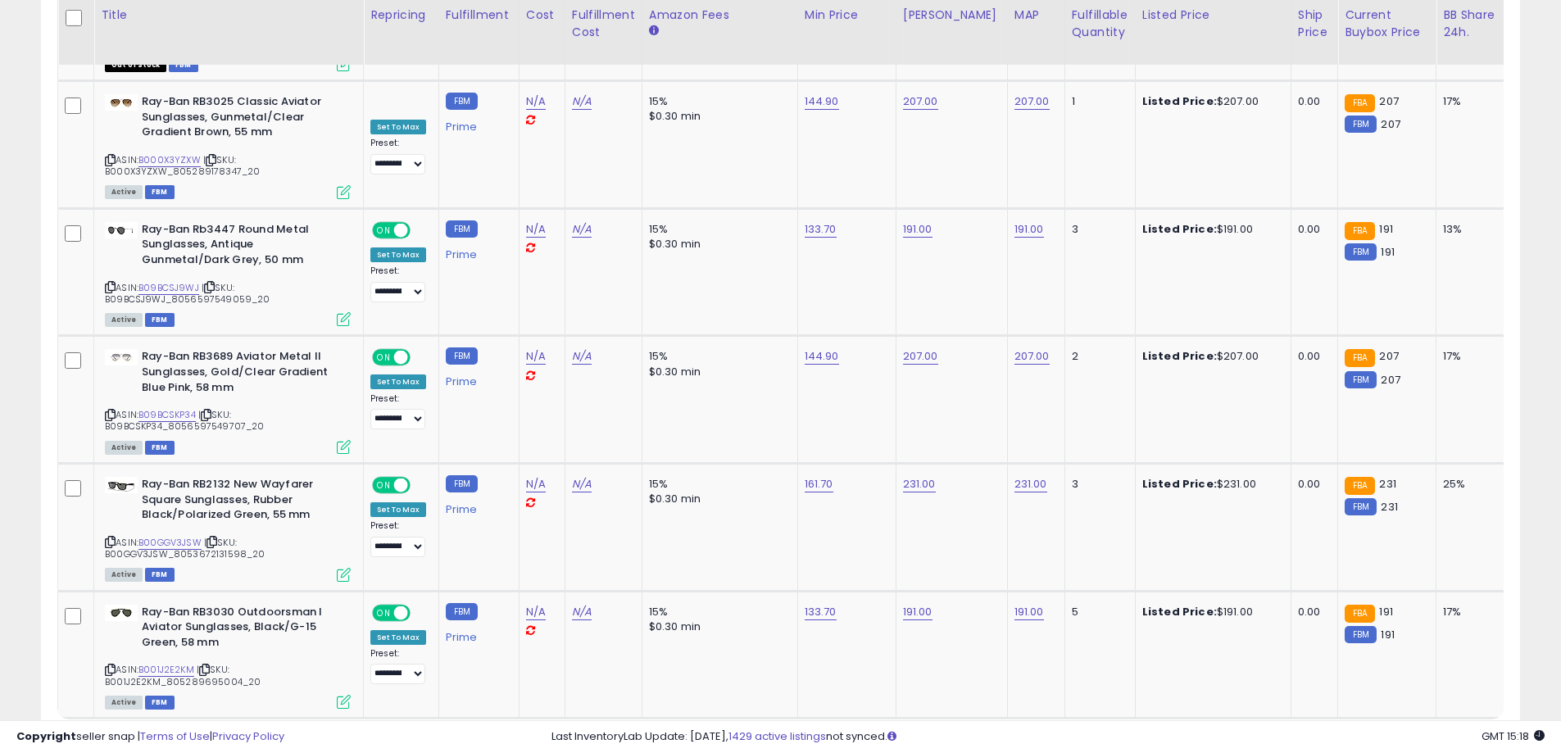
click at [1451, 736] on link "4" at bounding box center [1463, 750] width 25 height 28
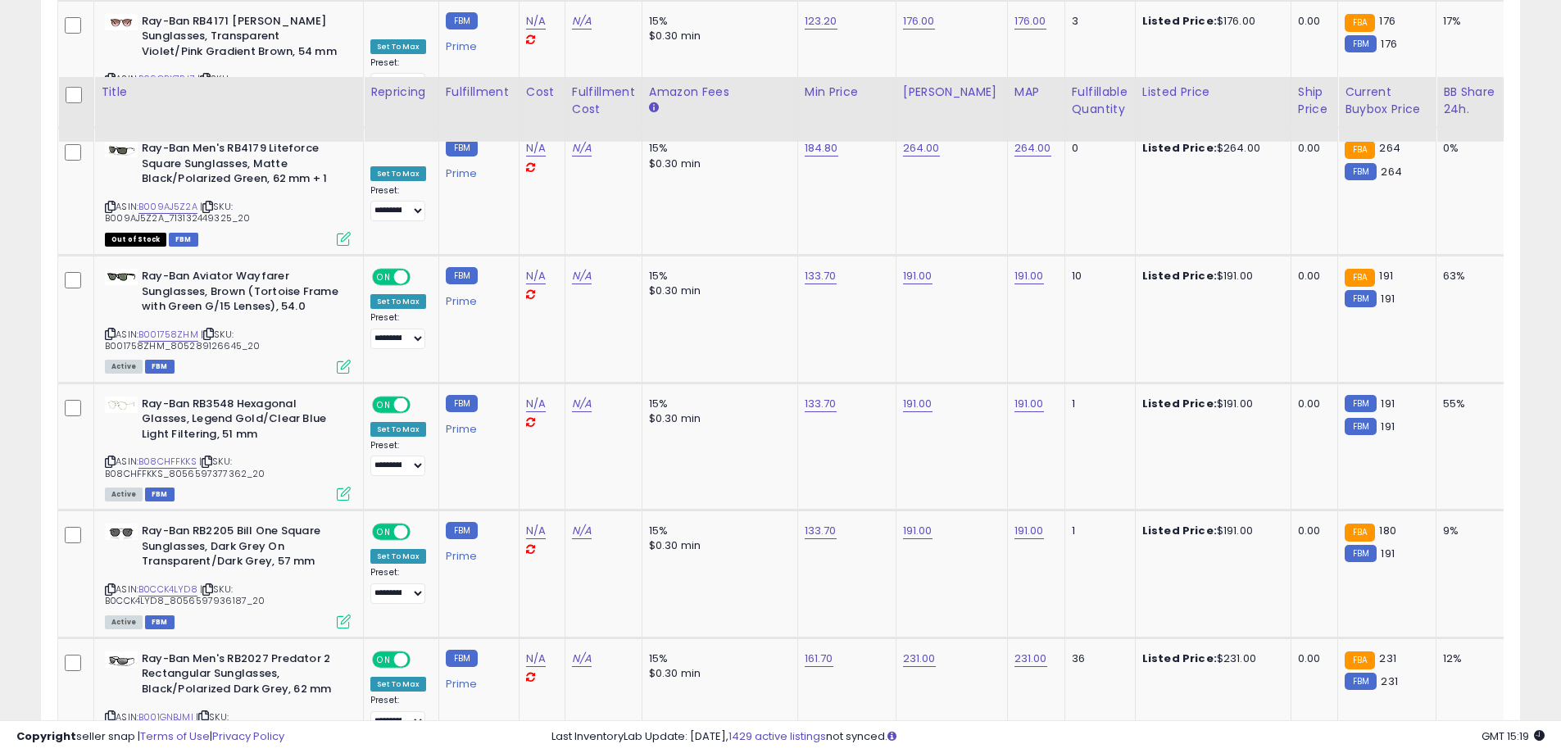
scroll to position [6762, 0]
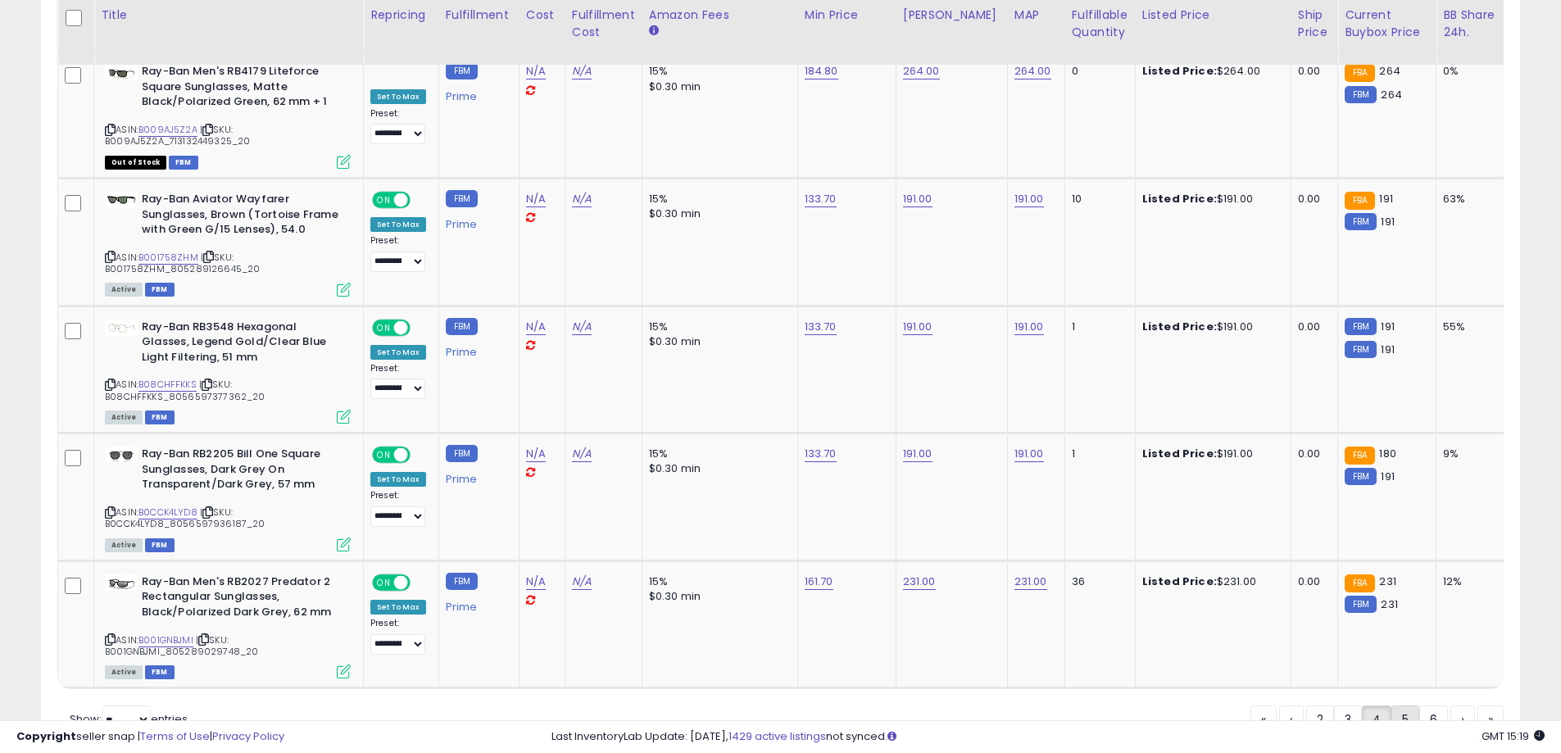
click at [1451, 706] on link "5" at bounding box center [1463, 720] width 25 height 28
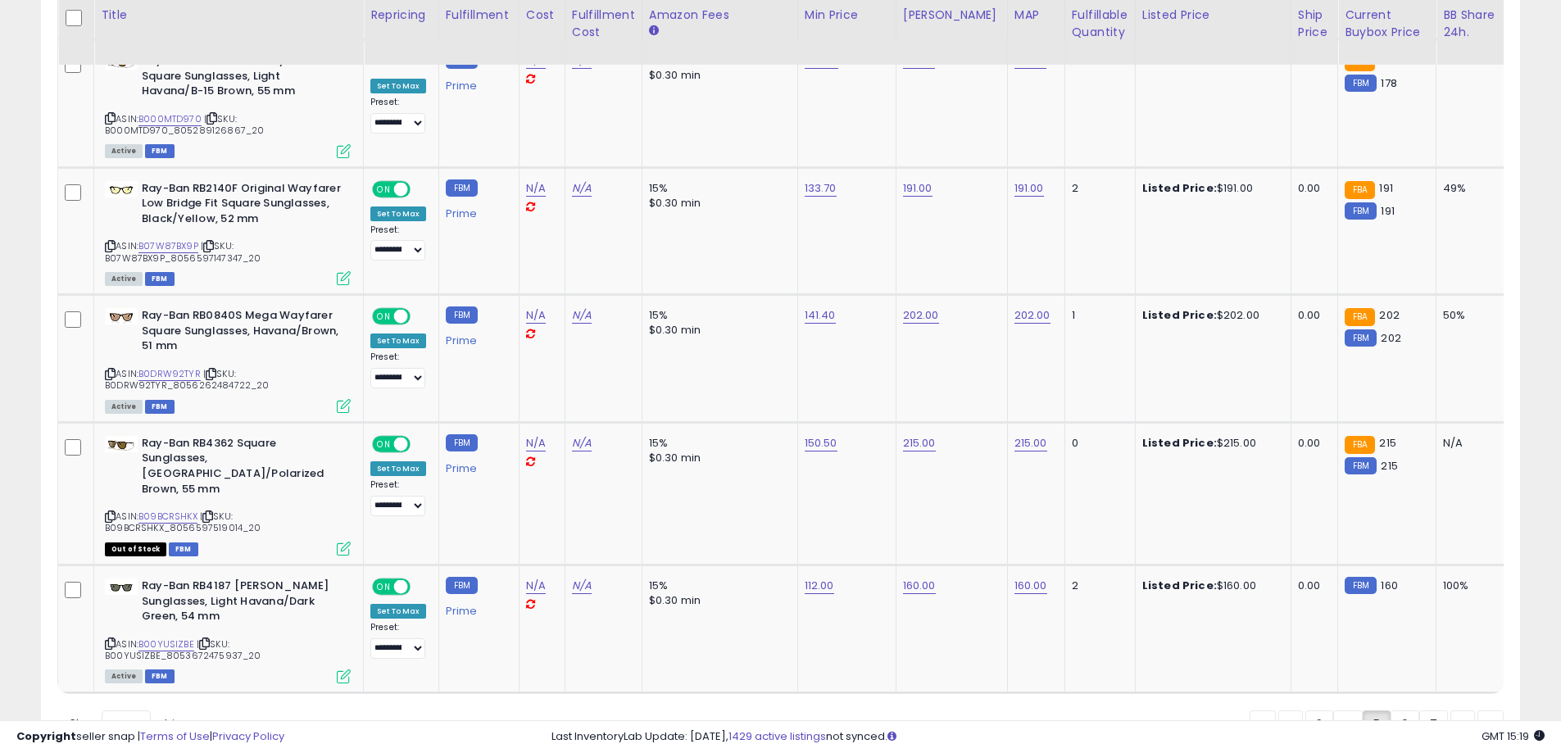
scroll to position [6716, 0]
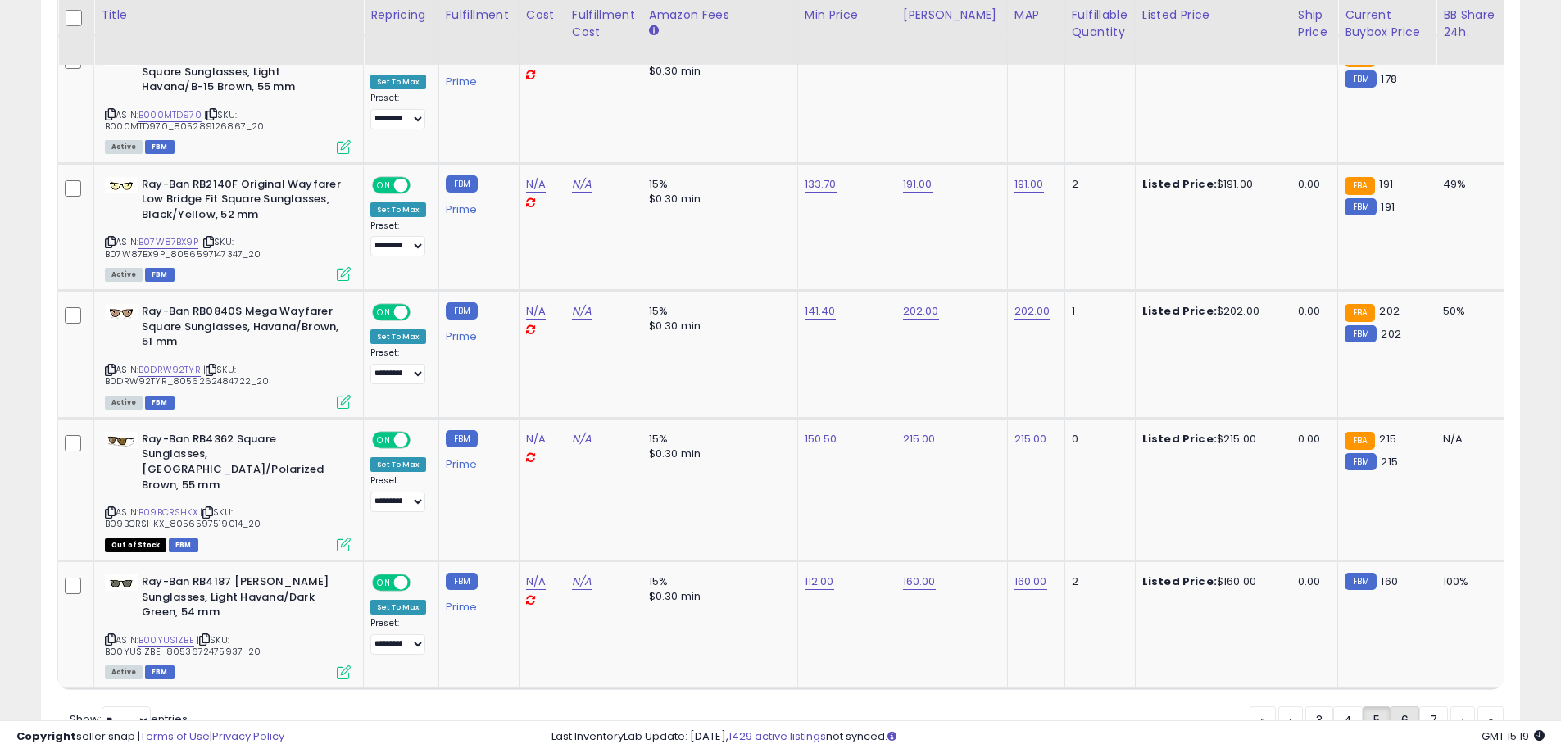
click at [1451, 706] on link "6" at bounding box center [1463, 720] width 25 height 28
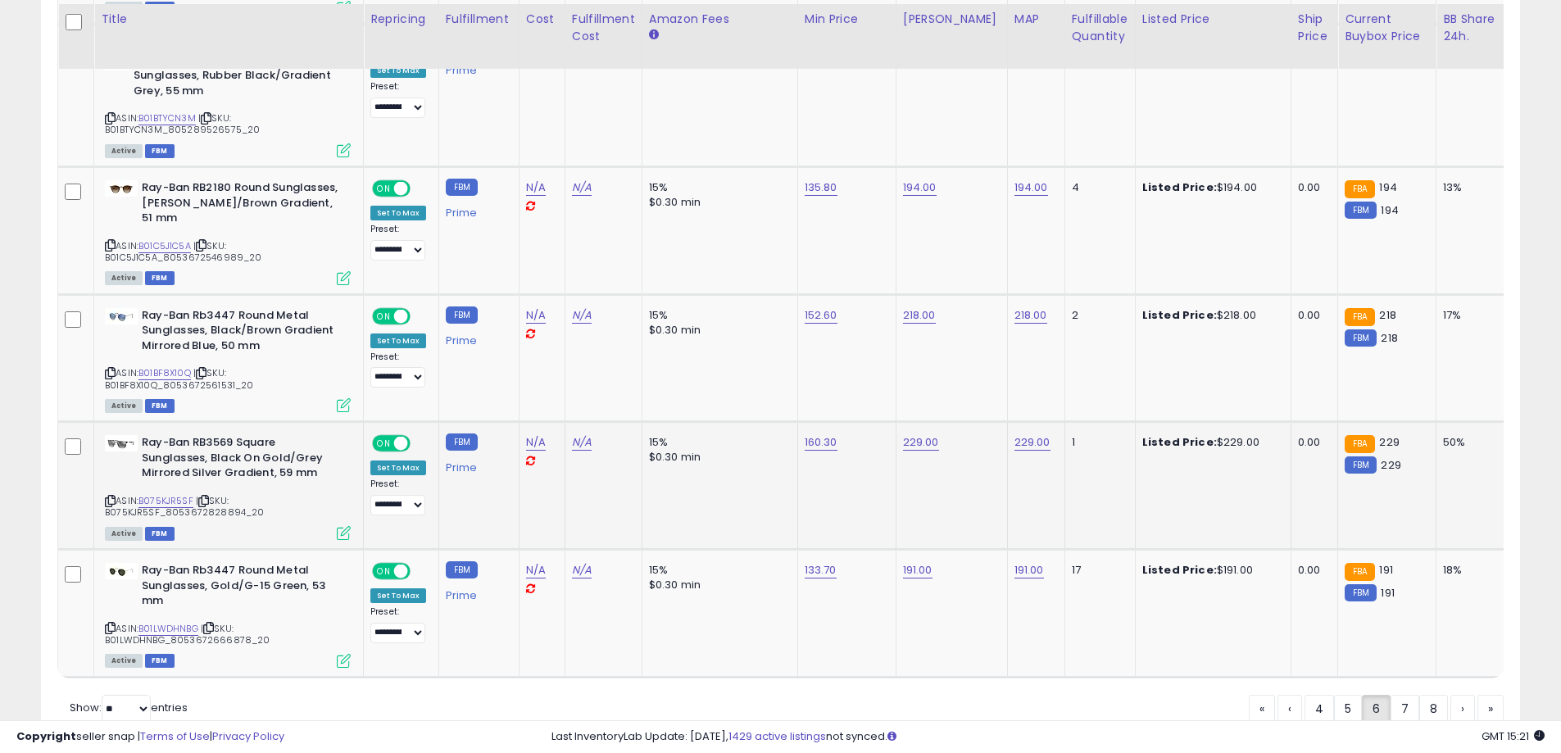
scroll to position [6701, 0]
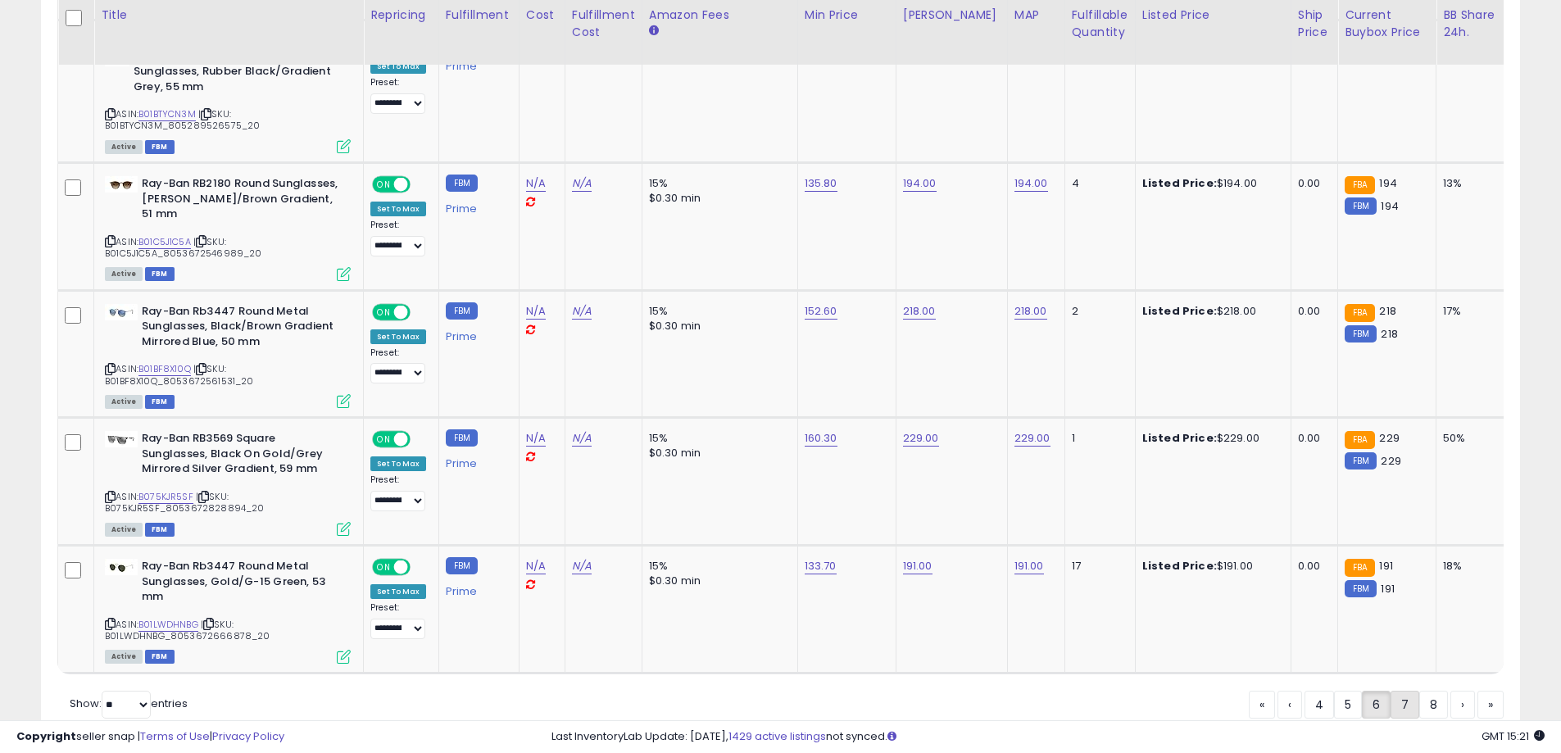
click at [1451, 691] on link "7" at bounding box center [1463, 705] width 25 height 28
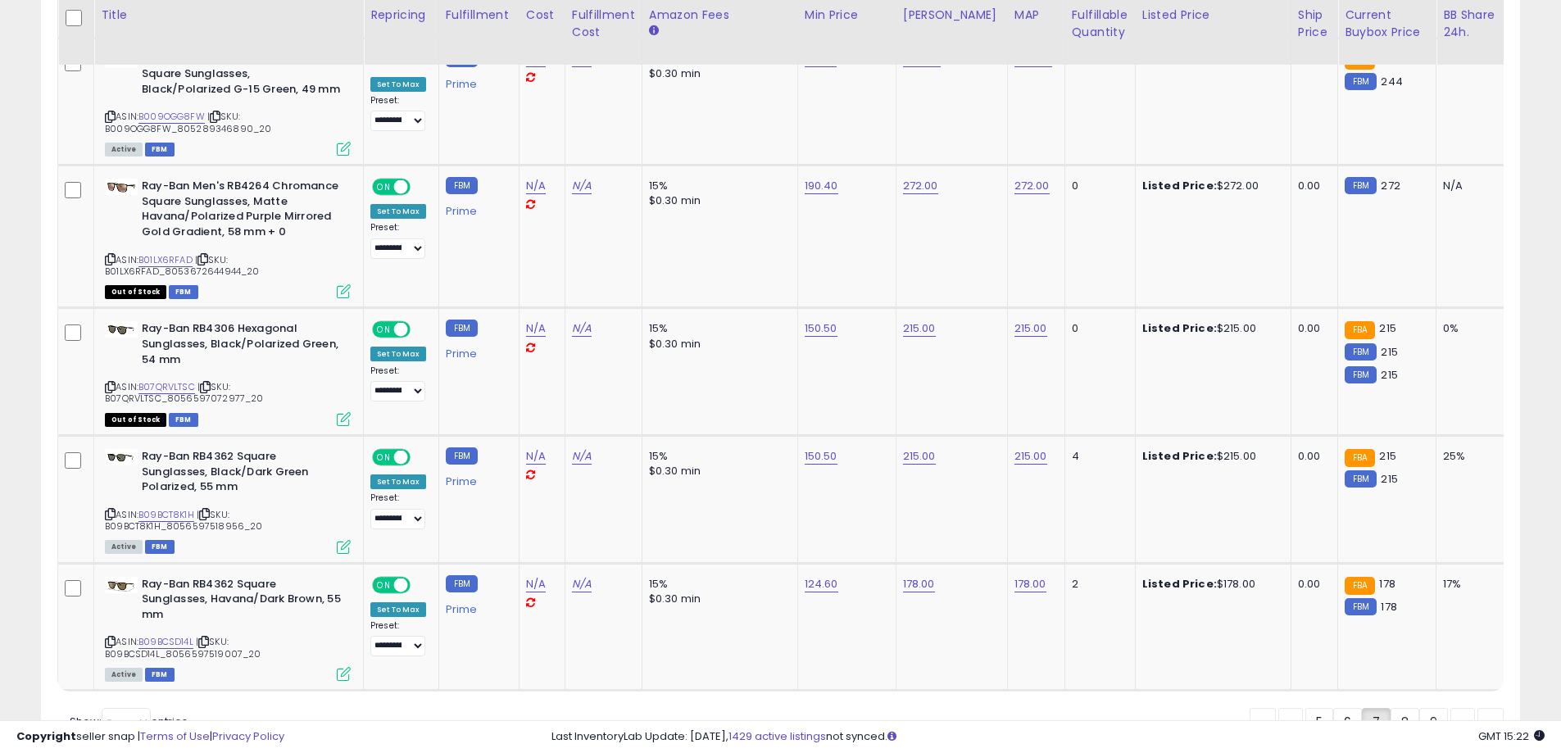
scroll to position [6731, 0]
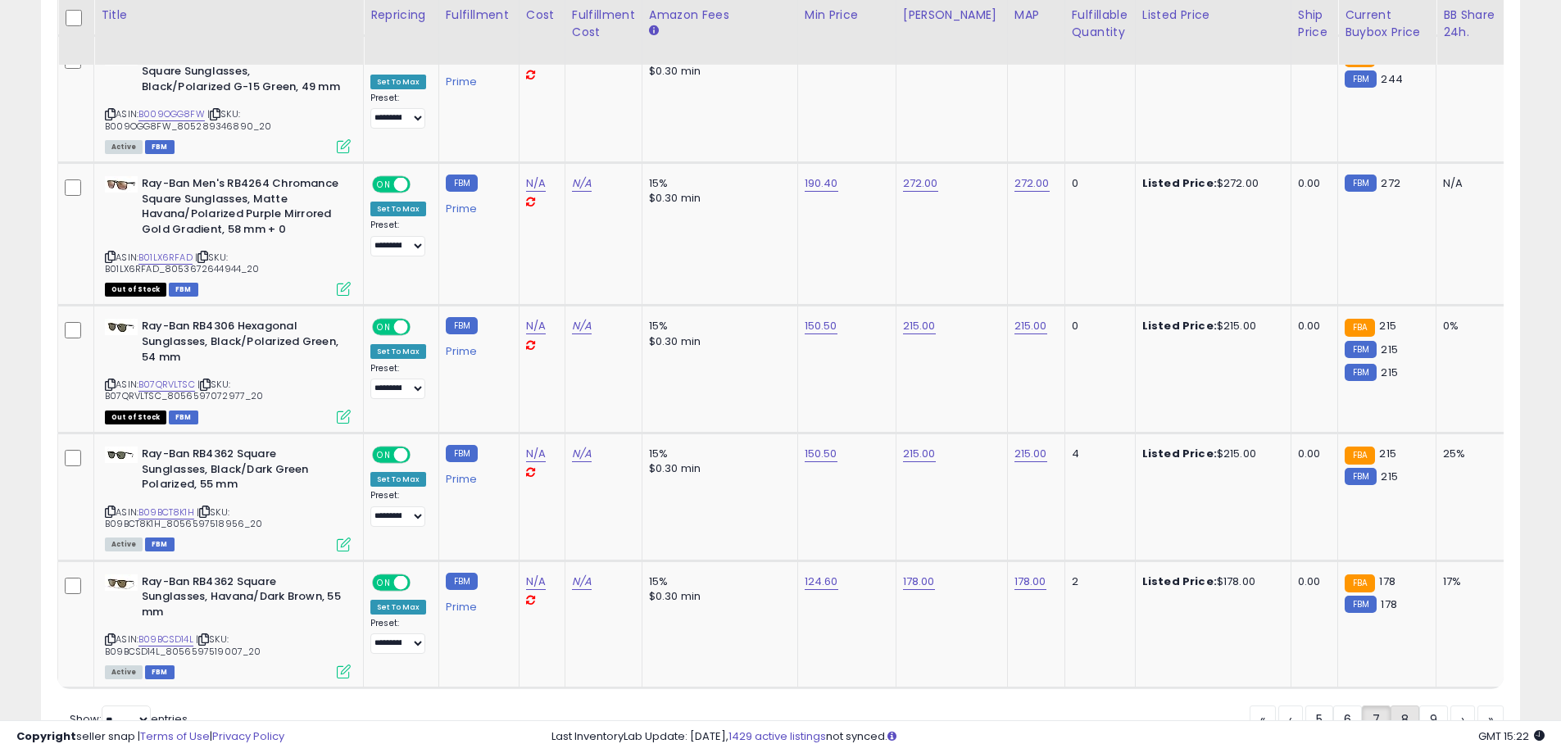
click at [1451, 706] on link "8" at bounding box center [1463, 720] width 25 height 28
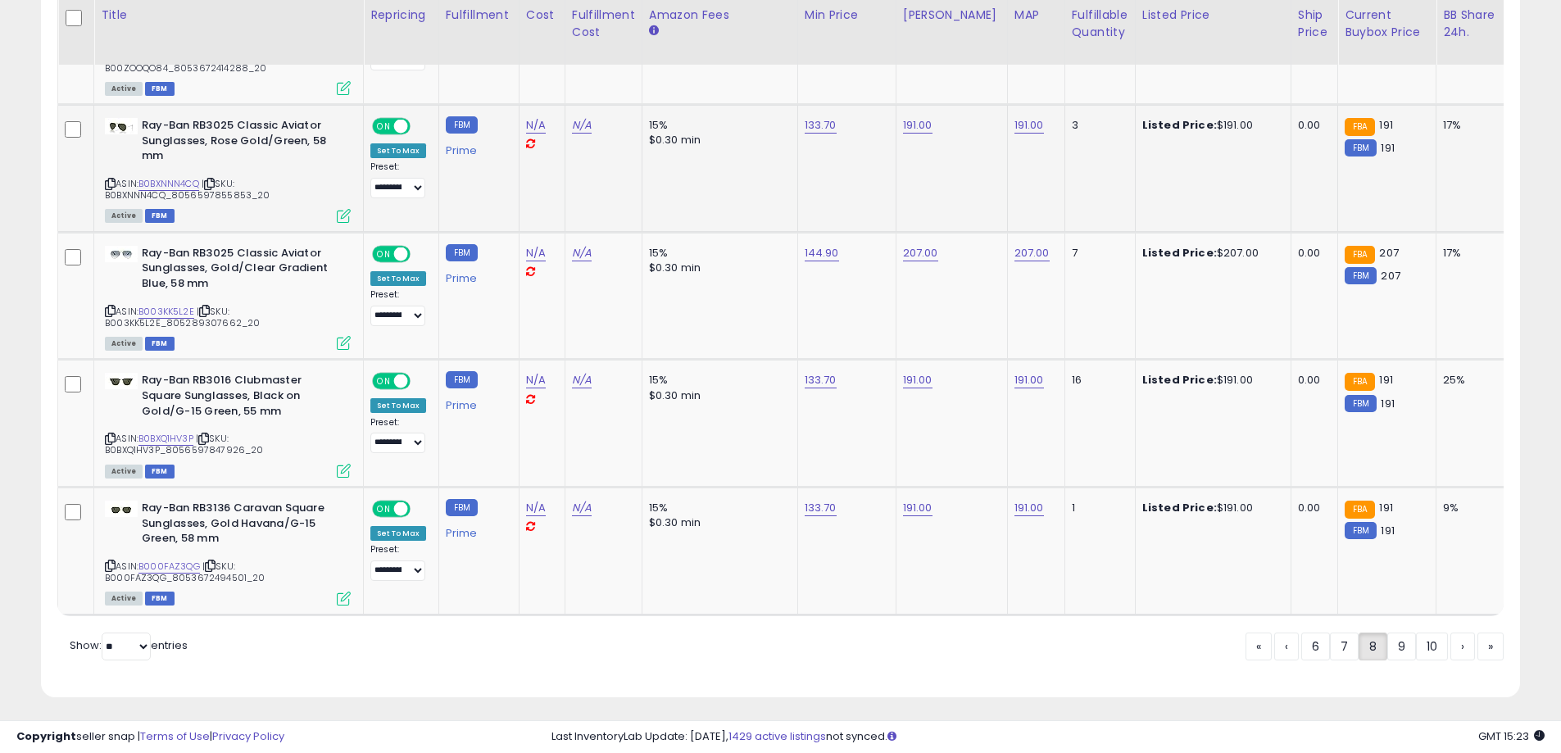
scroll to position [6685, 0]
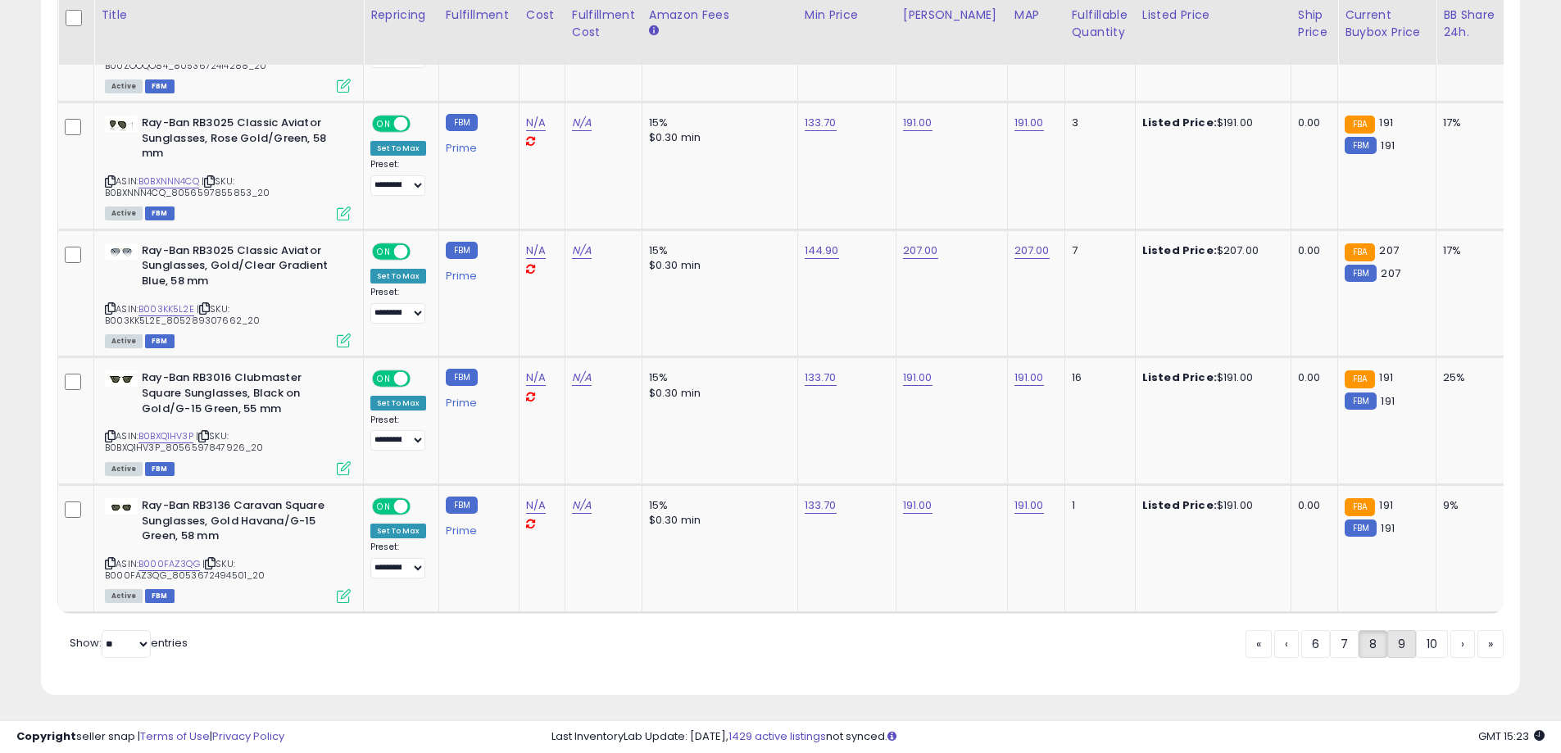
click at [1451, 647] on link "9" at bounding box center [1463, 644] width 25 height 28
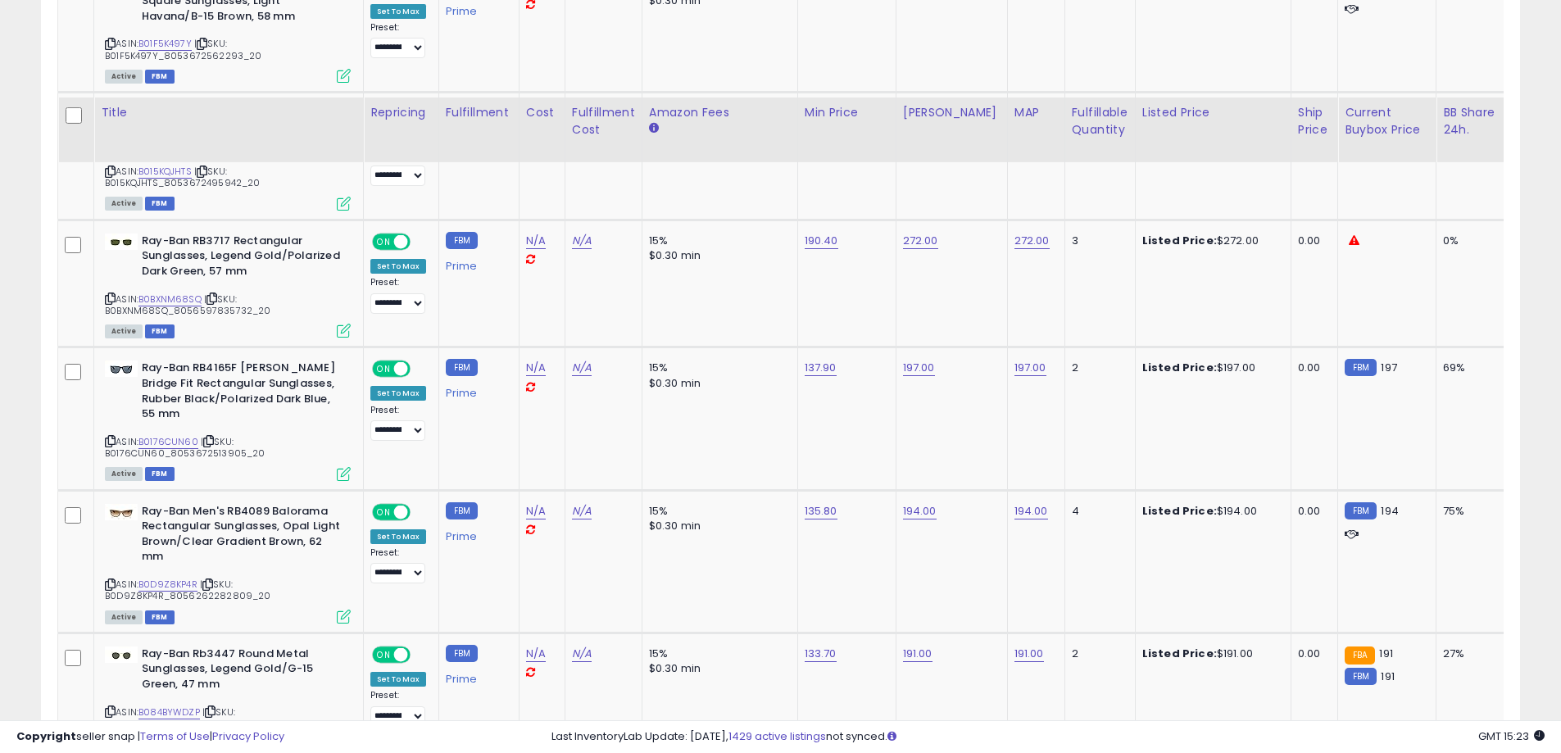
scroll to position [6792, 0]
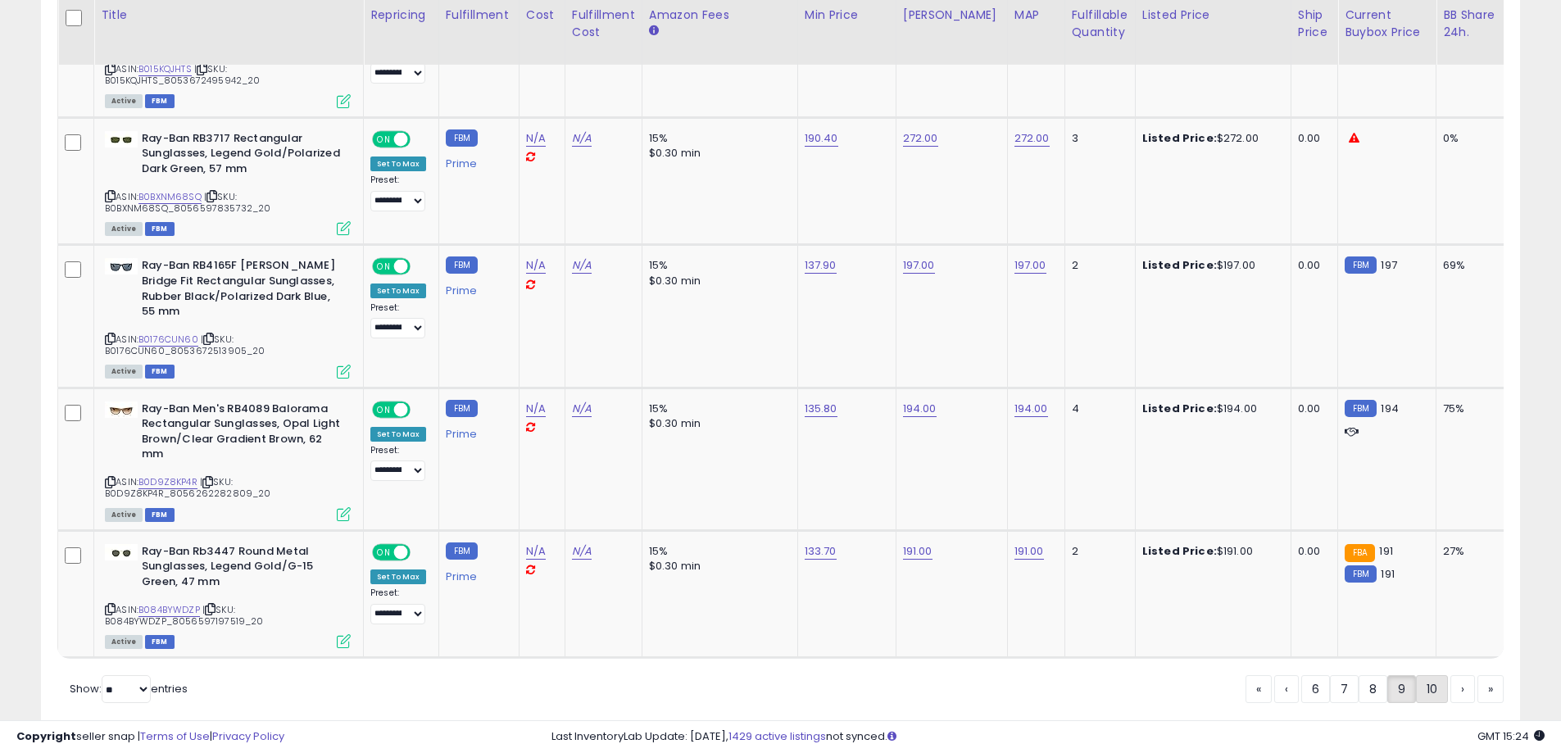
click at [1478, 675] on link "10" at bounding box center [1491, 689] width 26 height 28
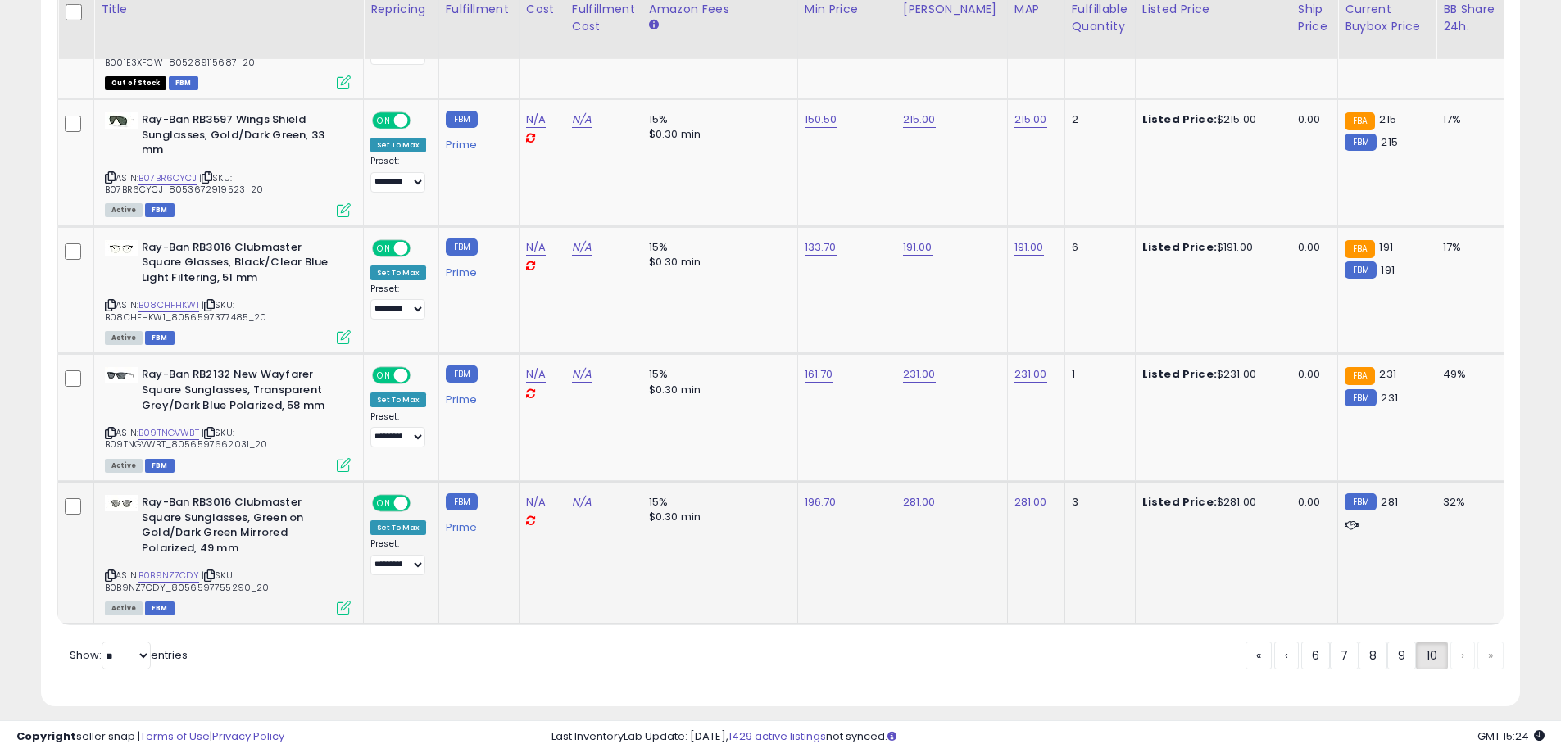
scroll to position [3834, 0]
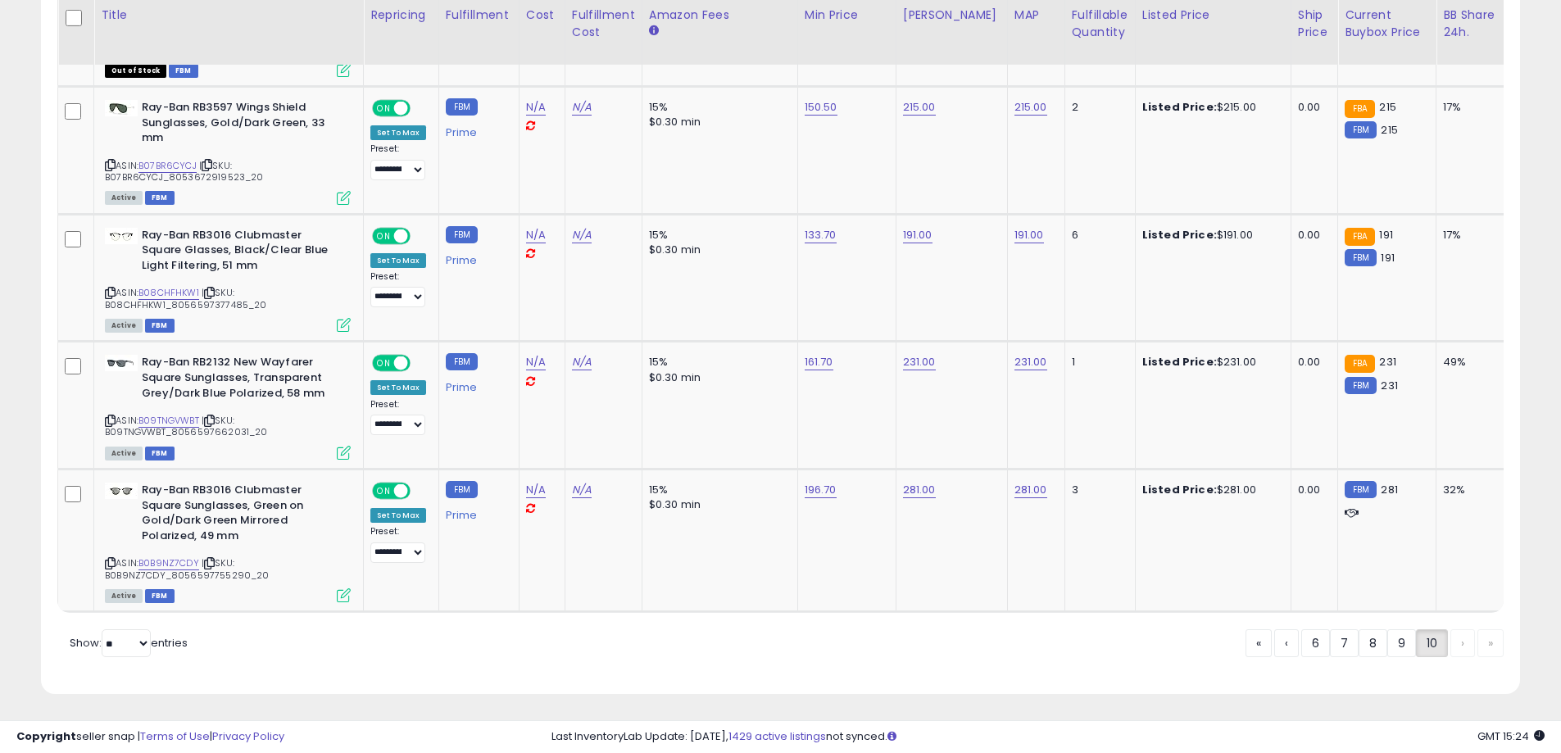
click at [1451, 635] on div "« ‹ 6 7 8 9 10 › »" at bounding box center [1375, 645] width 258 height 32
click at [1460, 643] on div "« ‹ 6 7 8 9 10 › »" at bounding box center [1375, 645] width 258 height 32
click at [1496, 643] on div "« ‹ 6 7 8 9 10 › »" at bounding box center [1375, 645] width 258 height 32
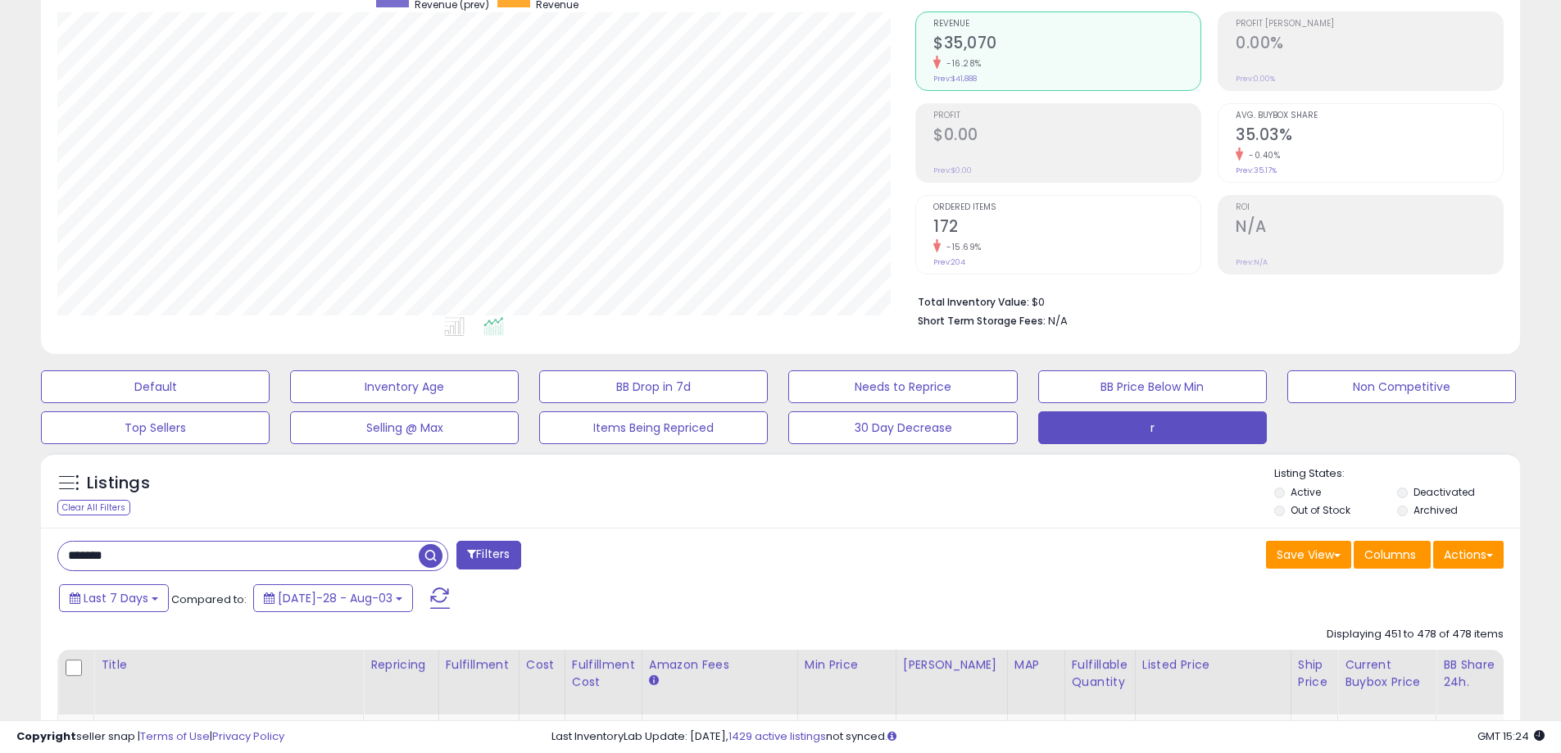
scroll to position [0, 0]
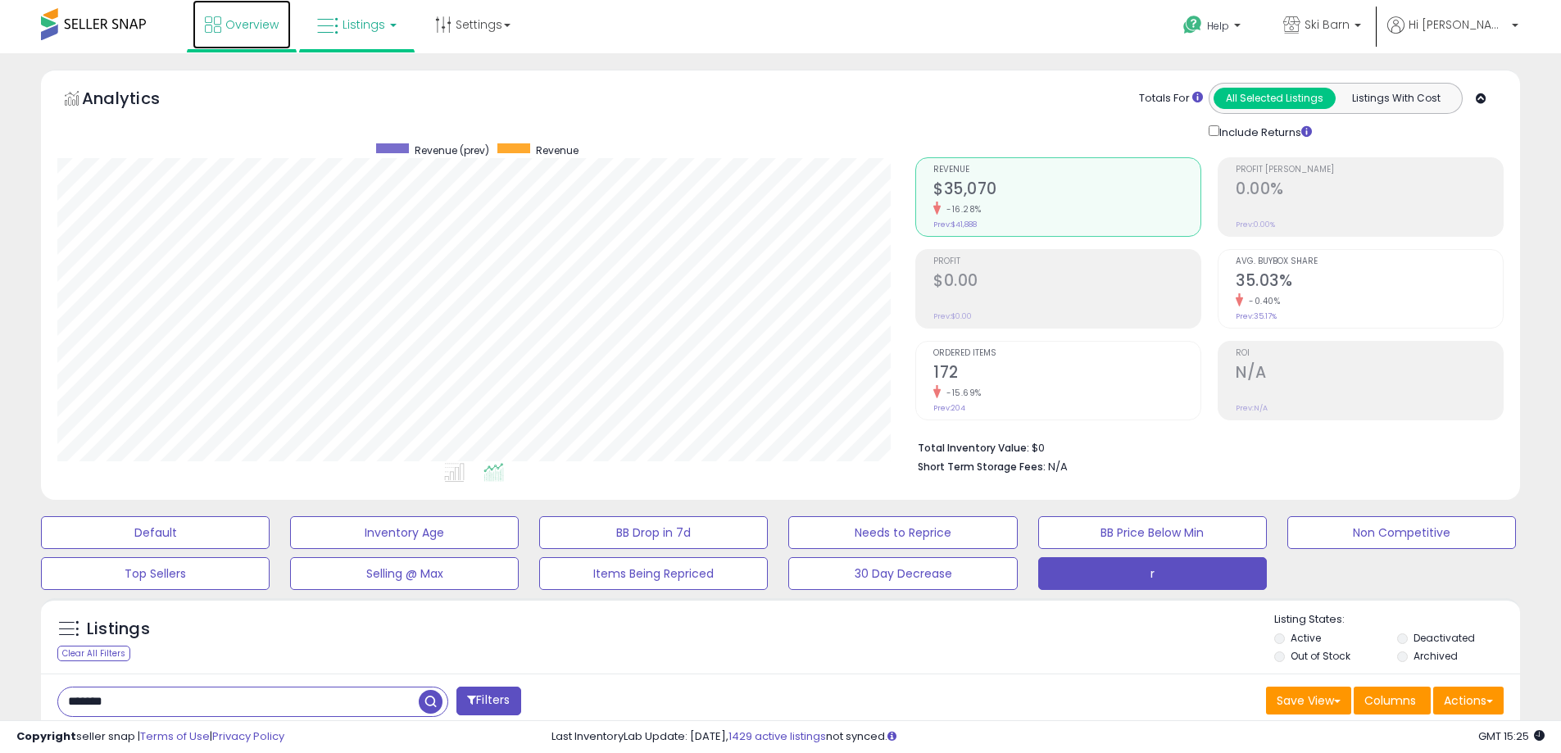
click at [214, 22] on icon at bounding box center [213, 24] width 16 height 16
